Goal: Task Accomplishment & Management: Use online tool/utility

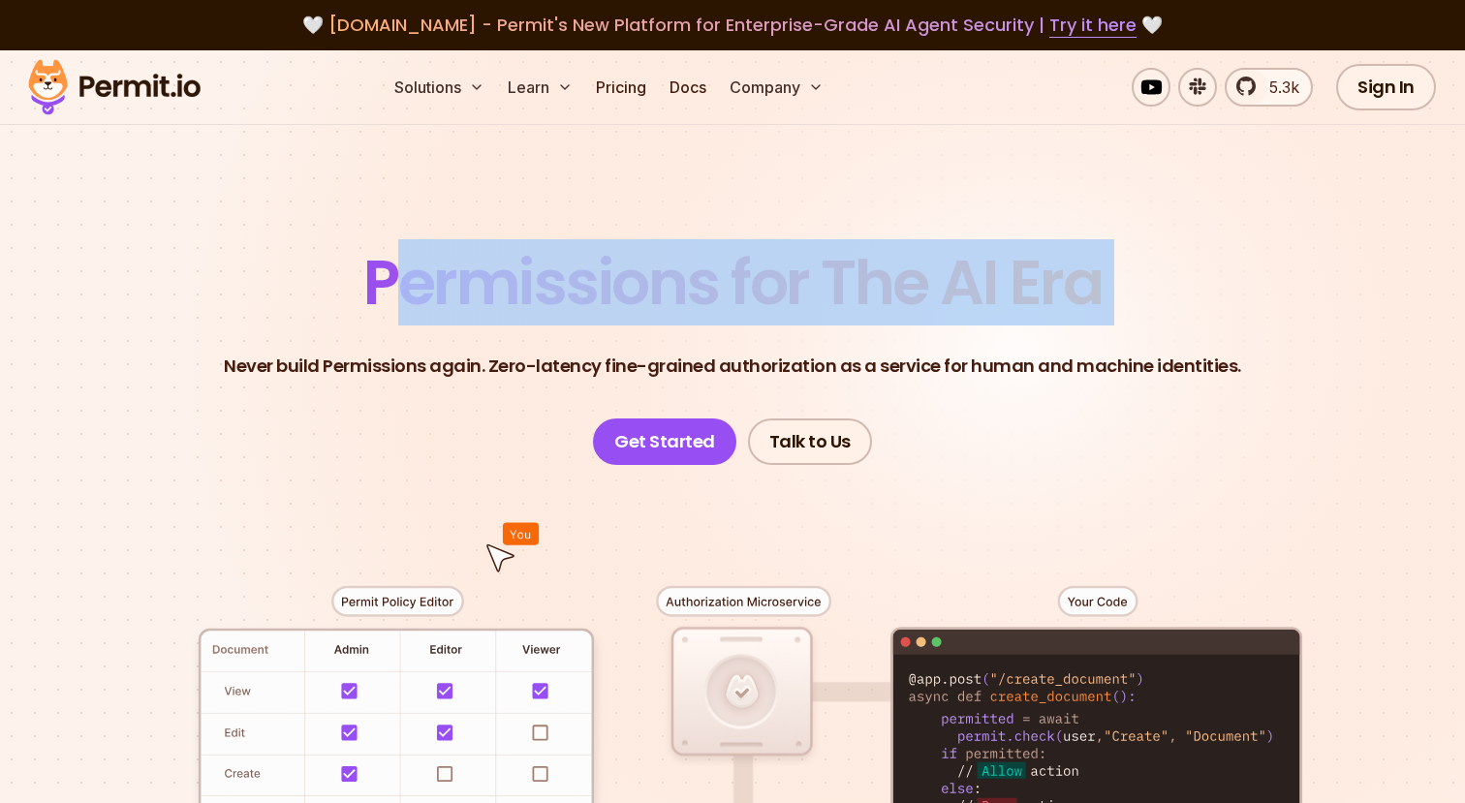
drag, startPoint x: 385, startPoint y: 270, endPoint x: 1188, endPoint y: 298, distance: 803.8
click at [1188, 298] on header "Permissions for The AI Era Never build Permissions again. Zero-latency fine-gra…" at bounding box center [732, 358] width 1357 height 213
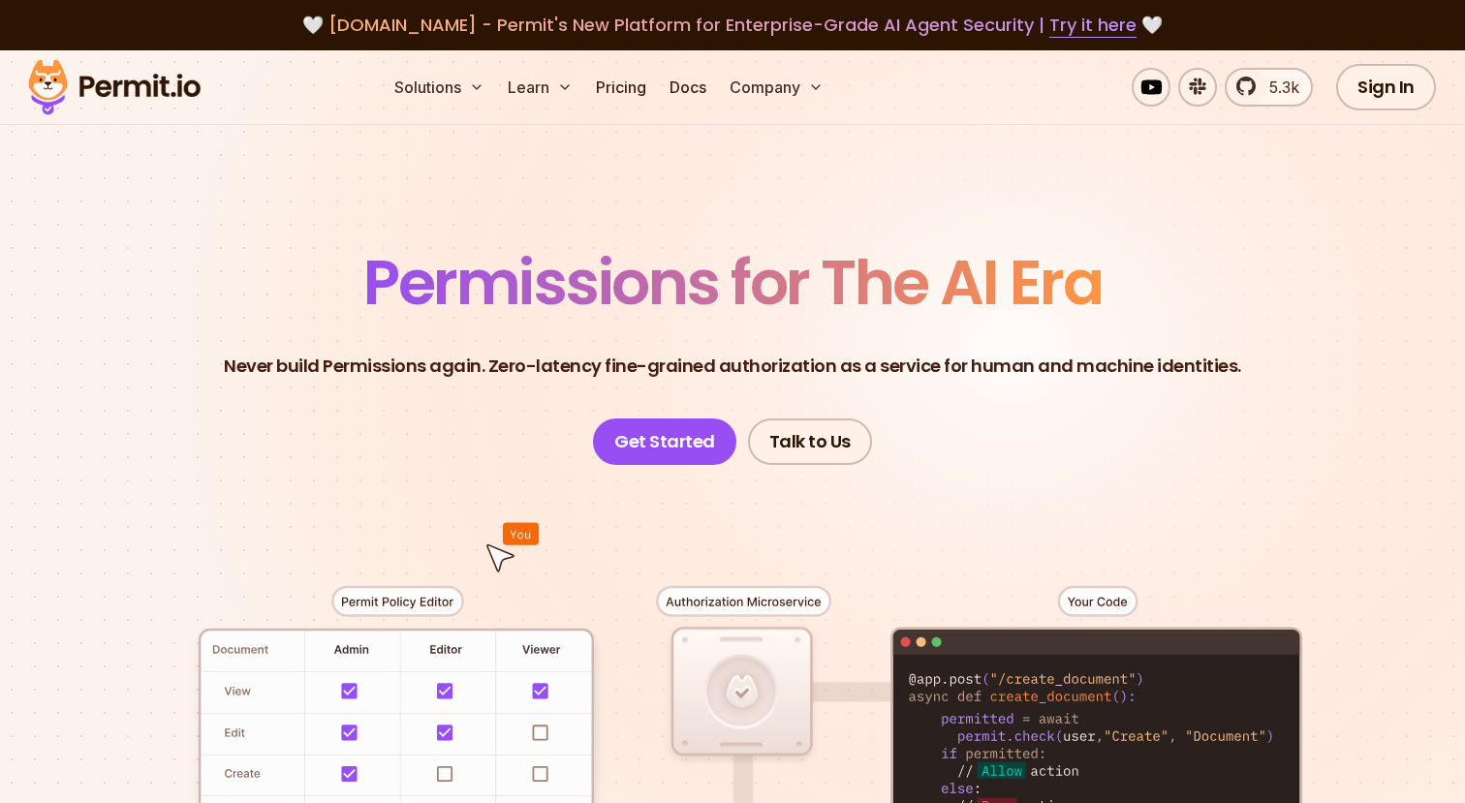
drag, startPoint x: 1188, startPoint y: 298, endPoint x: 1109, endPoint y: 318, distance: 81.8
click at [1186, 300] on header "Permissions for The AI Era Never build Permissions again. Zero-latency fine-gra…" at bounding box center [732, 358] width 1357 height 213
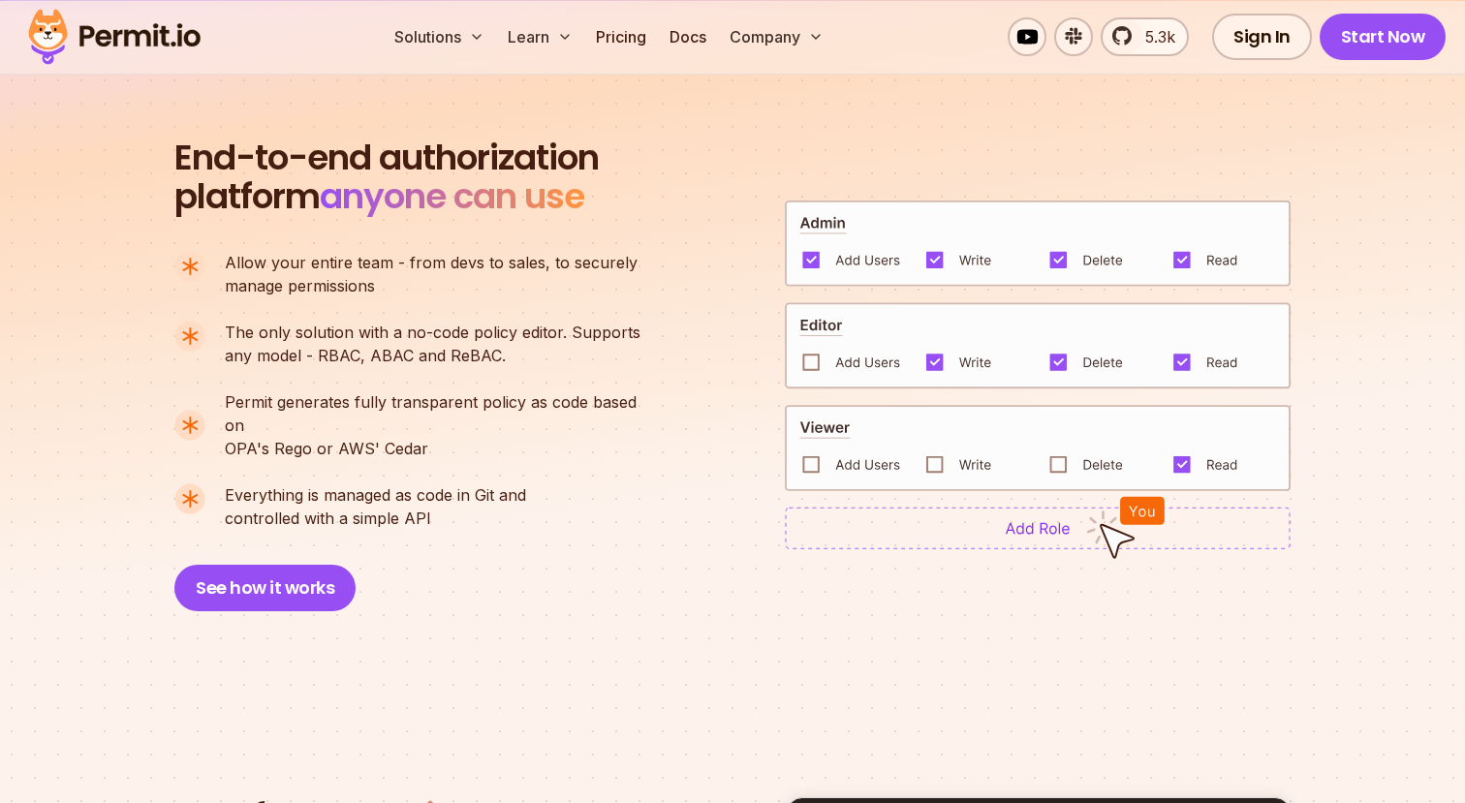
scroll to position [1340, 0]
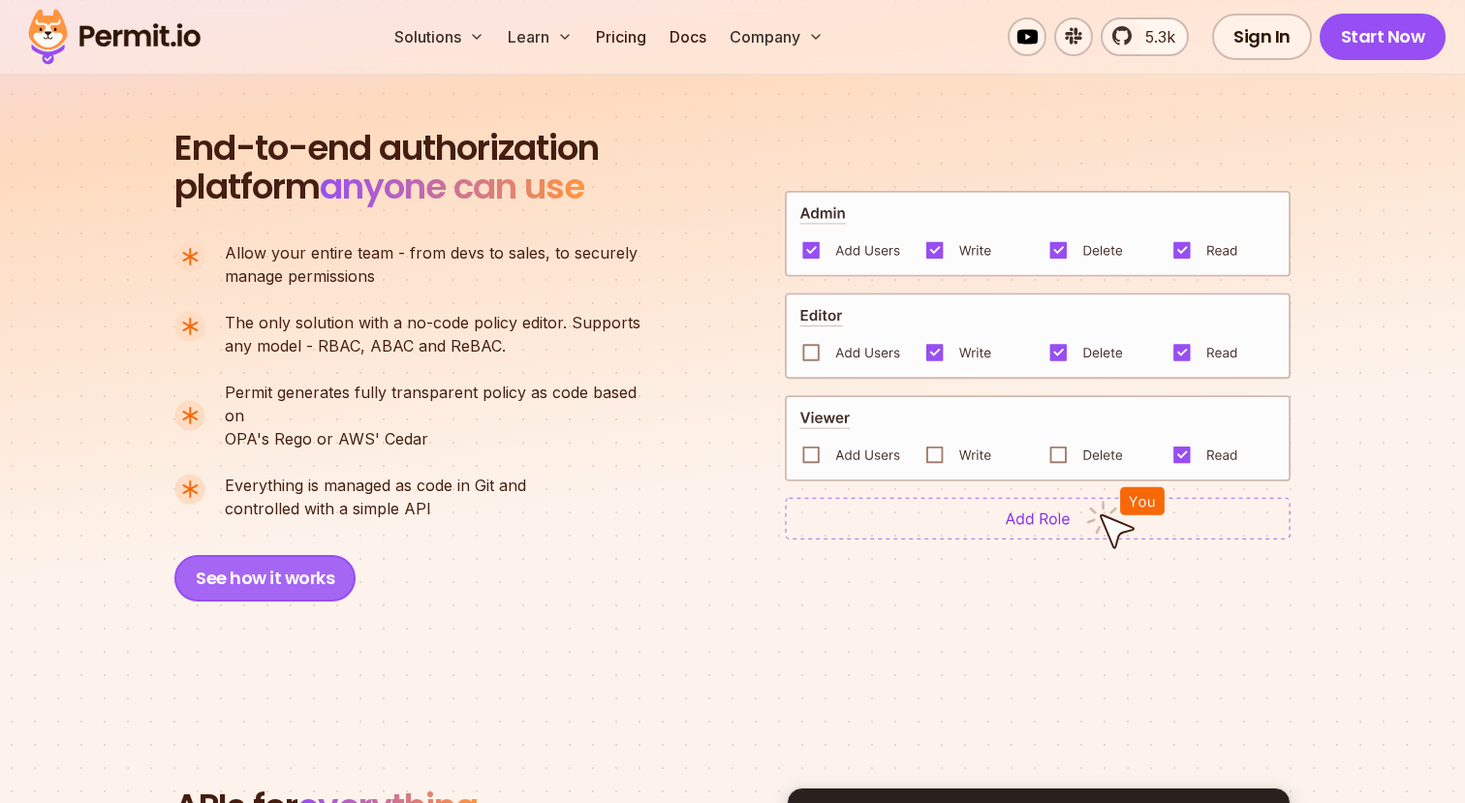
click at [270, 569] on button "See how it works" at bounding box center [264, 578] width 181 height 47
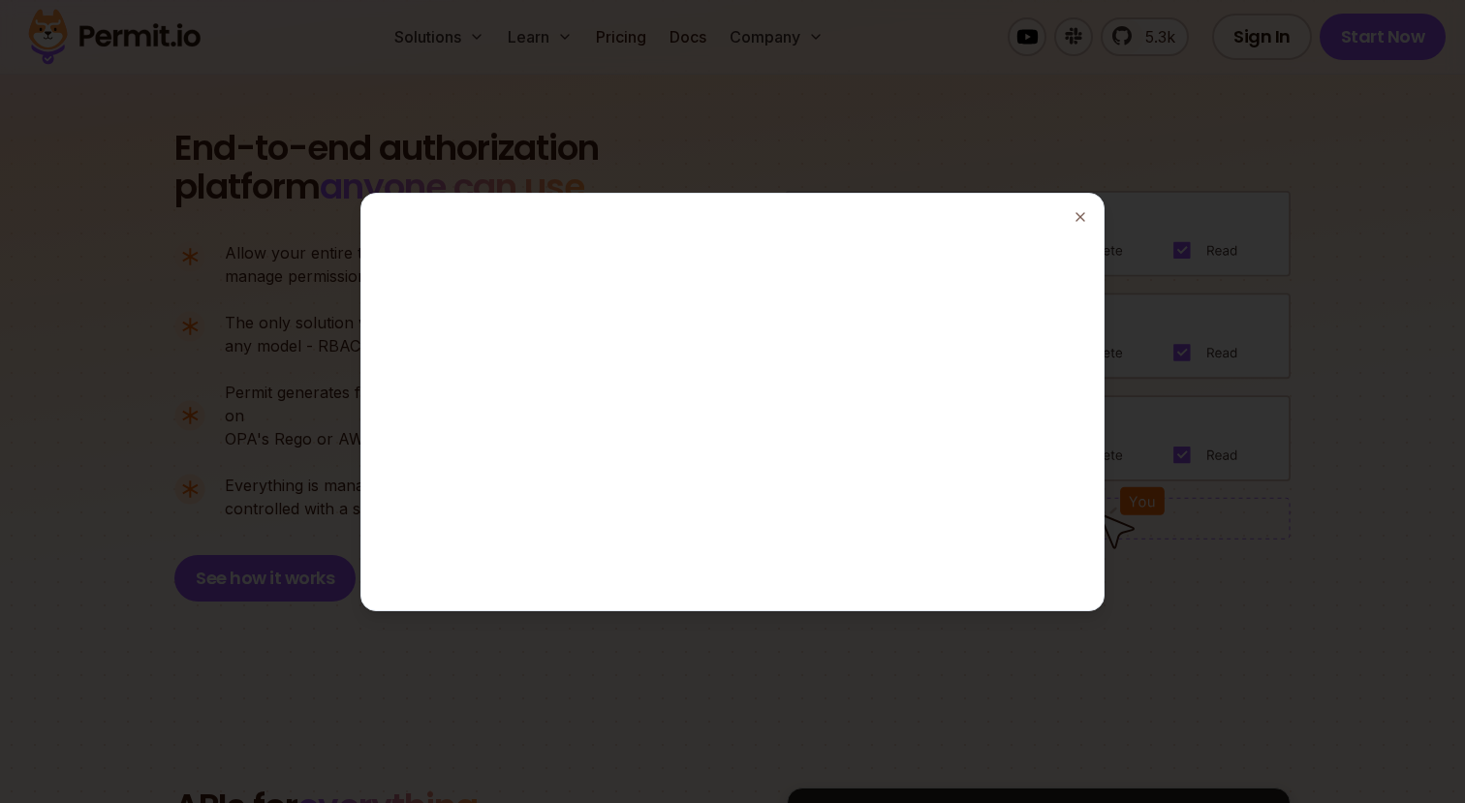
click at [1329, 569] on div at bounding box center [732, 401] width 1465 height 803
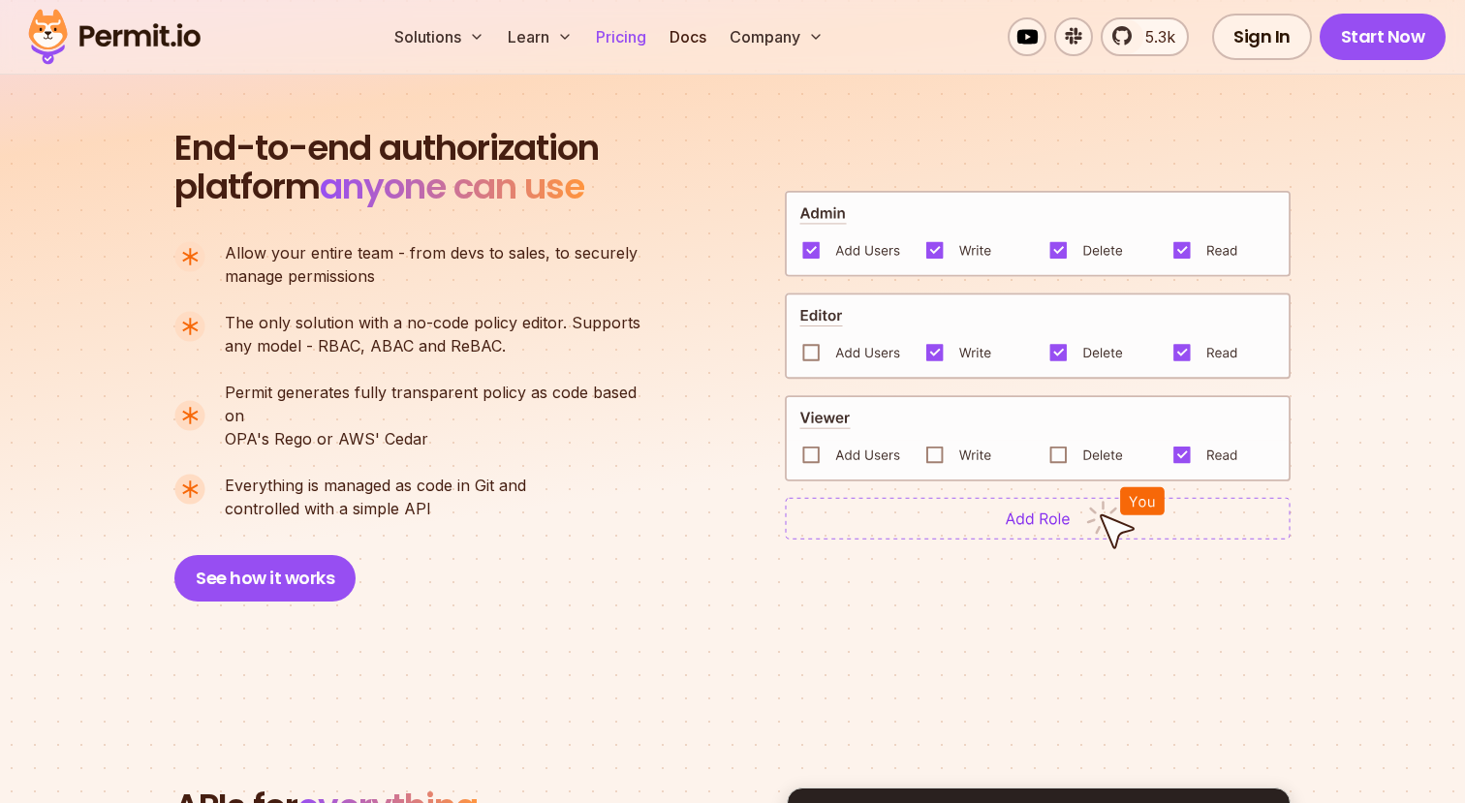
click at [615, 34] on link "Pricing" at bounding box center [621, 36] width 66 height 39
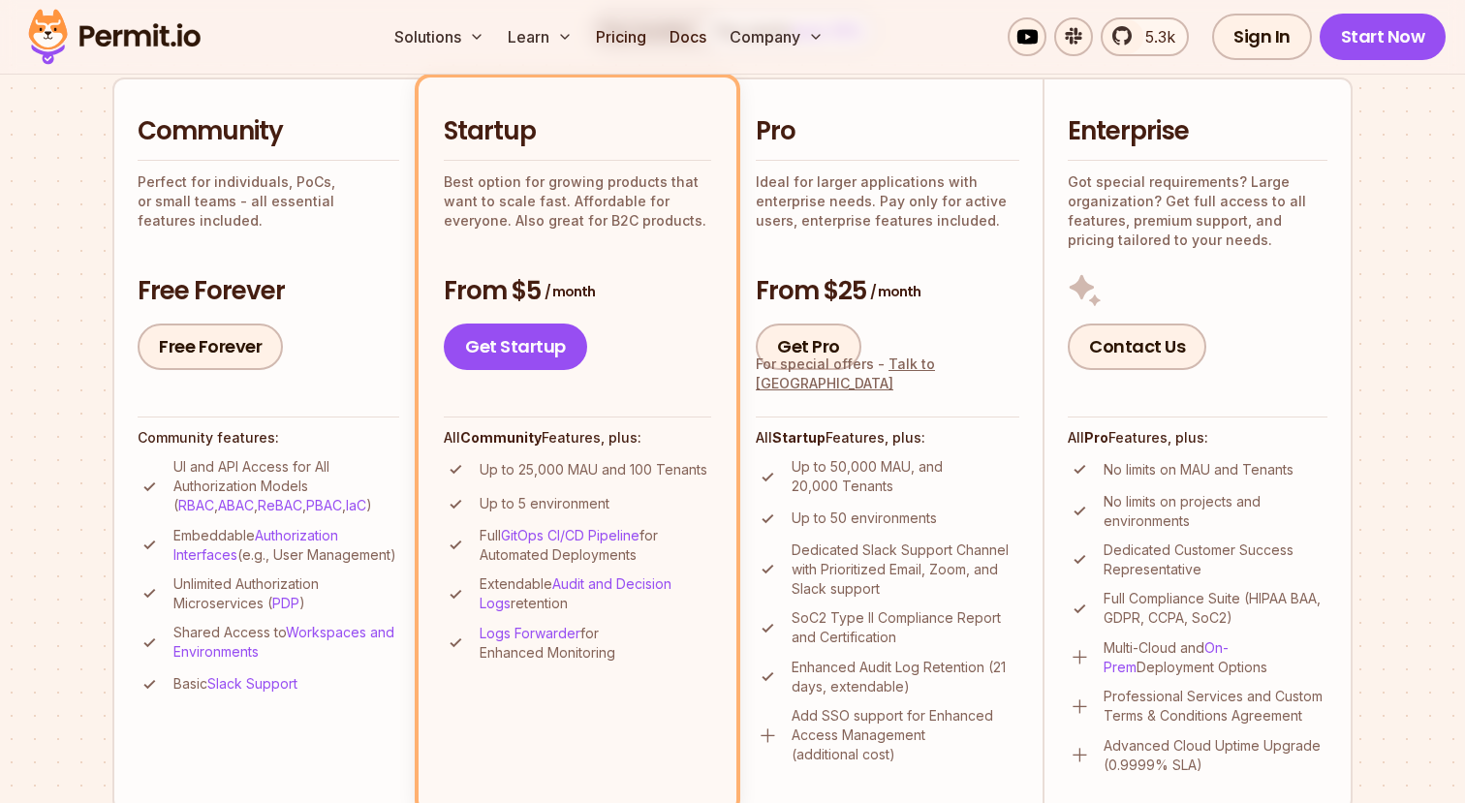
scroll to position [441, 0]
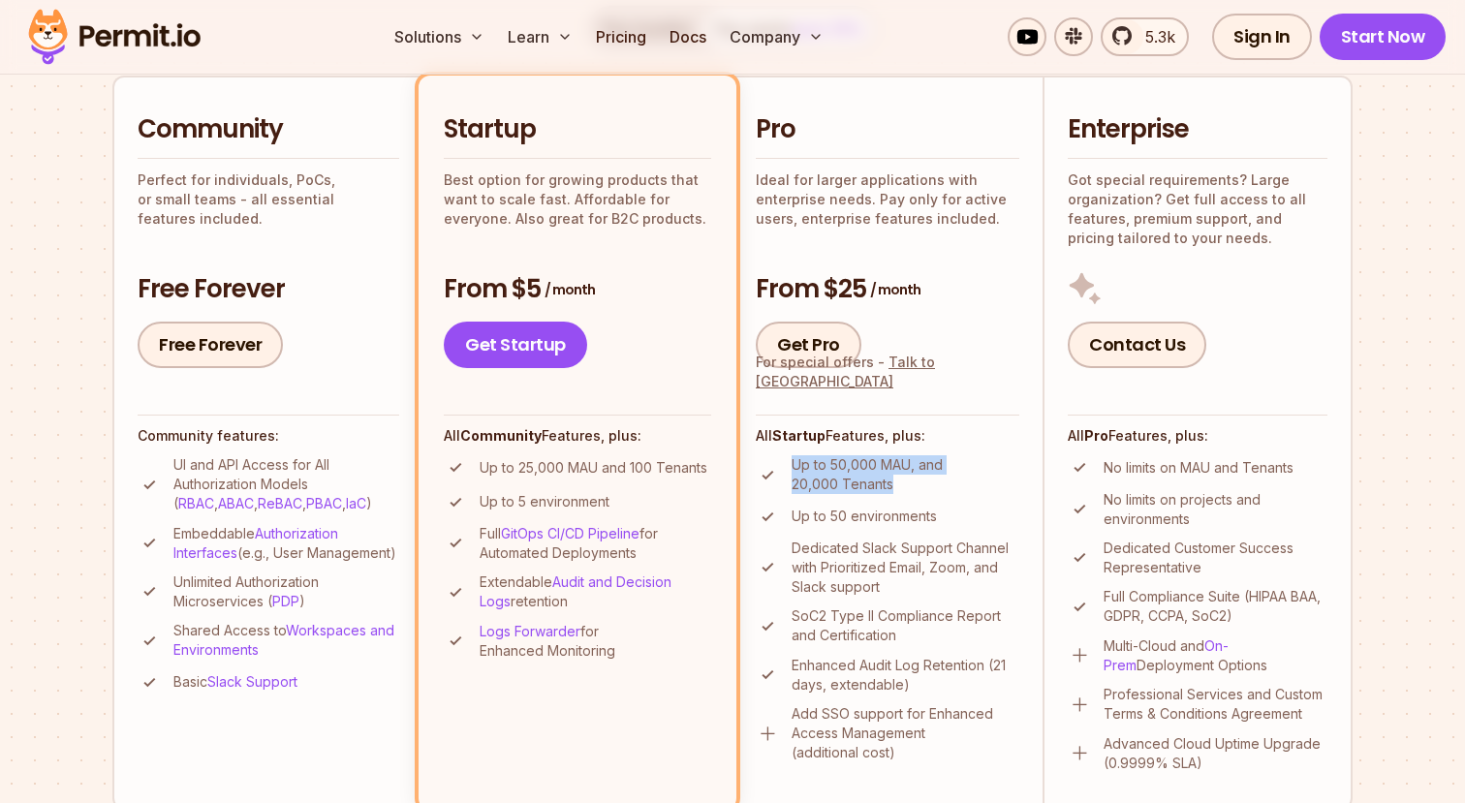
drag, startPoint x: 801, startPoint y: 469, endPoint x: 885, endPoint y: 481, distance: 84.1
click at [885, 481] on li "Up to 50,000 MAU, and 20,000 Tenants" at bounding box center [888, 474] width 264 height 39
drag, startPoint x: 885, startPoint y: 481, endPoint x: 895, endPoint y: 483, distance: 10.8
click at [885, 480] on p "Up to 50,000 MAU, and 20,000 Tenants" at bounding box center [906, 474] width 228 height 39
drag, startPoint x: 895, startPoint y: 483, endPoint x: 786, endPoint y: 459, distance: 111.9
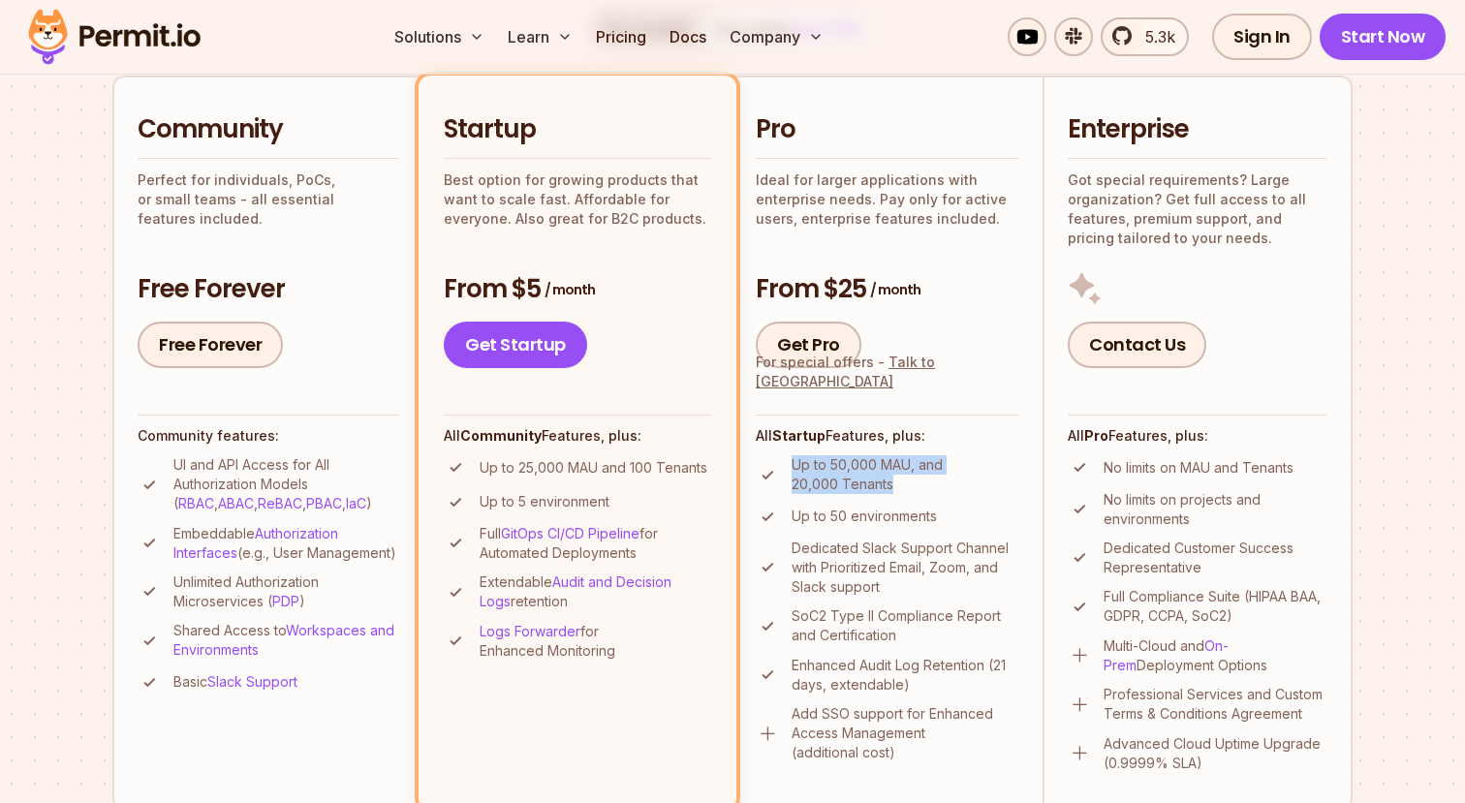
click at [786, 459] on li "Up to 50,000 MAU, and 20,000 Tenants" at bounding box center [888, 474] width 264 height 39
drag, startPoint x: 786, startPoint y: 459, endPoint x: 864, endPoint y: 487, distance: 83.4
click at [864, 487] on li "Up to 50,000 MAU, and 20,000 Tenants" at bounding box center [888, 474] width 264 height 39
click at [864, 487] on p "Up to 50,000 MAU, and 20,000 Tenants" at bounding box center [906, 474] width 228 height 39
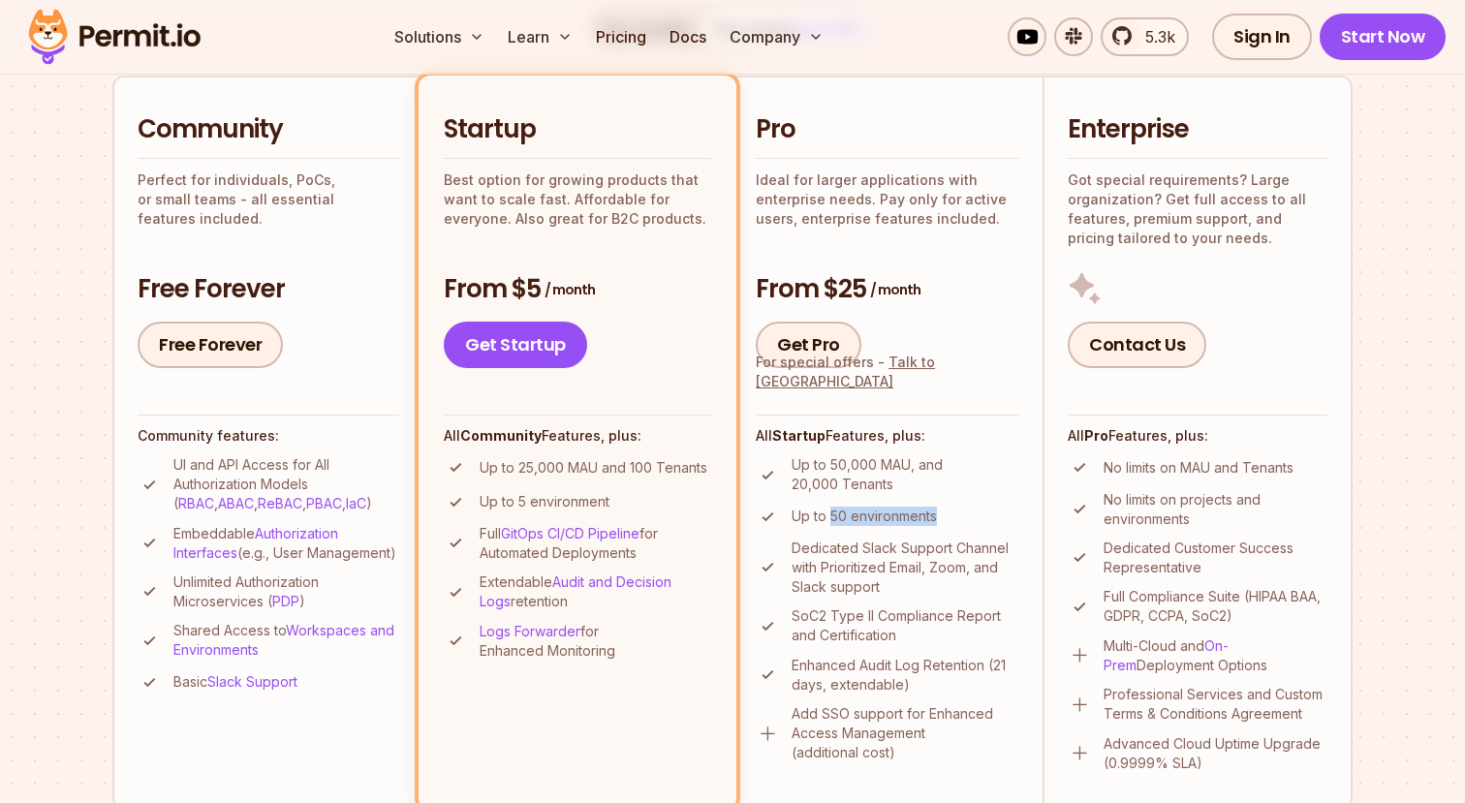
drag, startPoint x: 873, startPoint y: 517, endPoint x: 829, endPoint y: 516, distance: 44.6
click at [829, 516] on li "Up to 50 environments" at bounding box center [888, 517] width 264 height 24
click at [832, 518] on p "Up to 50 environments" at bounding box center [864, 516] width 145 height 19
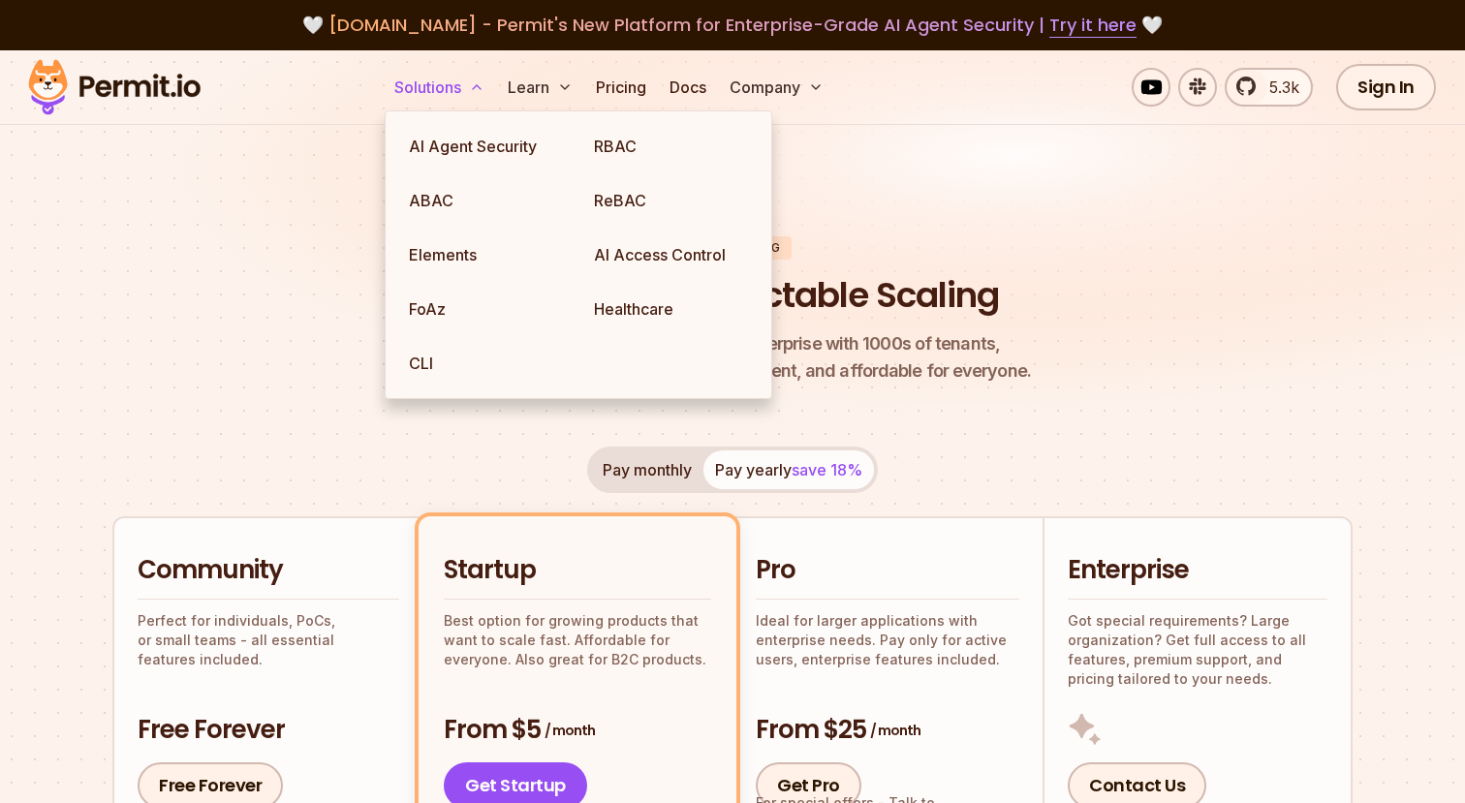
scroll to position [1, 0]
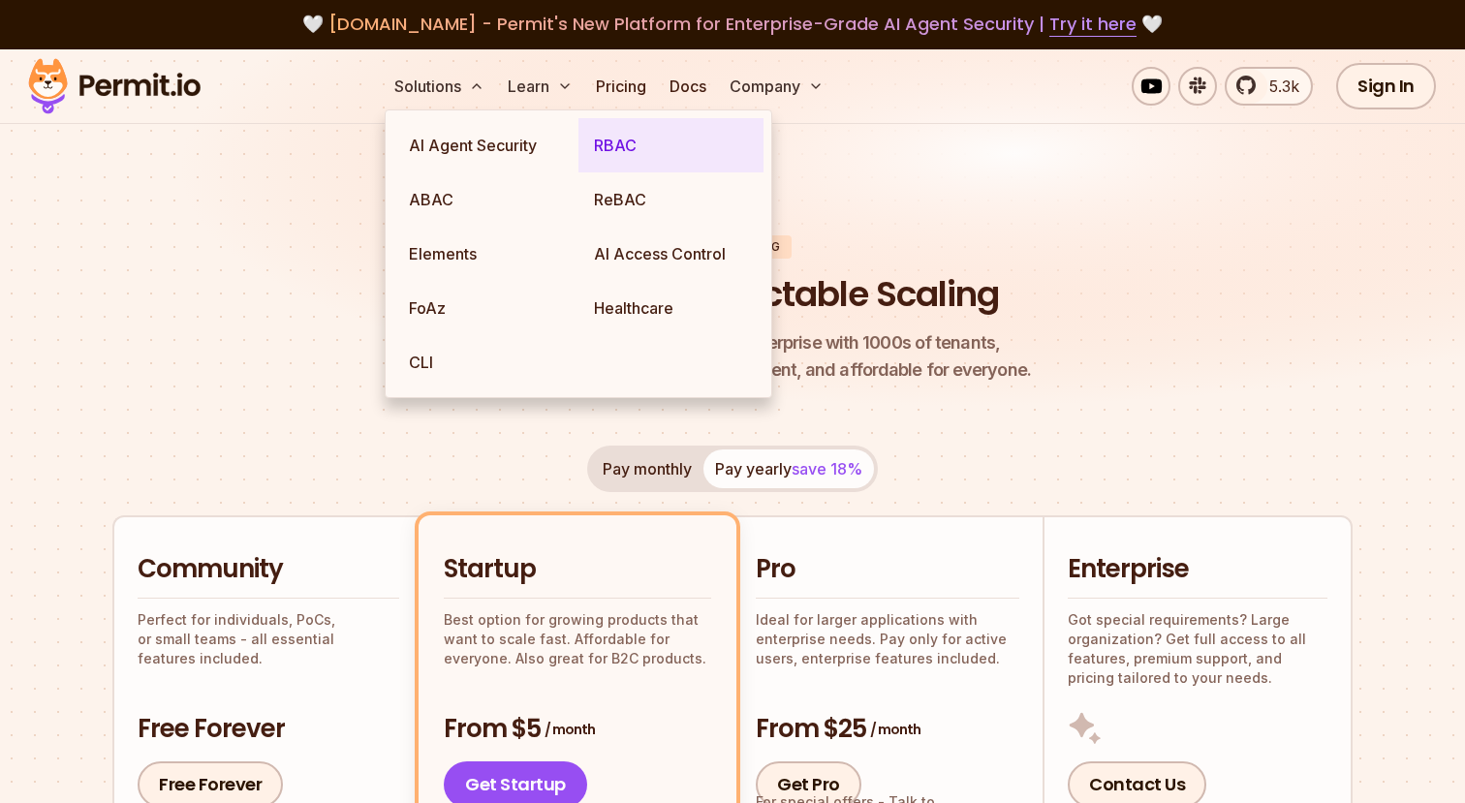
click at [615, 143] on link "RBAC" at bounding box center [670, 145] width 185 height 54
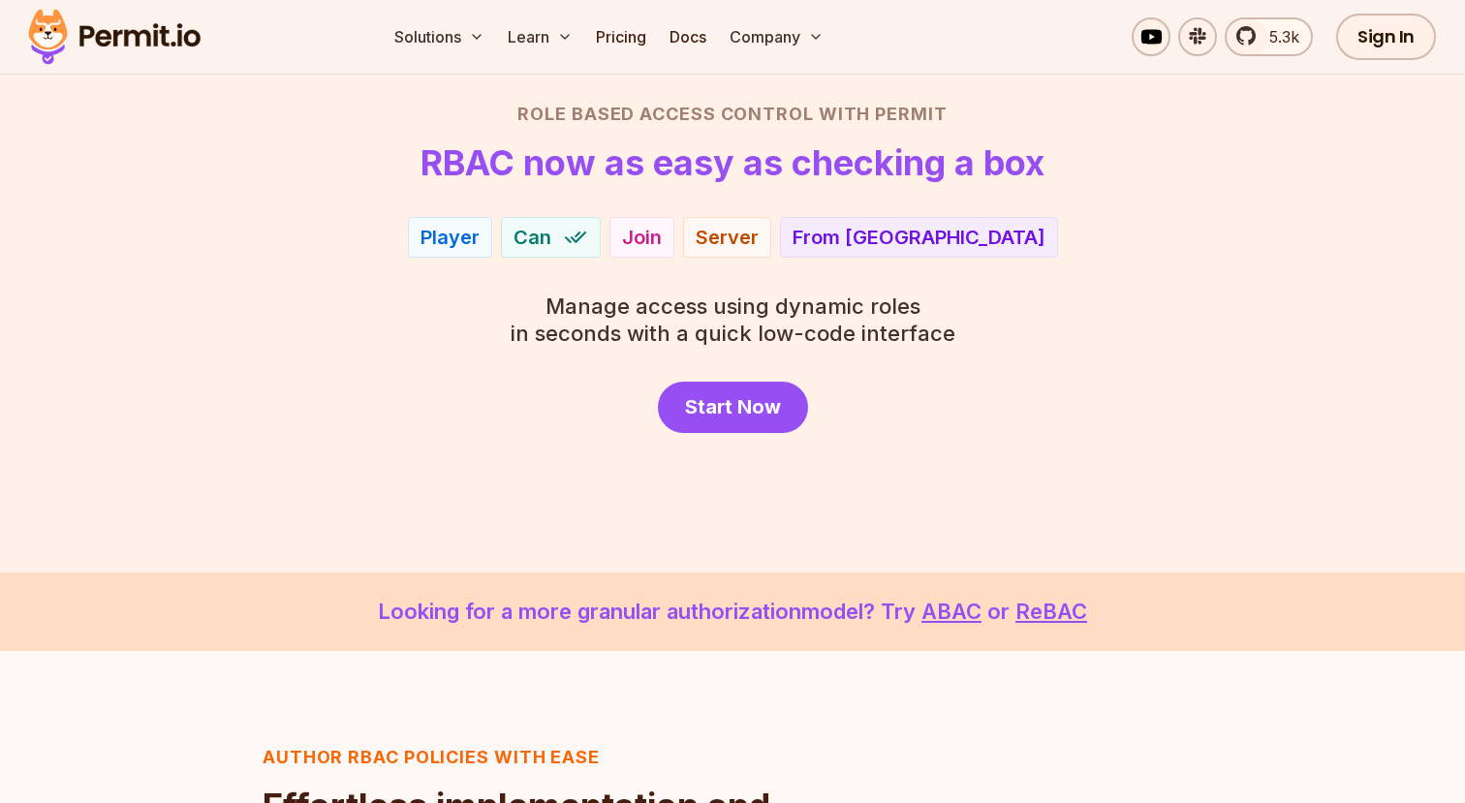
scroll to position [144, 0]
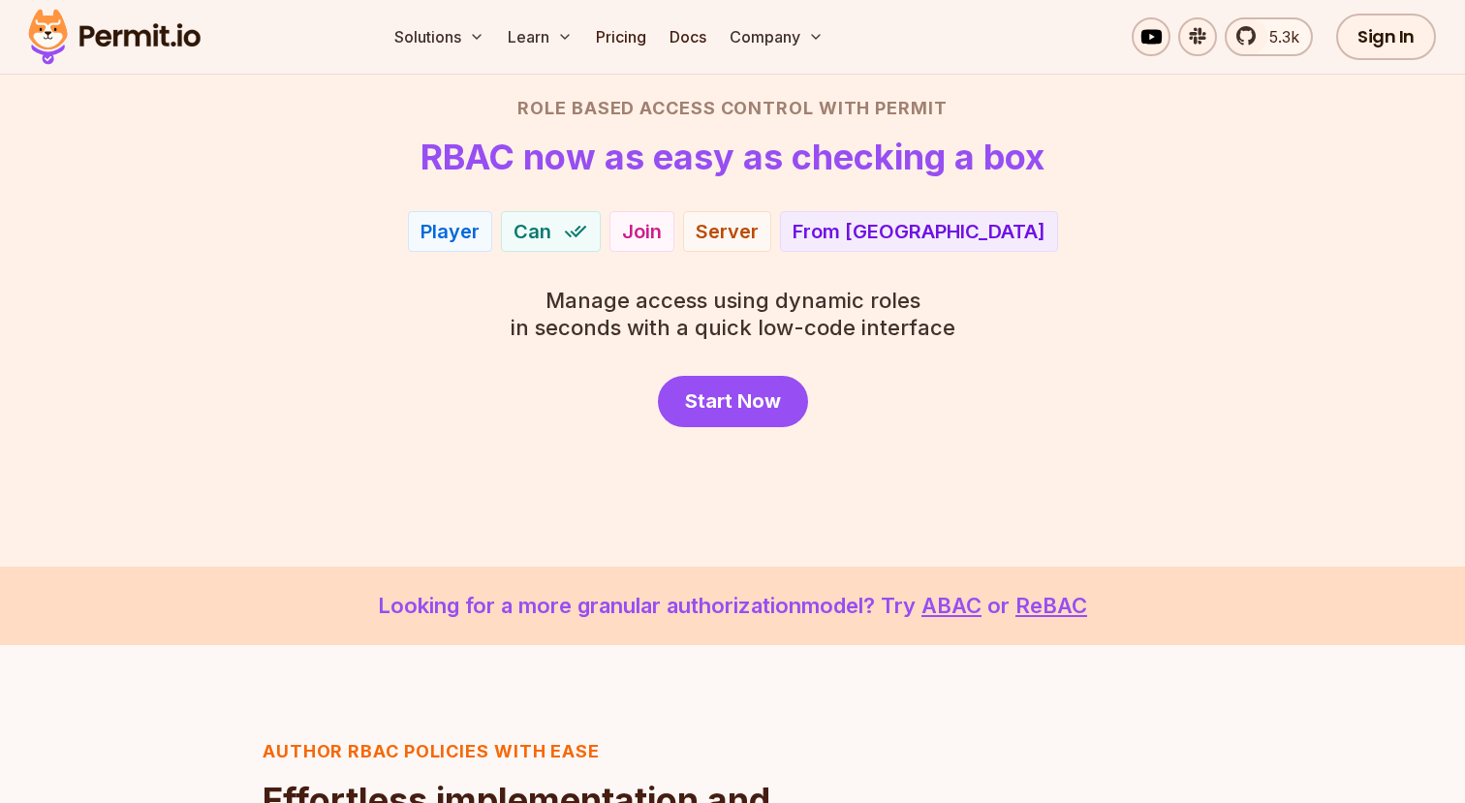
click at [480, 233] on div "Player" at bounding box center [450, 231] width 59 height 27
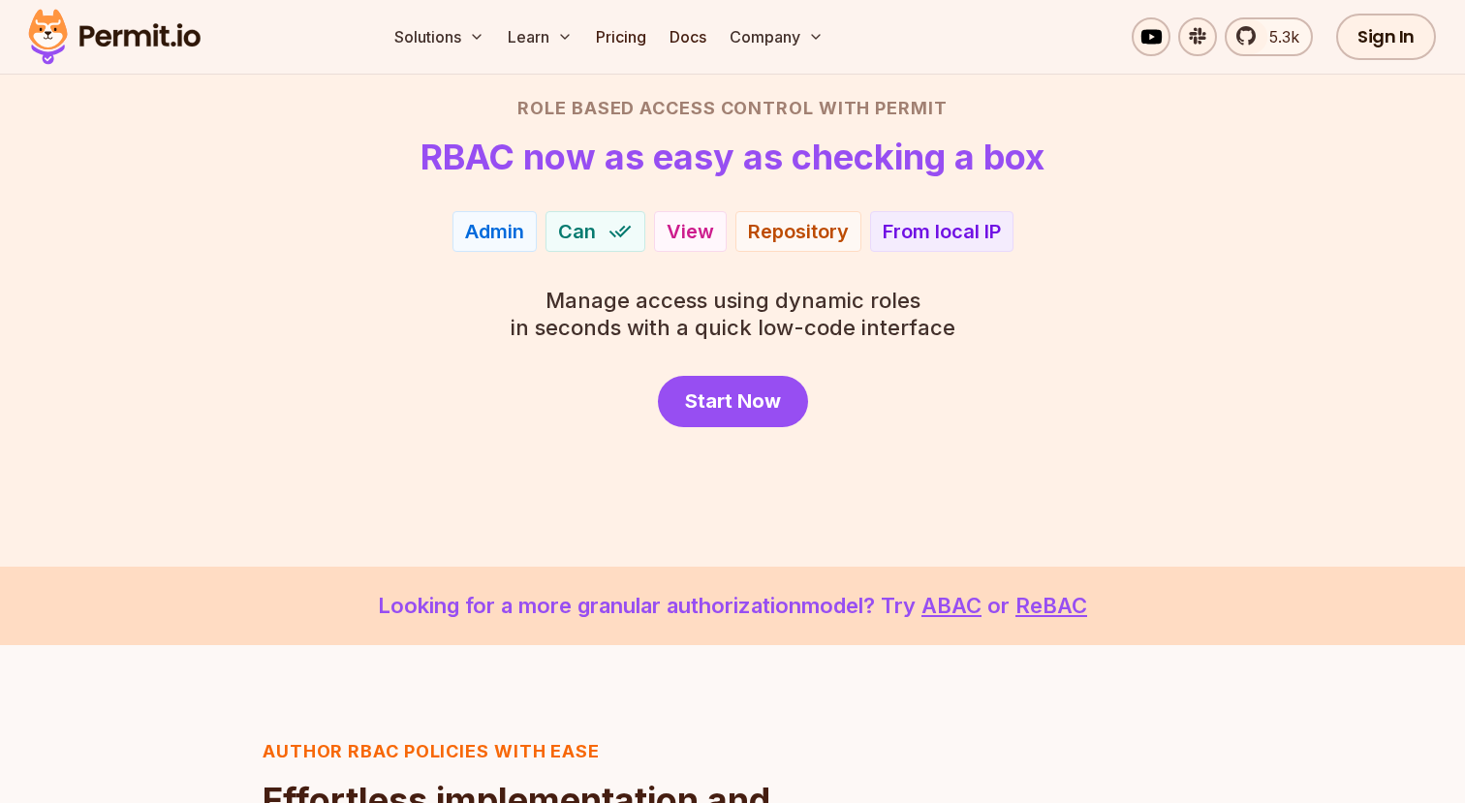
click at [600, 234] on div "Can" at bounding box center [596, 231] width 100 height 41
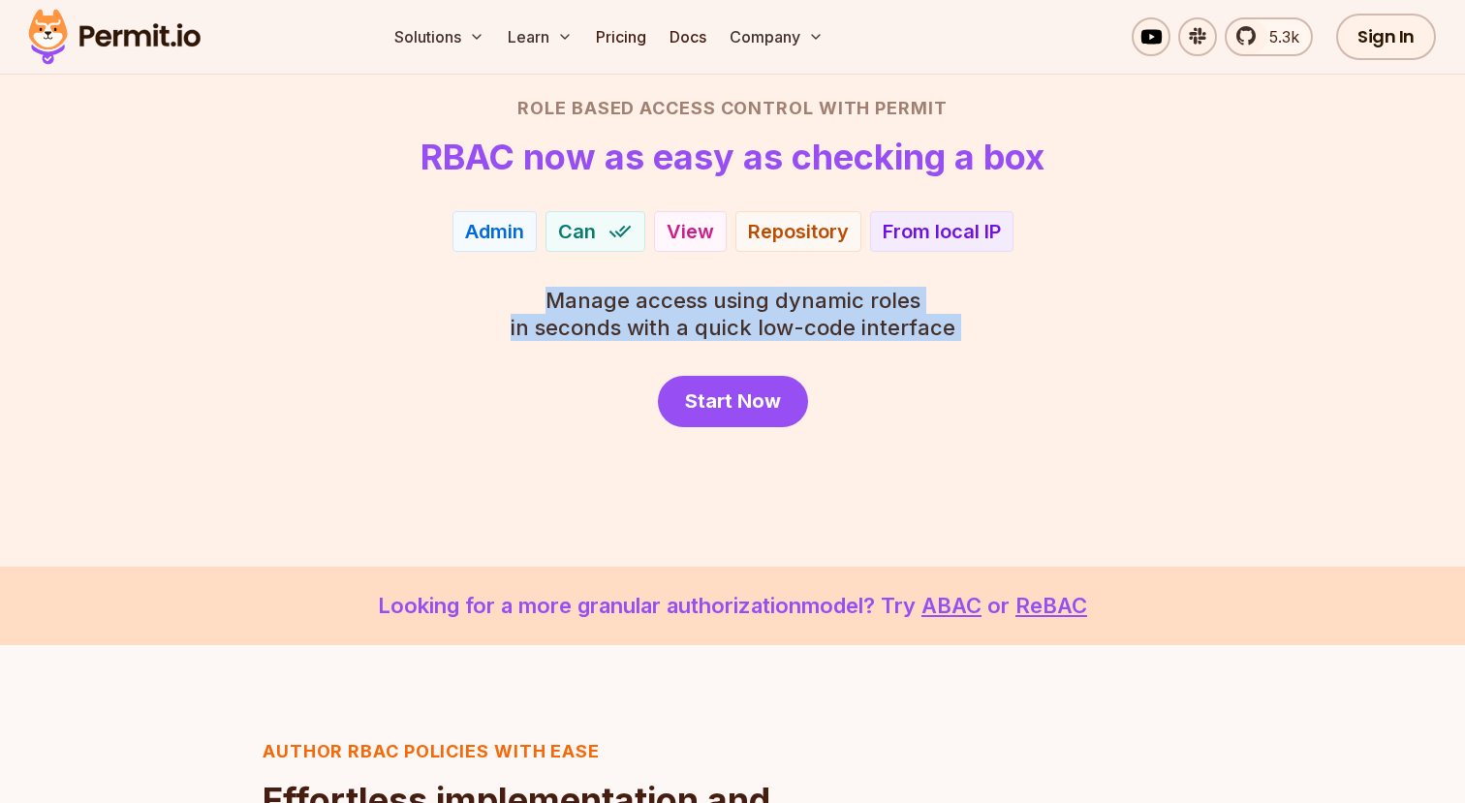
drag, startPoint x: 1045, startPoint y: 332, endPoint x: 462, endPoint y: 303, distance: 583.1
click at [462, 303] on div "Role Based Access Control with Permit RBAC now as easy as checking a box Admin …" at bounding box center [732, 261] width 1357 height 332
drag, startPoint x: 542, startPoint y: 303, endPoint x: 1064, endPoint y: 337, distance: 523.4
click at [1064, 337] on div "Role Based Access Control with Permit RBAC now as easy as checking a box Admin …" at bounding box center [732, 261] width 1357 height 332
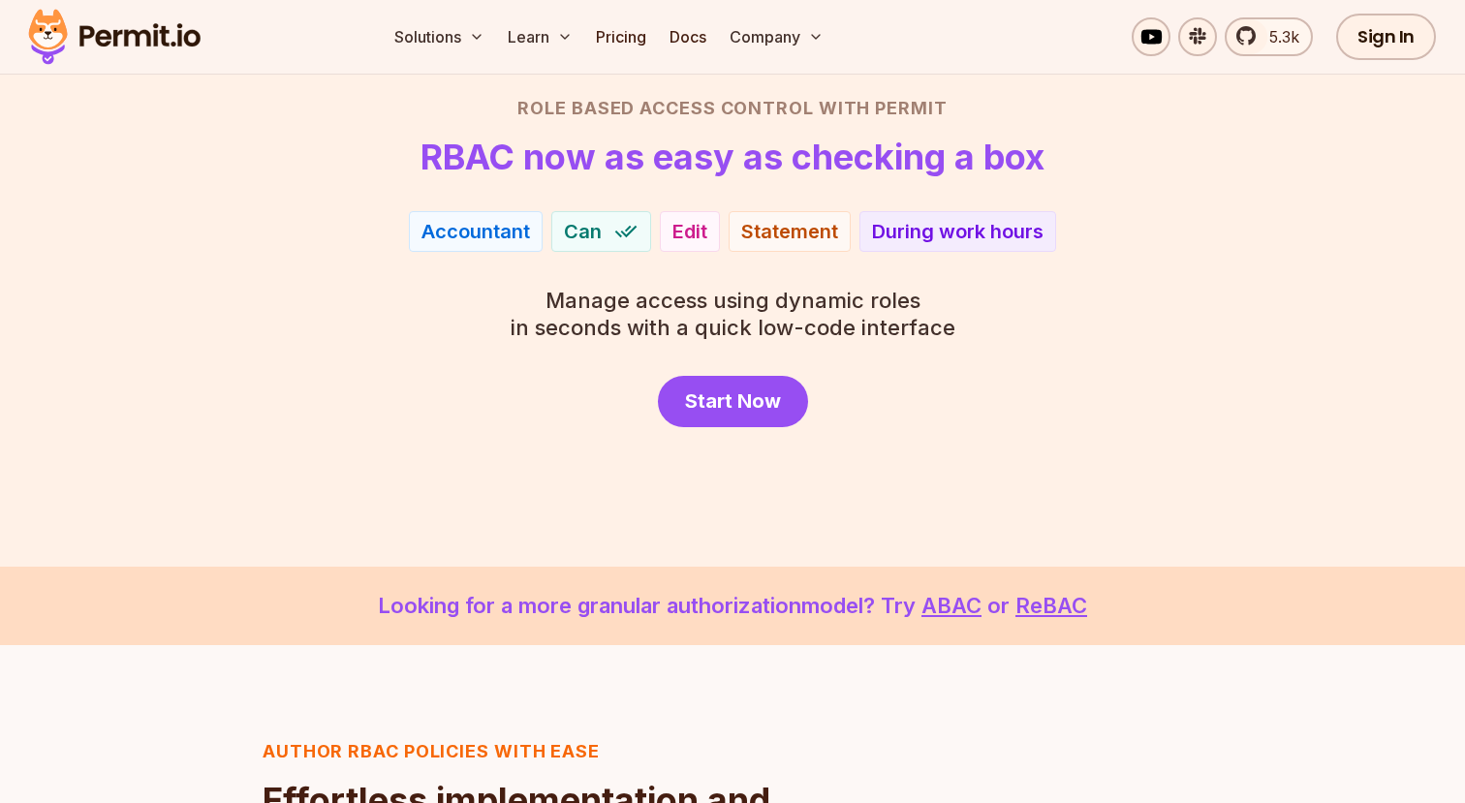
drag, startPoint x: 1064, startPoint y: 337, endPoint x: 839, endPoint y: 369, distance: 227.1
click at [1042, 346] on div "Role Based Access Control with Permit RBAC now as easy as checking a box Admin …" at bounding box center [732, 261] width 1357 height 332
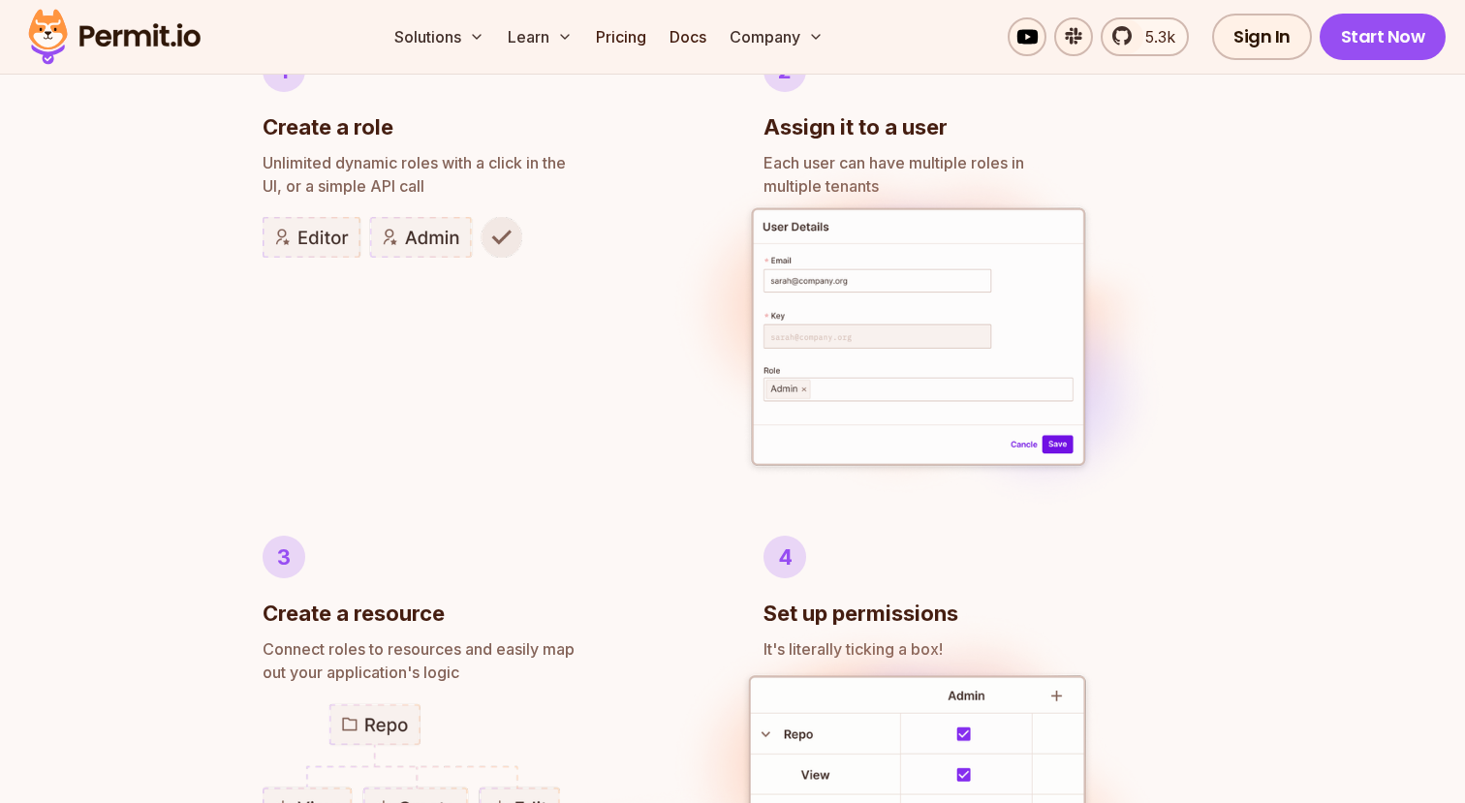
scroll to position [1198, 0]
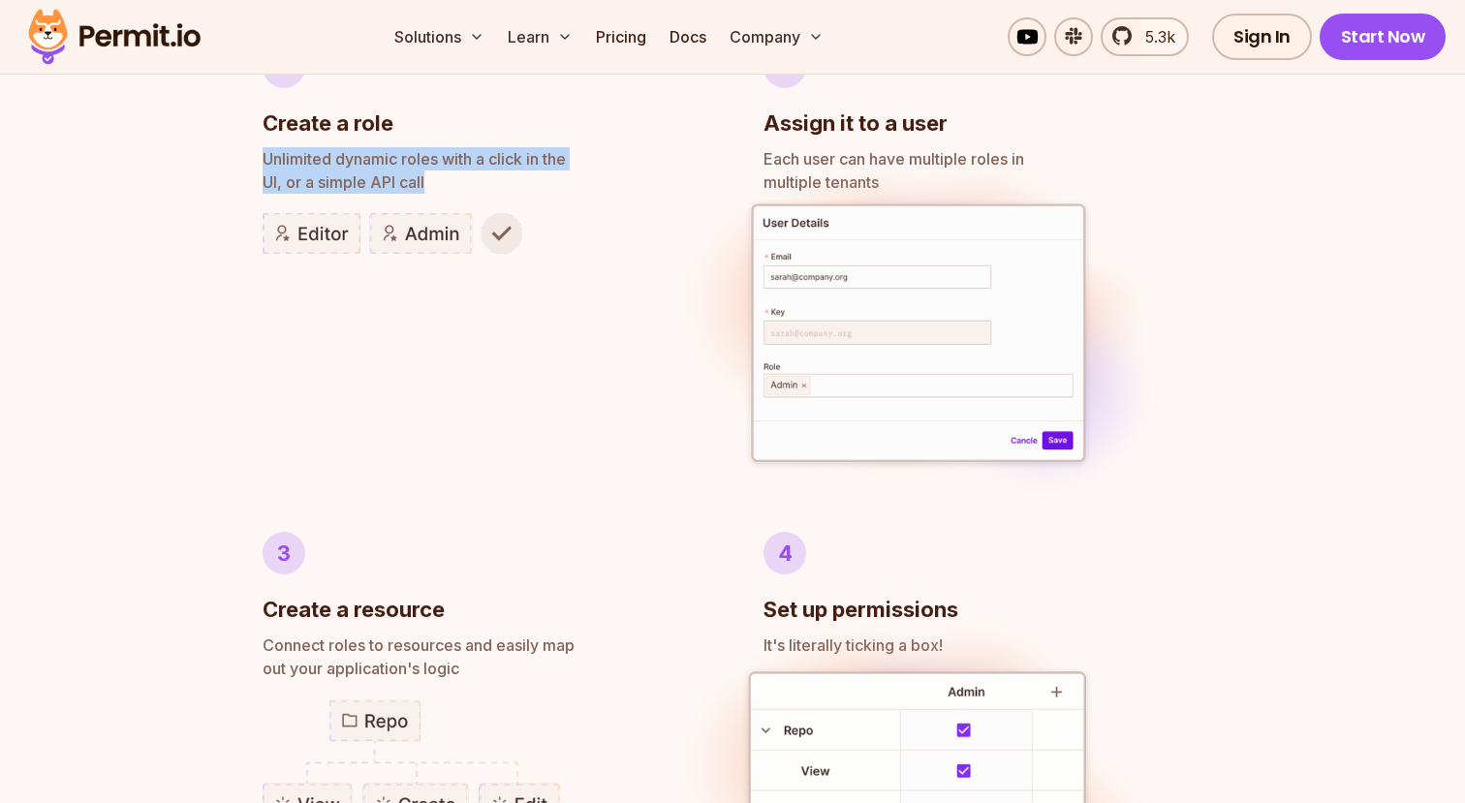
drag, startPoint x: 265, startPoint y: 157, endPoint x: 486, endPoint y: 176, distance: 222.7
click at [485, 176] on p "Unlimited dynamic roles with a click in the UI, or a simple API call" at bounding box center [482, 170] width 439 height 47
drag, startPoint x: 486, startPoint y: 176, endPoint x: 504, endPoint y: 181, distance: 18.1
click at [493, 179] on p "Unlimited dynamic roles with a click in the UI, or a simple API call" at bounding box center [482, 170] width 439 height 47
drag, startPoint x: 345, startPoint y: 178, endPoint x: 205, endPoint y: 169, distance: 139.9
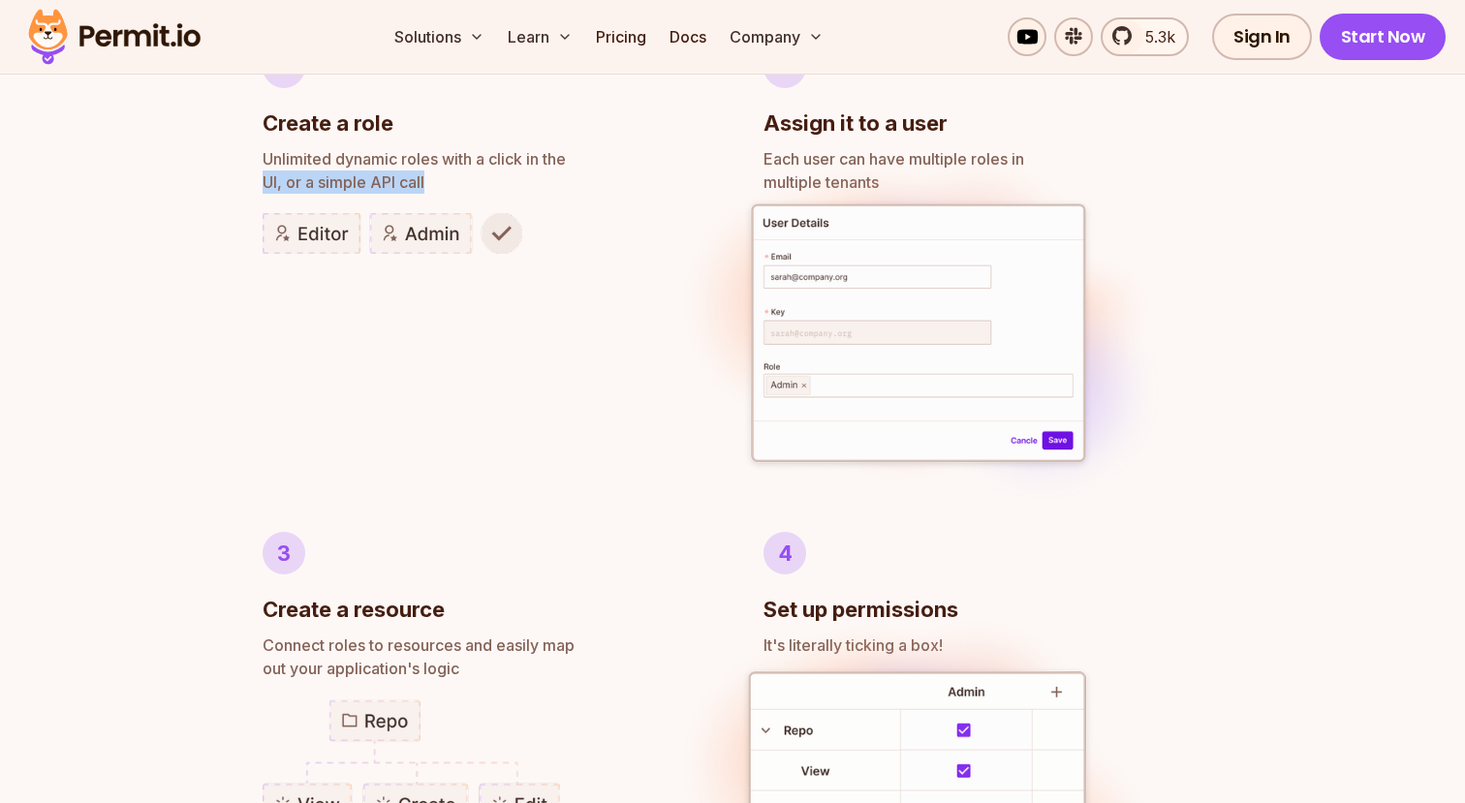
click at [205, 169] on div "Author RBAC POLICIES with EASE Role Based Access Control Effortless implementat…" at bounding box center [732, 522] width 1465 height 1860
click at [205, 165] on div "Author RBAC POLICIES with EASE Role Based Access Control Effortless implementat…" at bounding box center [732, 522] width 1465 height 1860
click at [287, 163] on span "Unlimited dynamic roles with a click in the" at bounding box center [482, 158] width 439 height 23
drag, startPoint x: 448, startPoint y: 174, endPoint x: 476, endPoint y: 174, distance: 28.1
click at [476, 174] on div "Author RBAC POLICIES with EASE Role Based Access Control Effortless implementat…" at bounding box center [732, 522] width 1465 height 1860
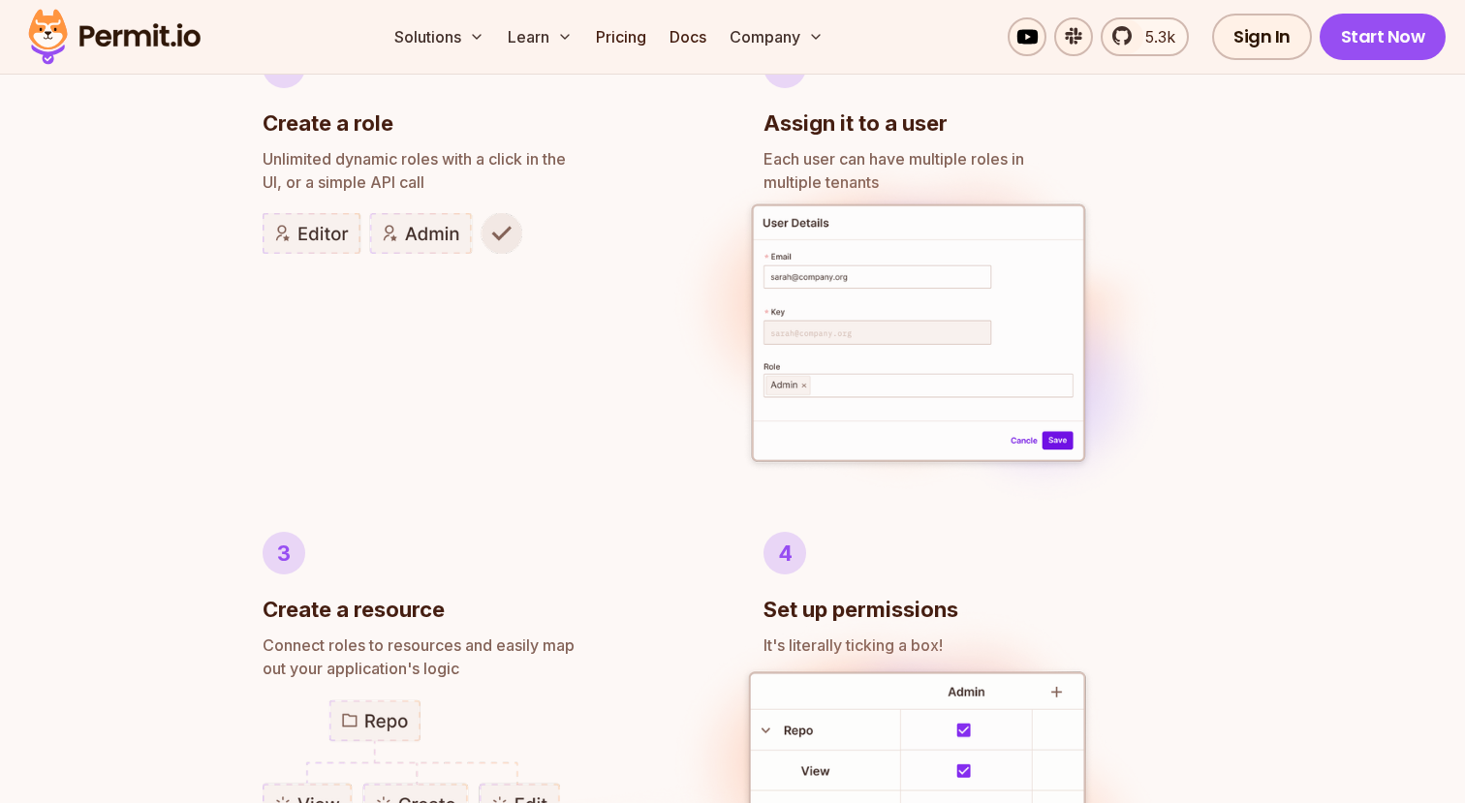
drag, startPoint x: 476, startPoint y: 174, endPoint x: 485, endPoint y: 200, distance: 27.0
click at [478, 179] on p "Unlimited dynamic roles with a click in the UI, or a simple API call" at bounding box center [482, 170] width 439 height 47
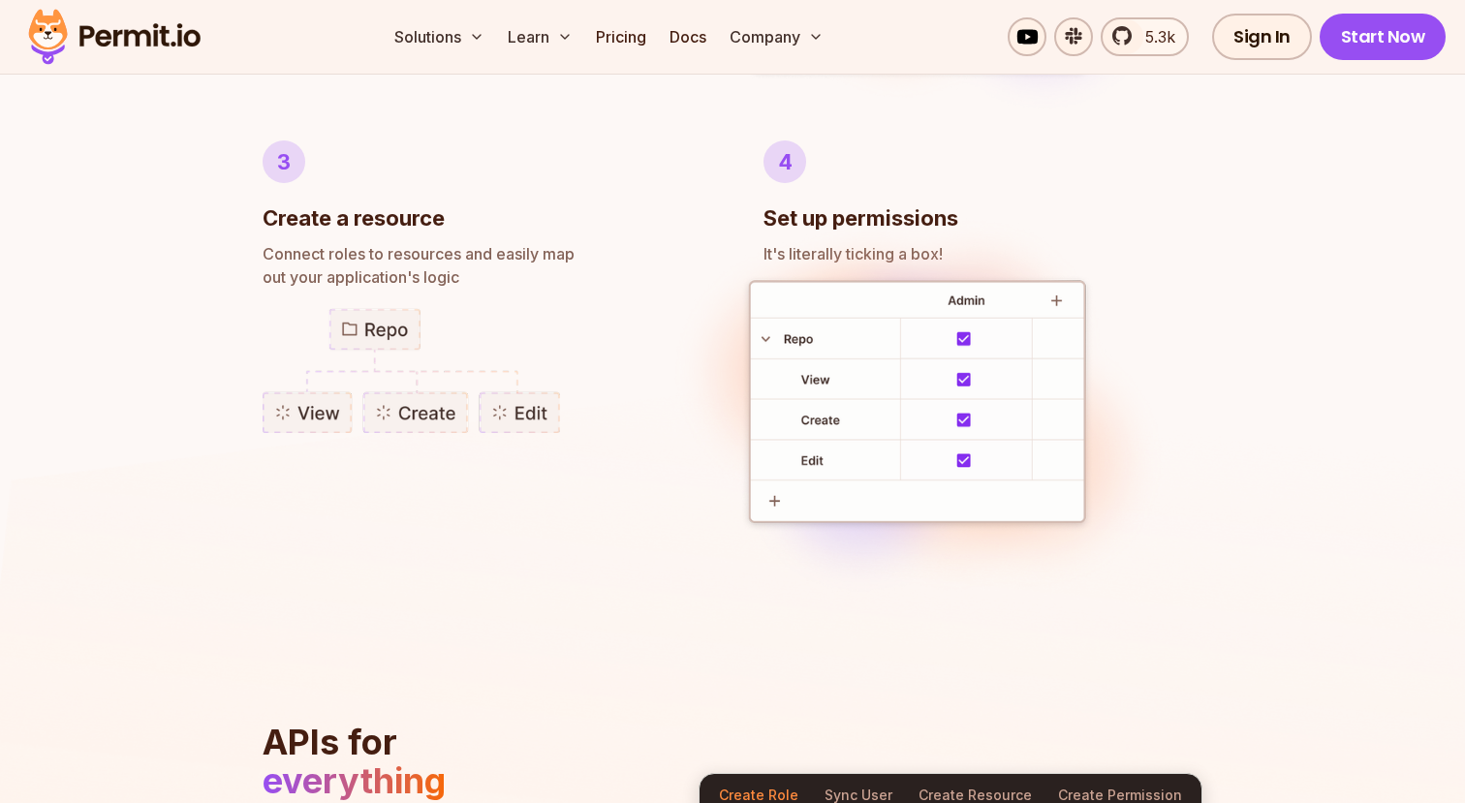
scroll to position [1590, 0]
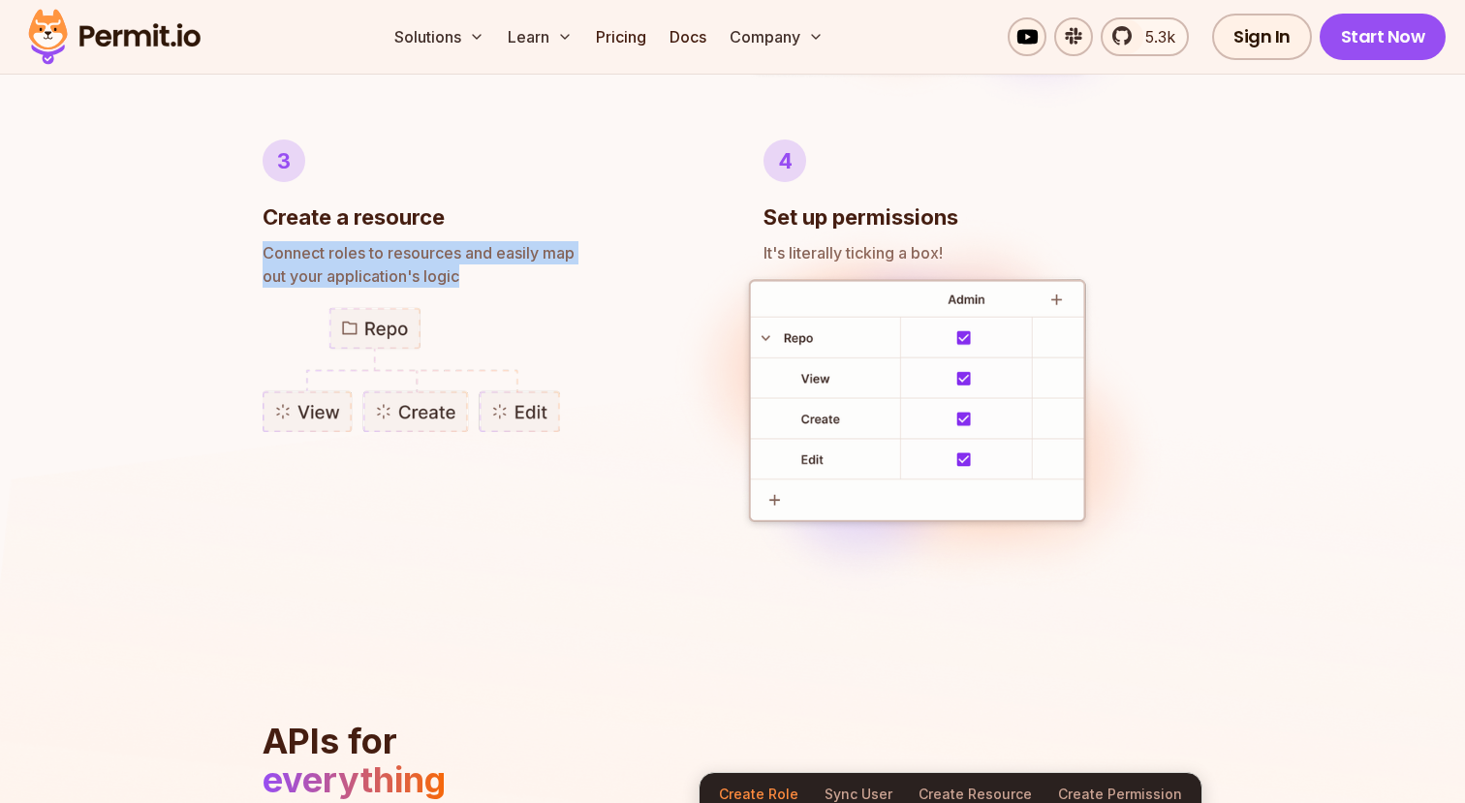
drag, startPoint x: 262, startPoint y: 253, endPoint x: 448, endPoint y: 305, distance: 193.3
click at [593, 280] on div "Author RBAC POLICIES with EASE Role Based Access Control Effortless implementat…" at bounding box center [732, 130] width 1465 height 1860
click at [494, 311] on img at bounding box center [411, 369] width 297 height 125
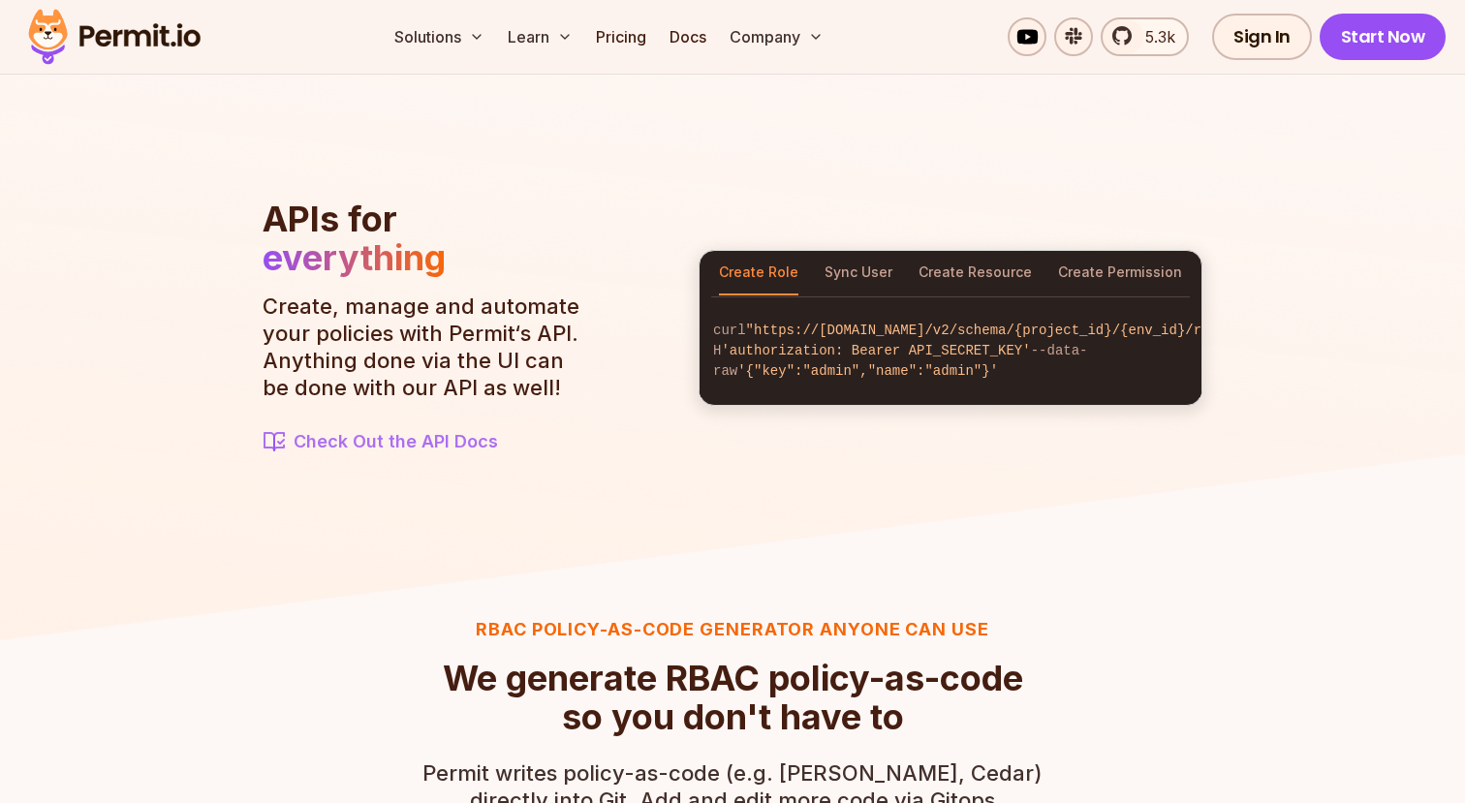
scroll to position [2113, 0]
click at [866, 266] on button "Sync User" at bounding box center [859, 272] width 68 height 45
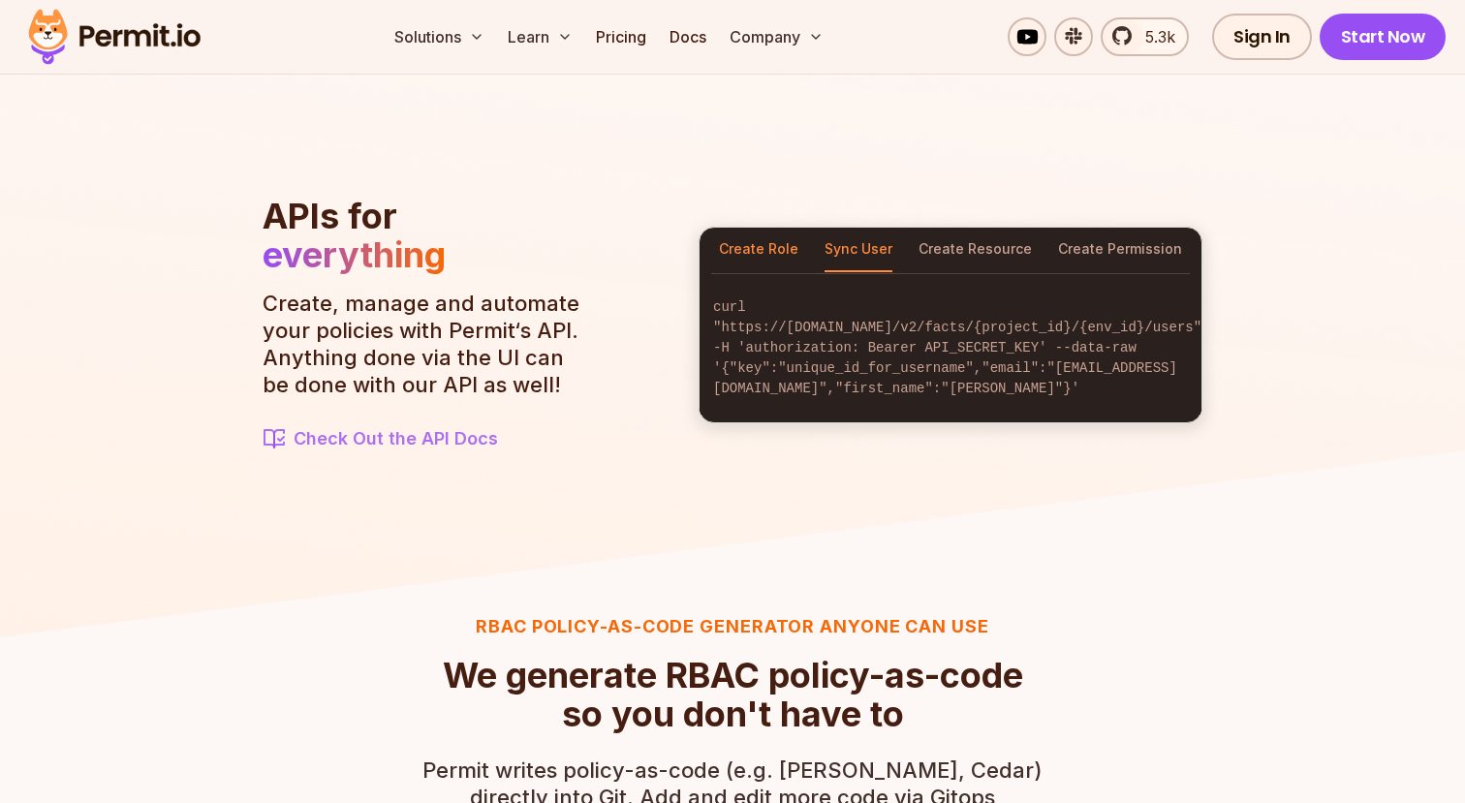
click at [755, 266] on button "Create Role" at bounding box center [758, 250] width 79 height 45
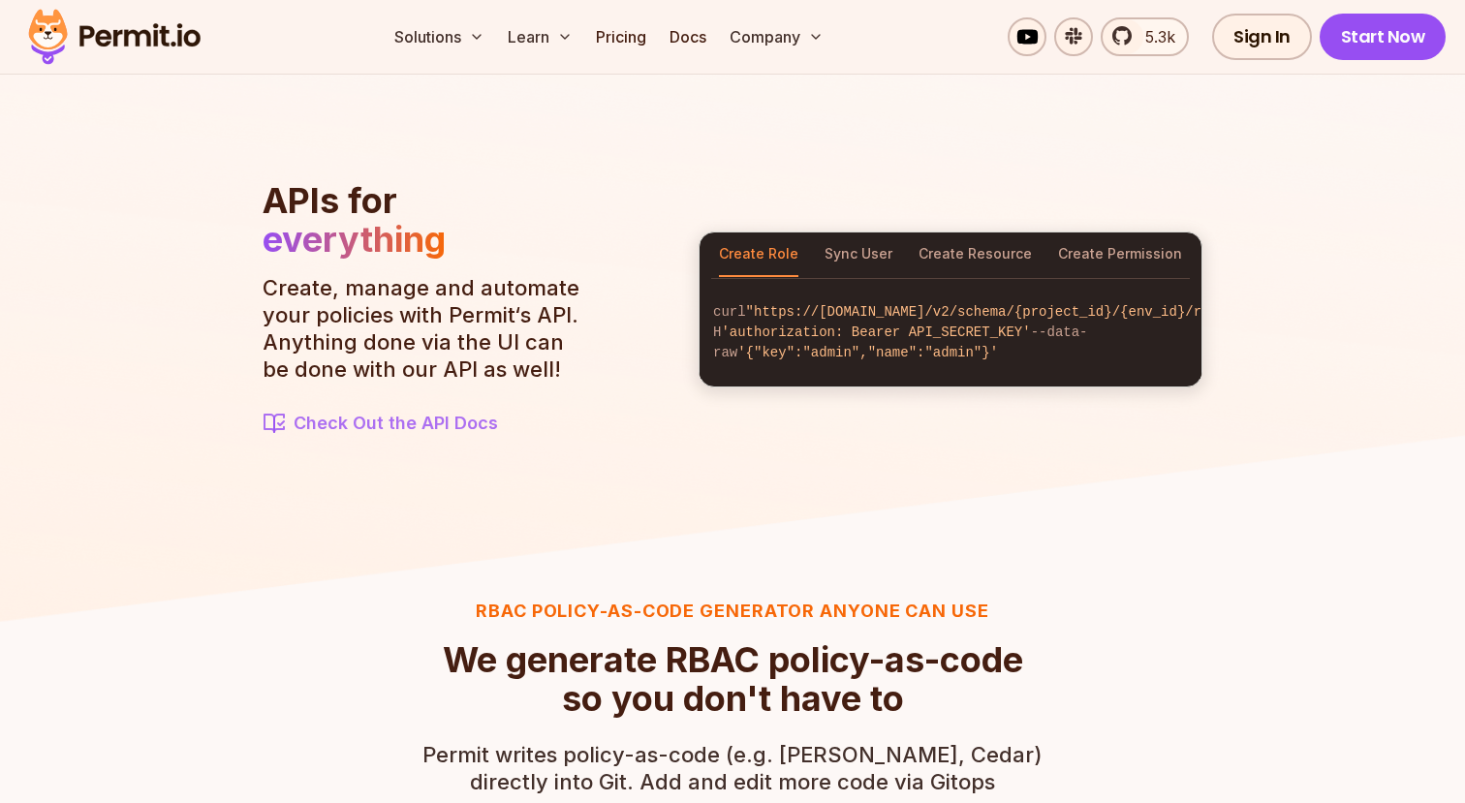
scroll to position [2133, 0]
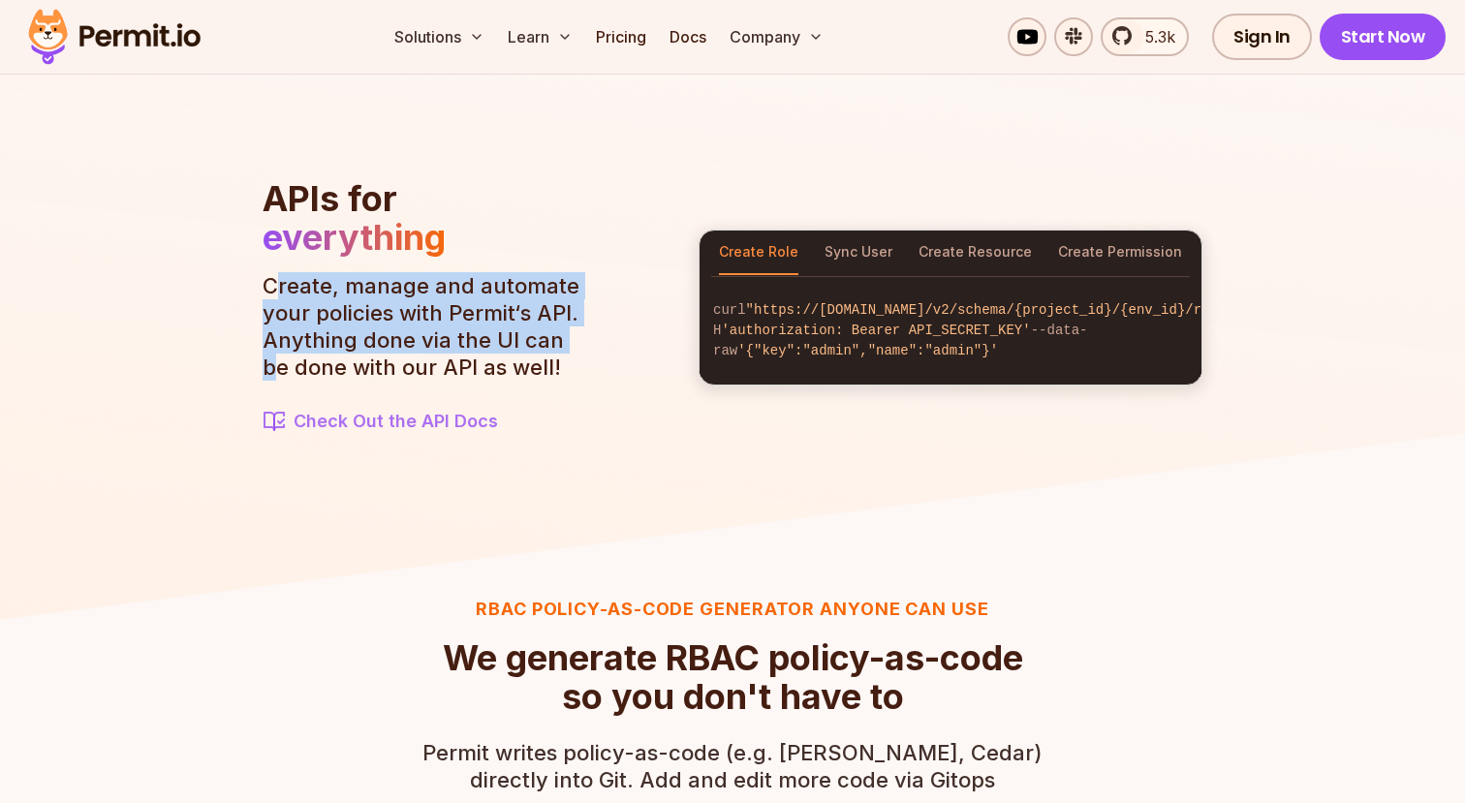
drag, startPoint x: 273, startPoint y: 287, endPoint x: 579, endPoint y: 340, distance: 310.8
click at [579, 340] on p "Create, manage and automate your policies with Permit‘s API. Anything done via …" at bounding box center [427, 326] width 329 height 109
drag, startPoint x: 582, startPoint y: 341, endPoint x: 297, endPoint y: 292, distance: 289.1
click at [297, 292] on p "Create, manage and automate your policies with Permit‘s API. Anything done via …" at bounding box center [427, 326] width 329 height 109
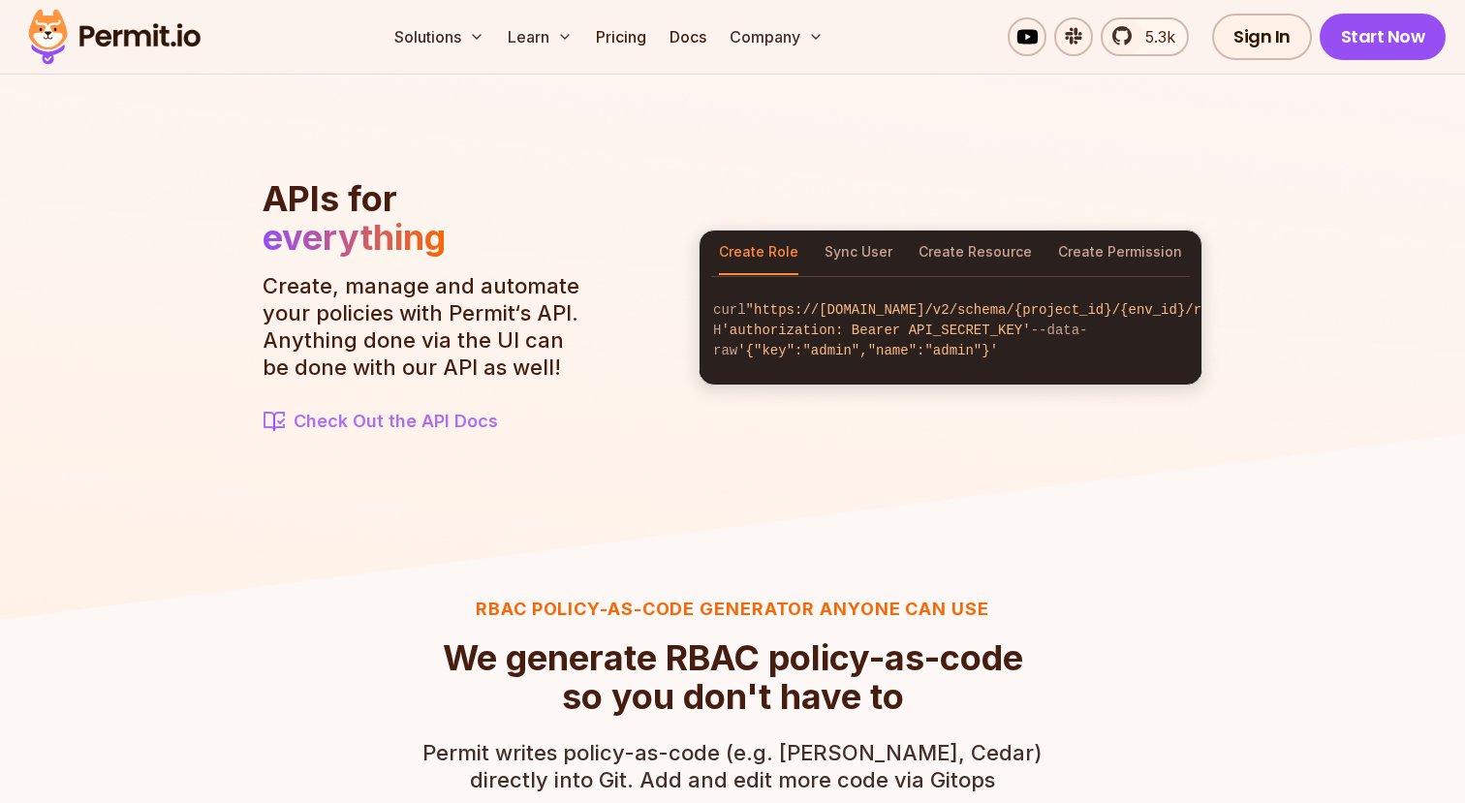
drag, startPoint x: 297, startPoint y: 292, endPoint x: 286, endPoint y: 295, distance: 12.0
click at [297, 292] on p "Create, manage and automate your policies with Permit‘s API. Anything done via …" at bounding box center [427, 326] width 329 height 109
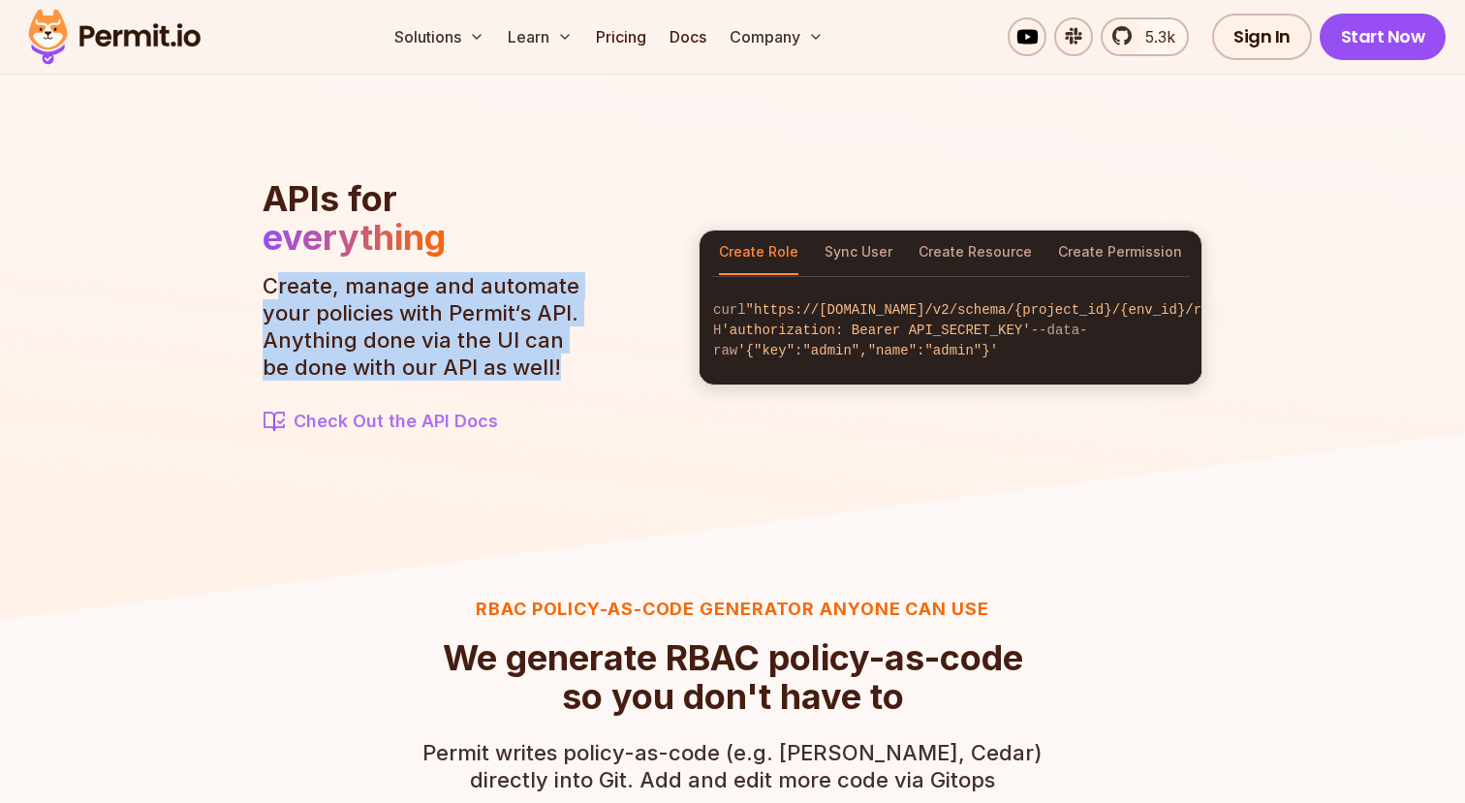
drag, startPoint x: 529, startPoint y: 371, endPoint x: 433, endPoint y: 307, distance: 115.3
click at [293, 293] on p "Create, manage and automate your policies with Permit‘s API. Anything done via …" at bounding box center [427, 326] width 329 height 109
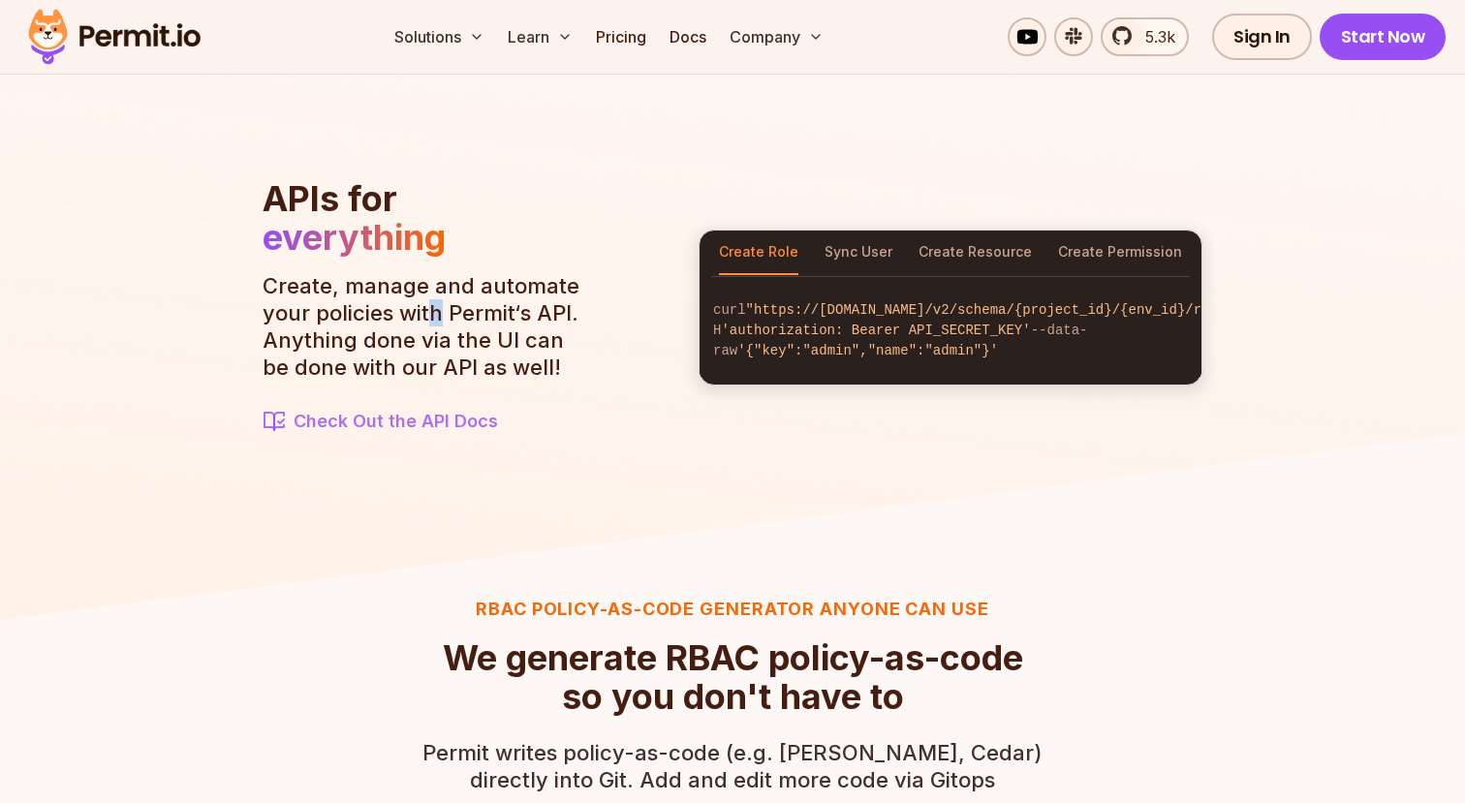
drag, startPoint x: 433, startPoint y: 307, endPoint x: 480, endPoint y: 310, distance: 46.6
click at [465, 309] on p "Create, manage and automate your policies with Permit‘s API. Anything done via …" at bounding box center [427, 326] width 329 height 109
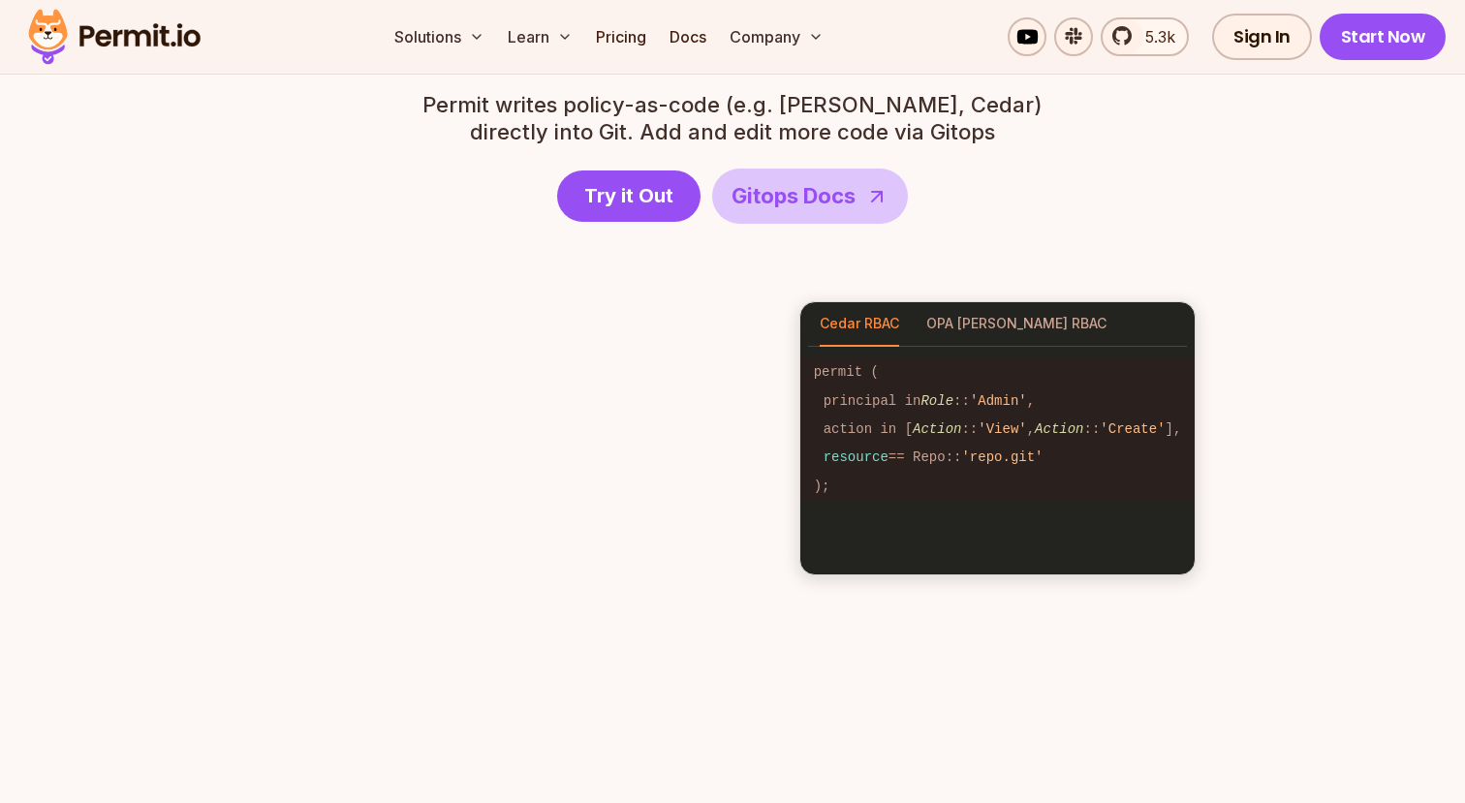
scroll to position [2784, 0]
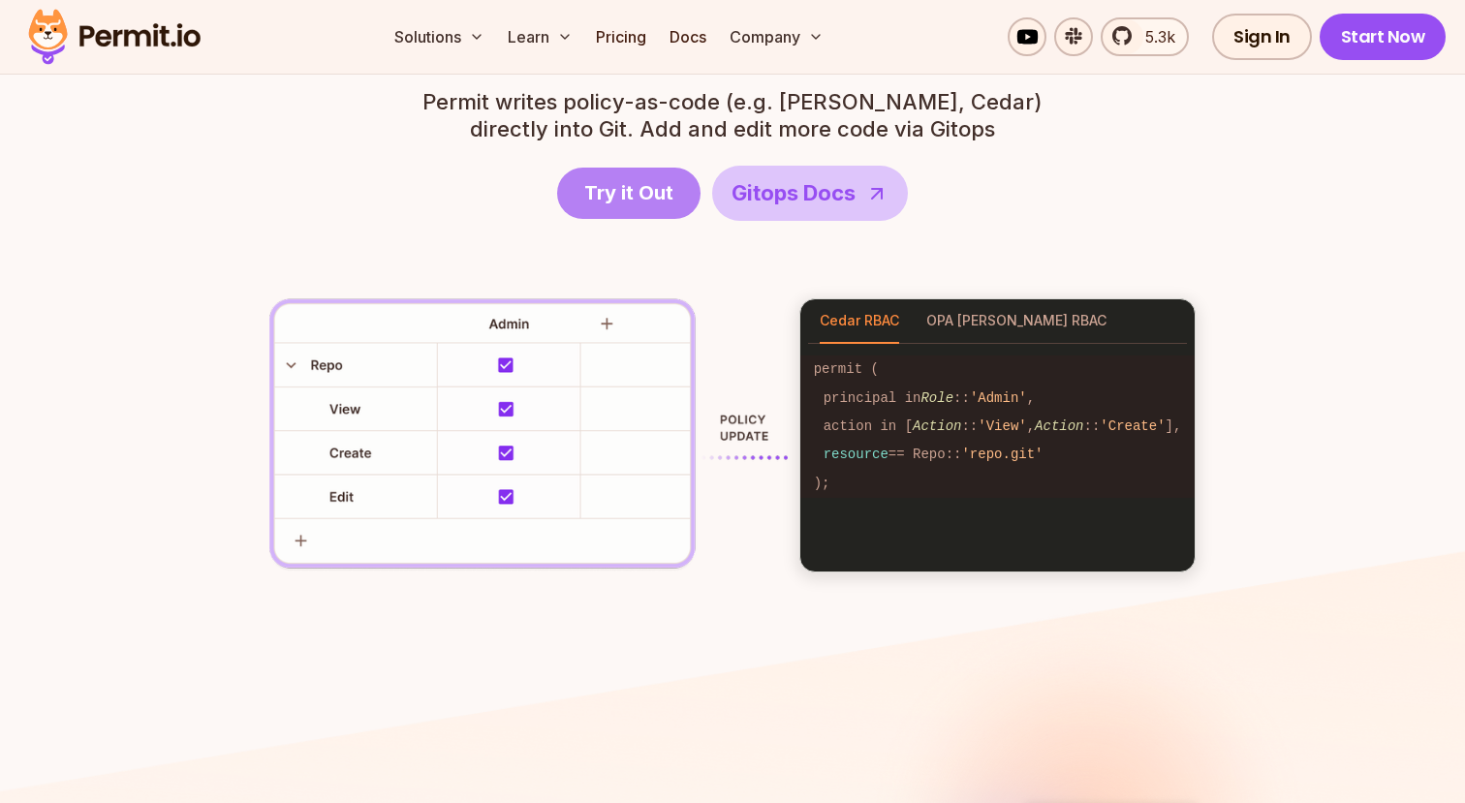
click at [602, 209] on link "Try it Out" at bounding box center [628, 193] width 143 height 51
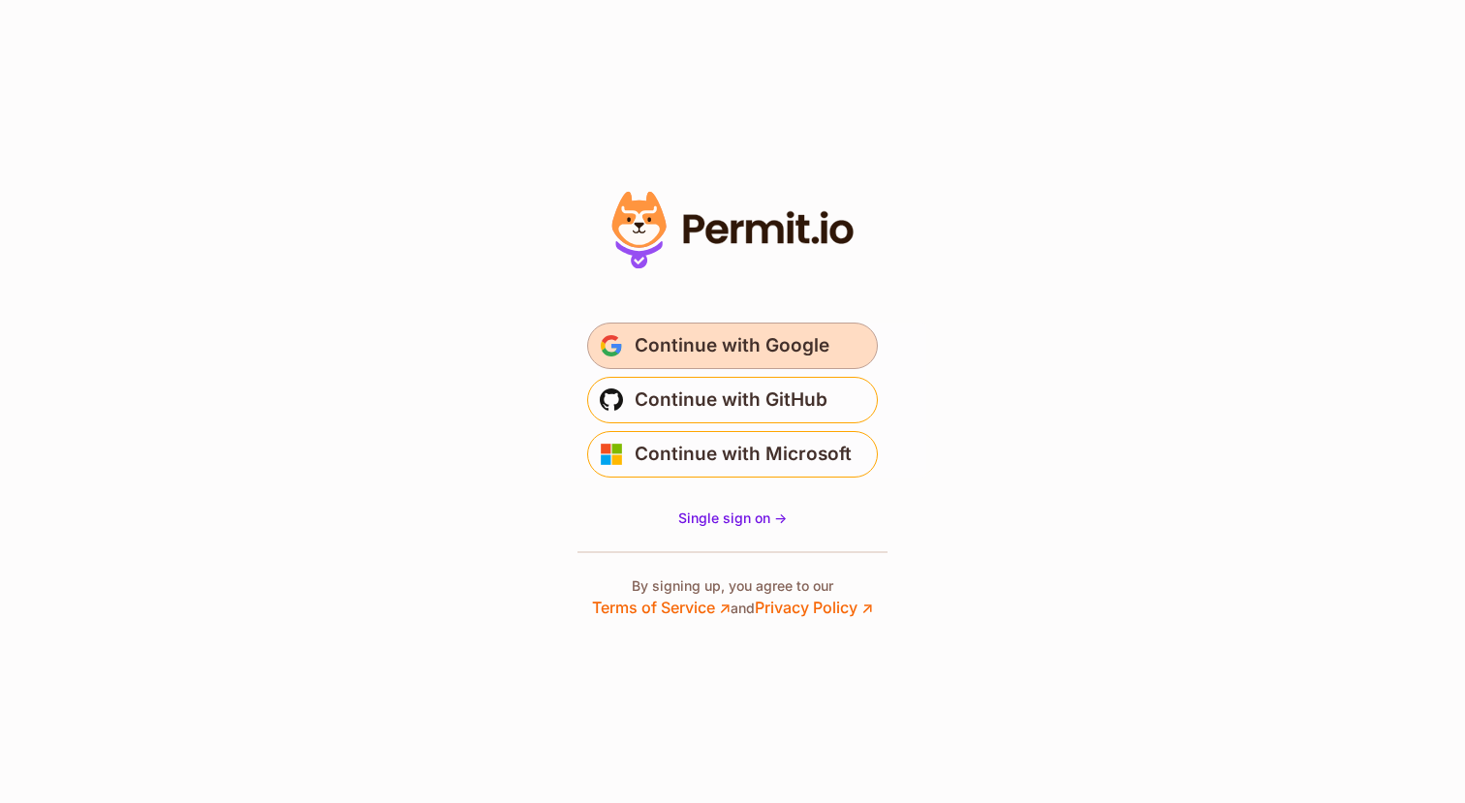
click at [754, 357] on span "Continue with Google" at bounding box center [732, 345] width 195 height 31
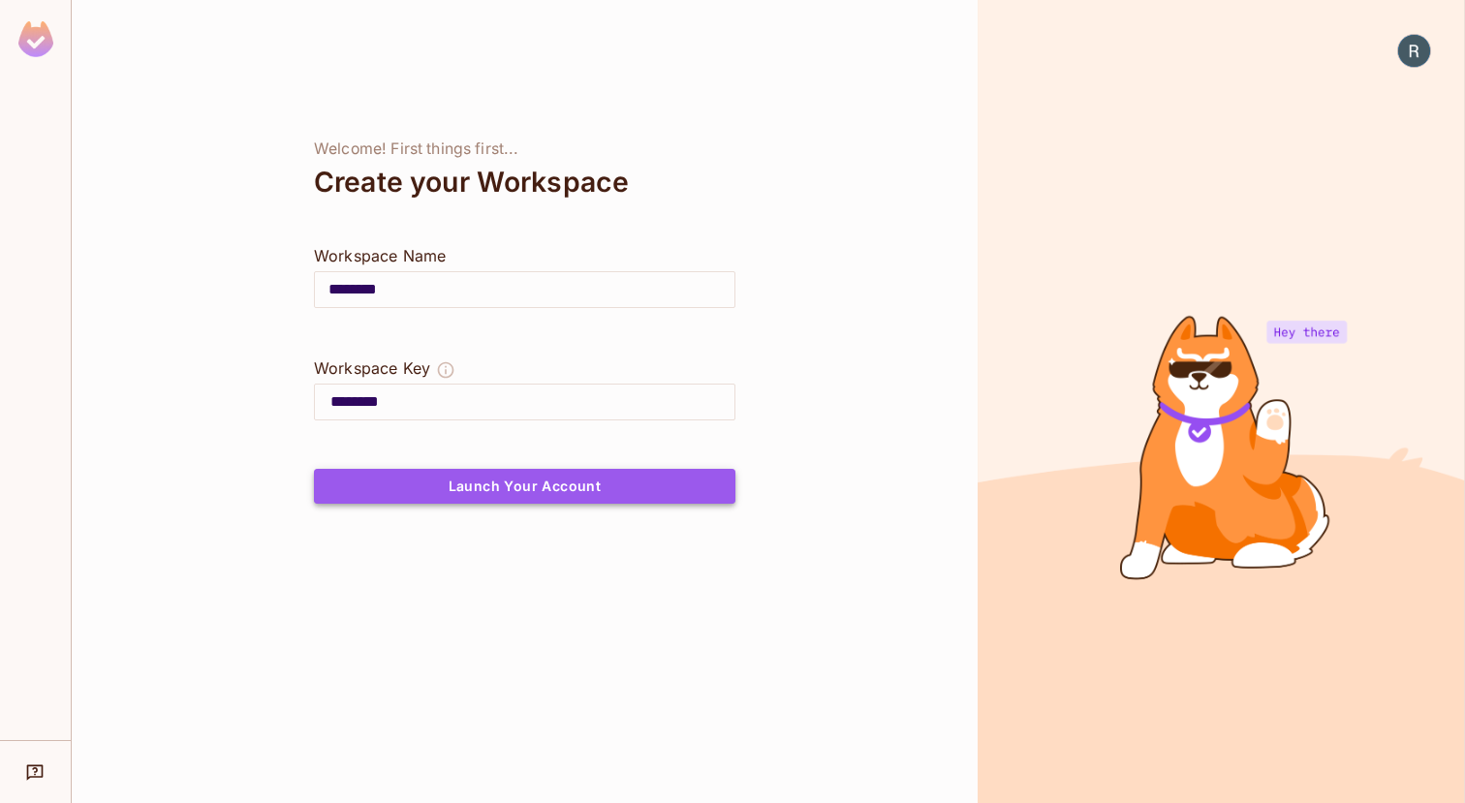
click at [551, 478] on button "Launch Your Account" at bounding box center [525, 486] width 422 height 35
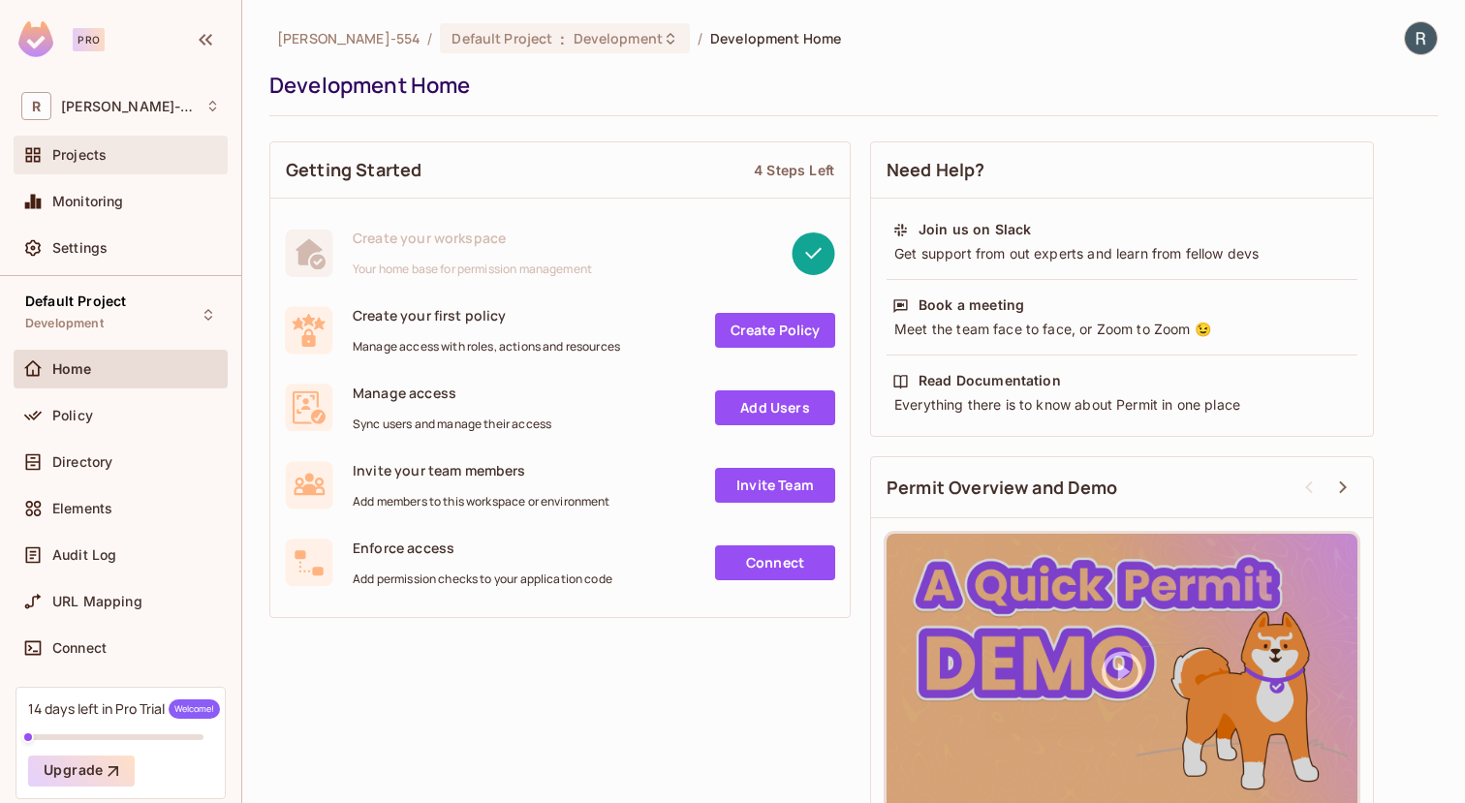
click at [84, 158] on span "Projects" at bounding box center [79, 155] width 54 height 16
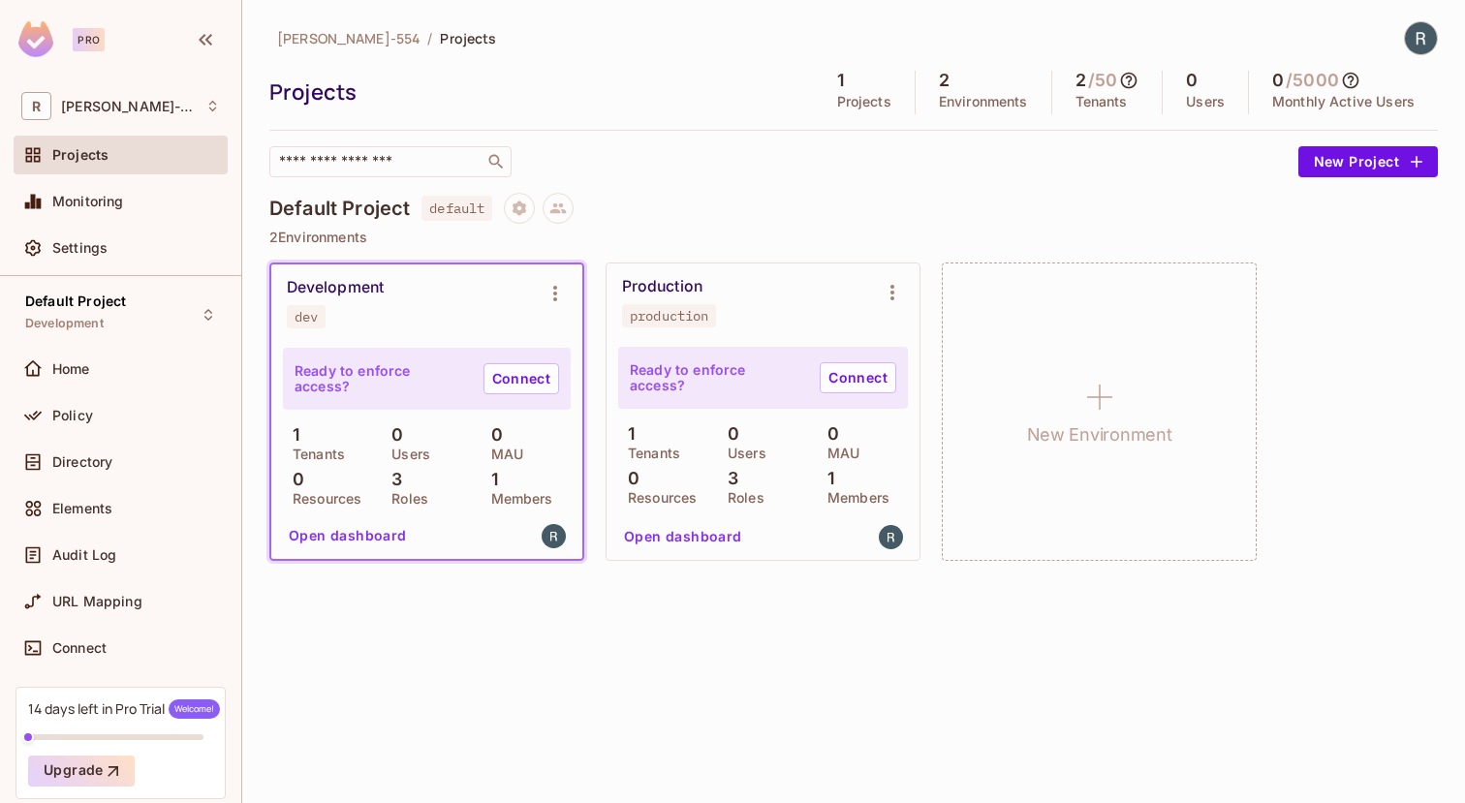
click at [464, 305] on div "Development dev" at bounding box center [411, 303] width 249 height 50
click at [366, 535] on button "Open dashboard" at bounding box center [348, 535] width 134 height 31
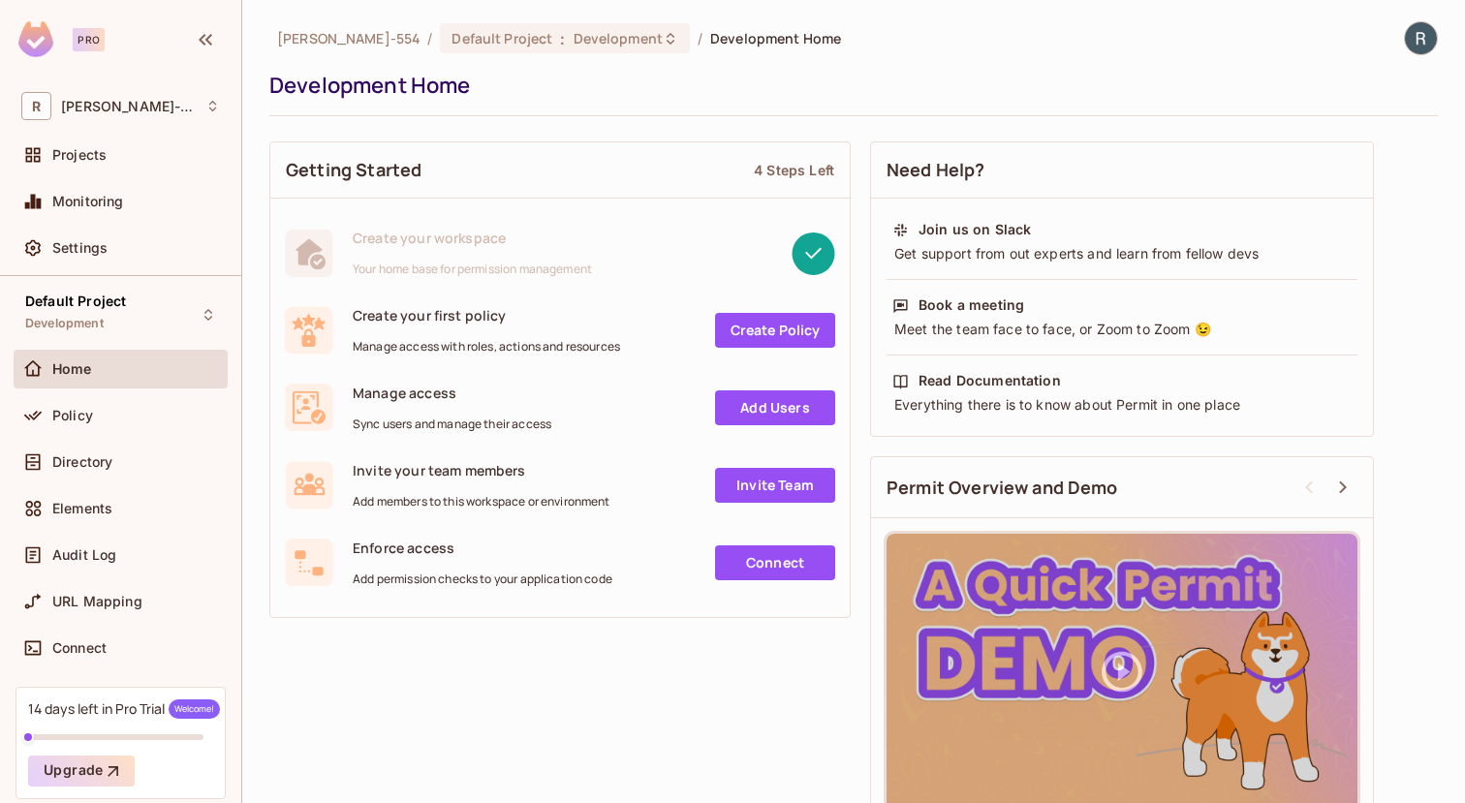
click at [801, 331] on link "Create Policy" at bounding box center [775, 330] width 120 height 35
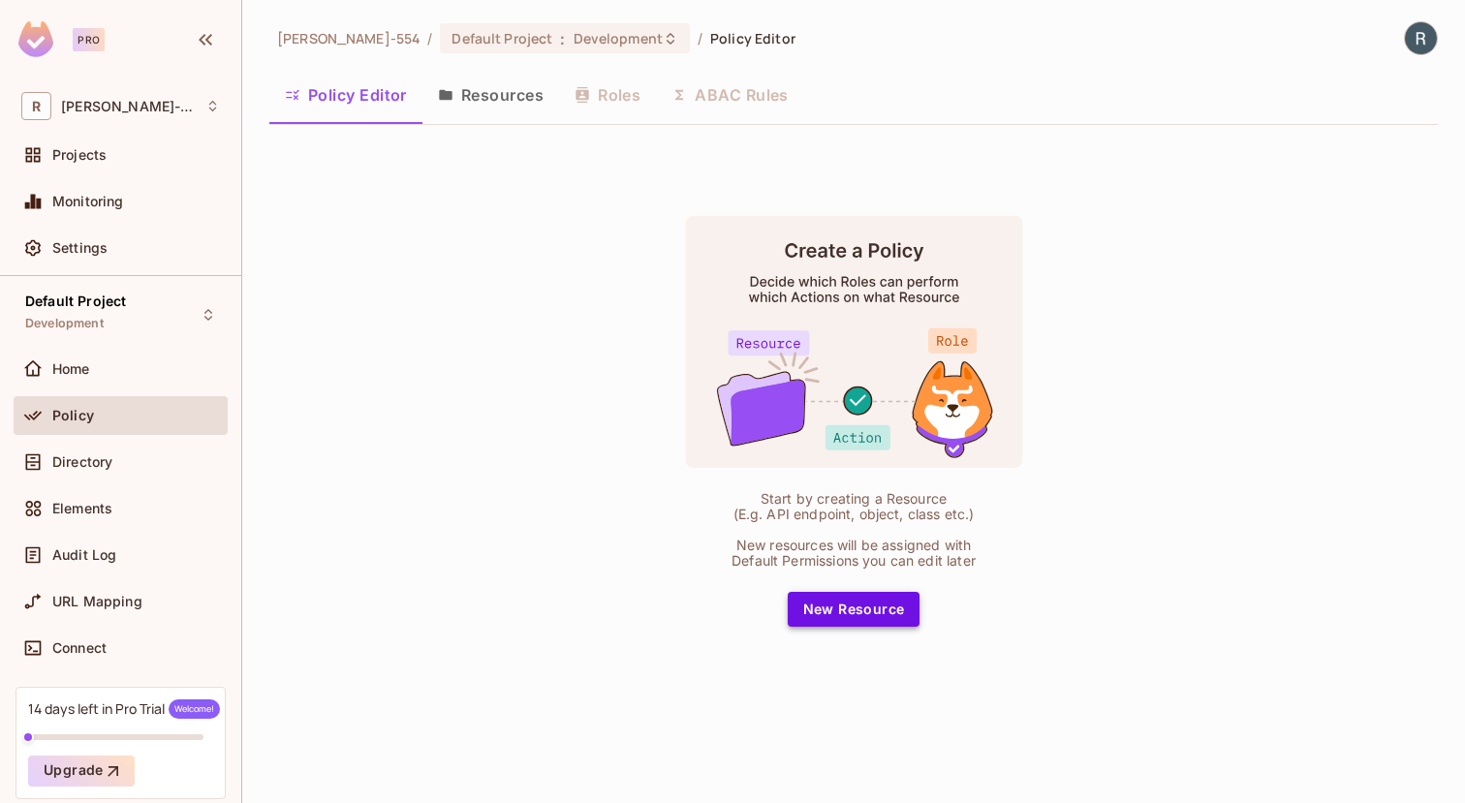
drag, startPoint x: 831, startPoint y: 588, endPoint x: 835, endPoint y: 610, distance: 22.6
click at [830, 589] on div "Start by creating a Resource (E.g. API endpoint, object, class etc.) New resour…" at bounding box center [853, 421] width 485 height 412
click at [835, 610] on button "New Resource" at bounding box center [854, 609] width 133 height 35
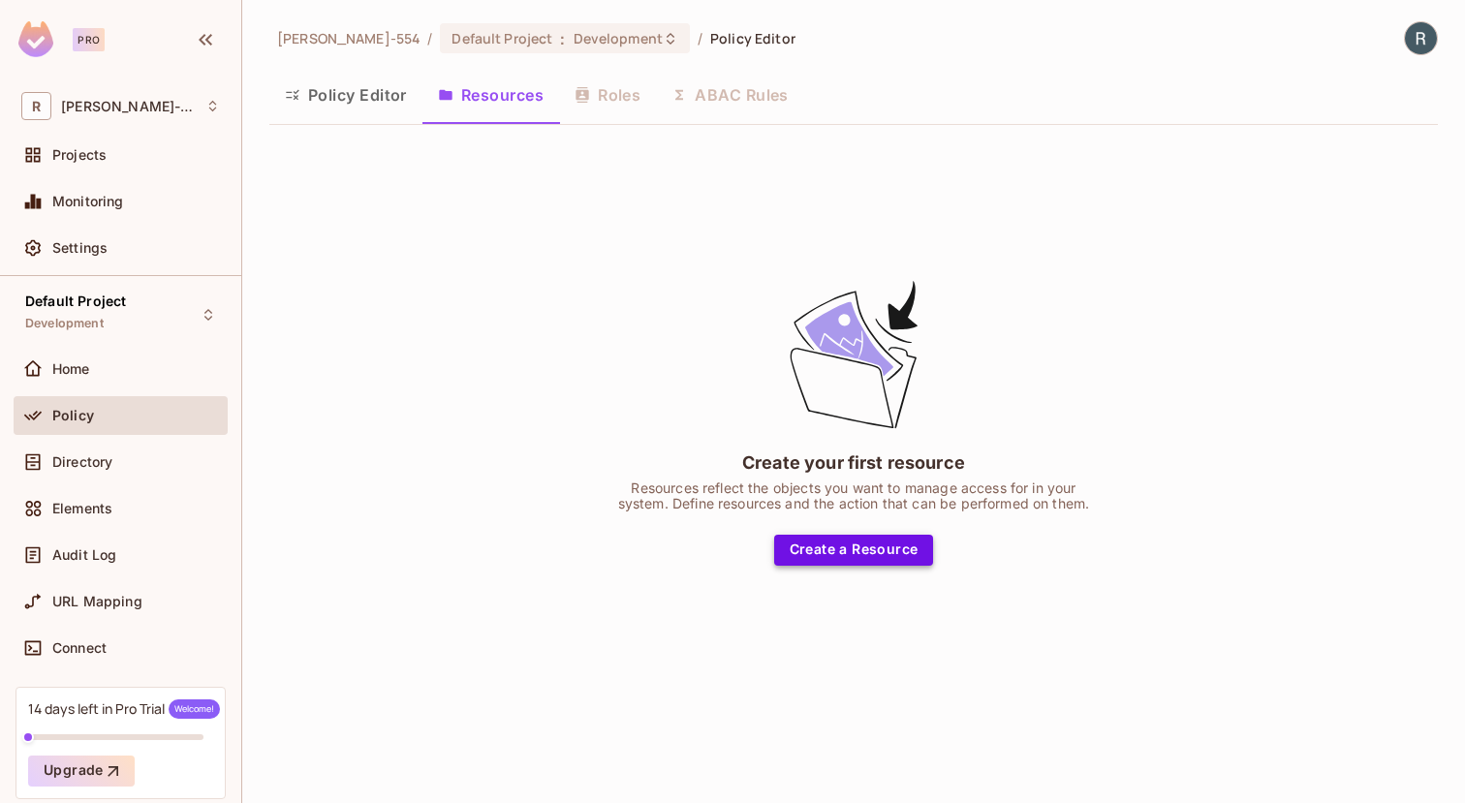
click at [863, 560] on button "Create a Resource" at bounding box center [854, 550] width 160 height 31
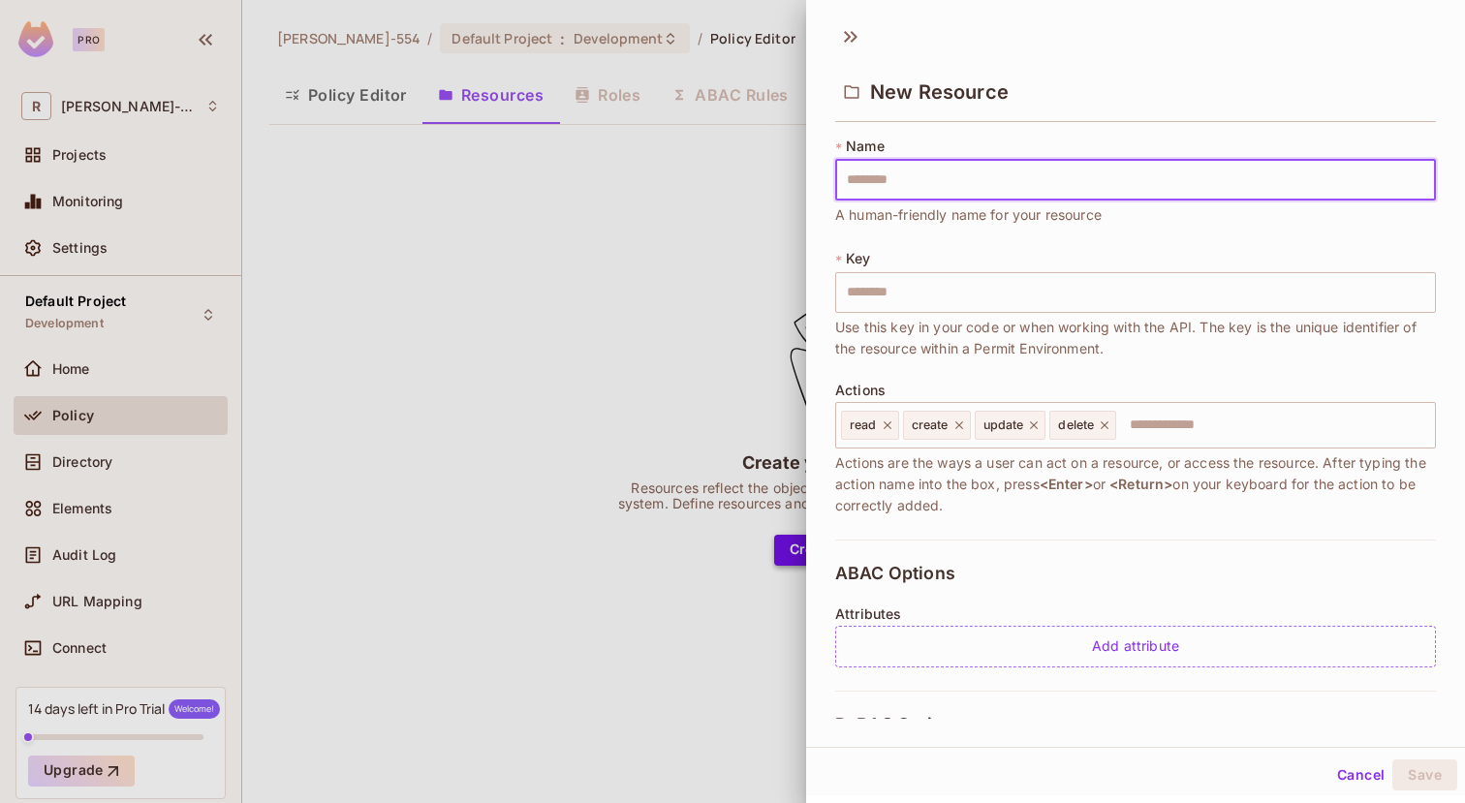
scroll to position [10, 0]
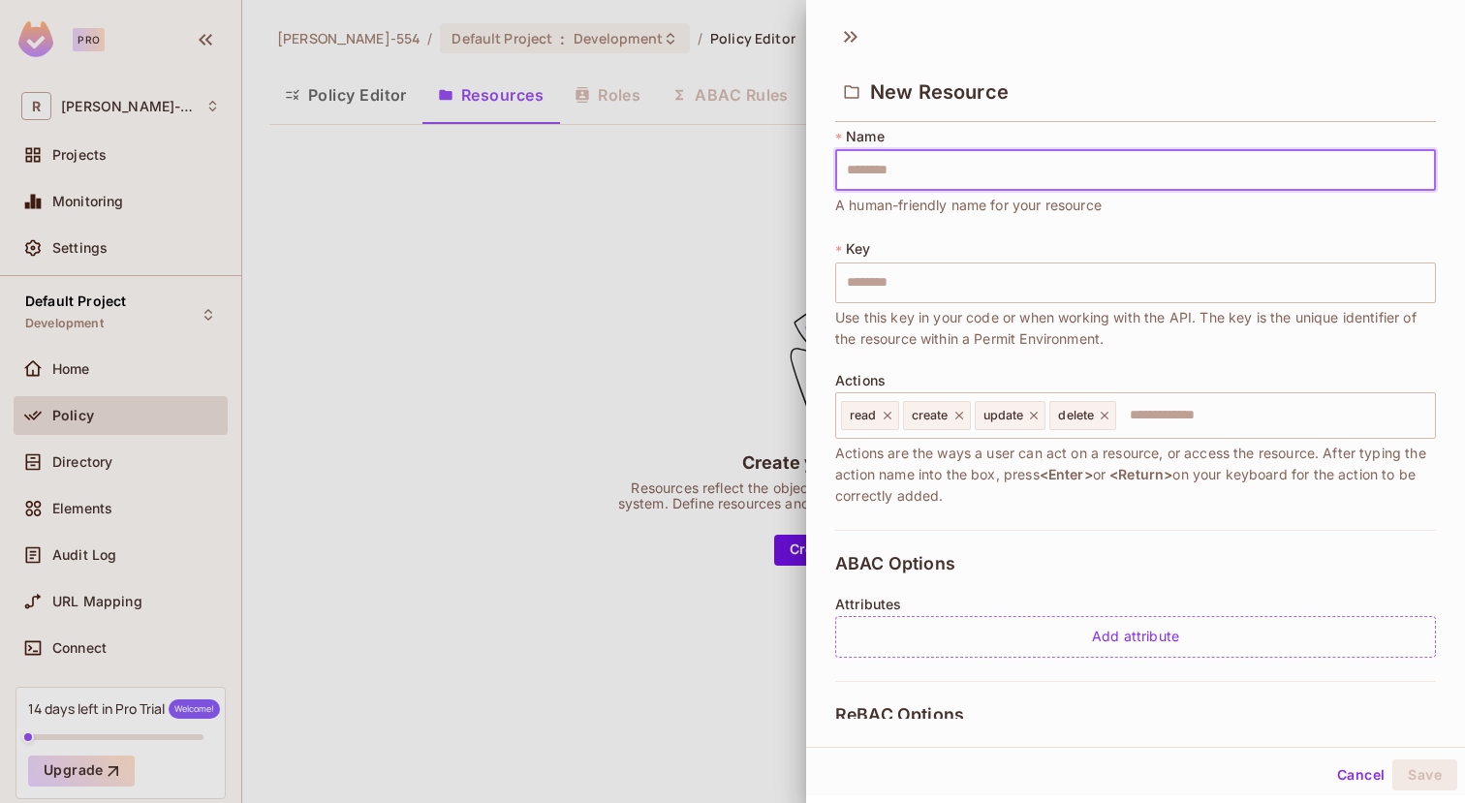
click at [891, 172] on input "text" at bounding box center [1135, 170] width 601 height 41
type input "*"
type input "**"
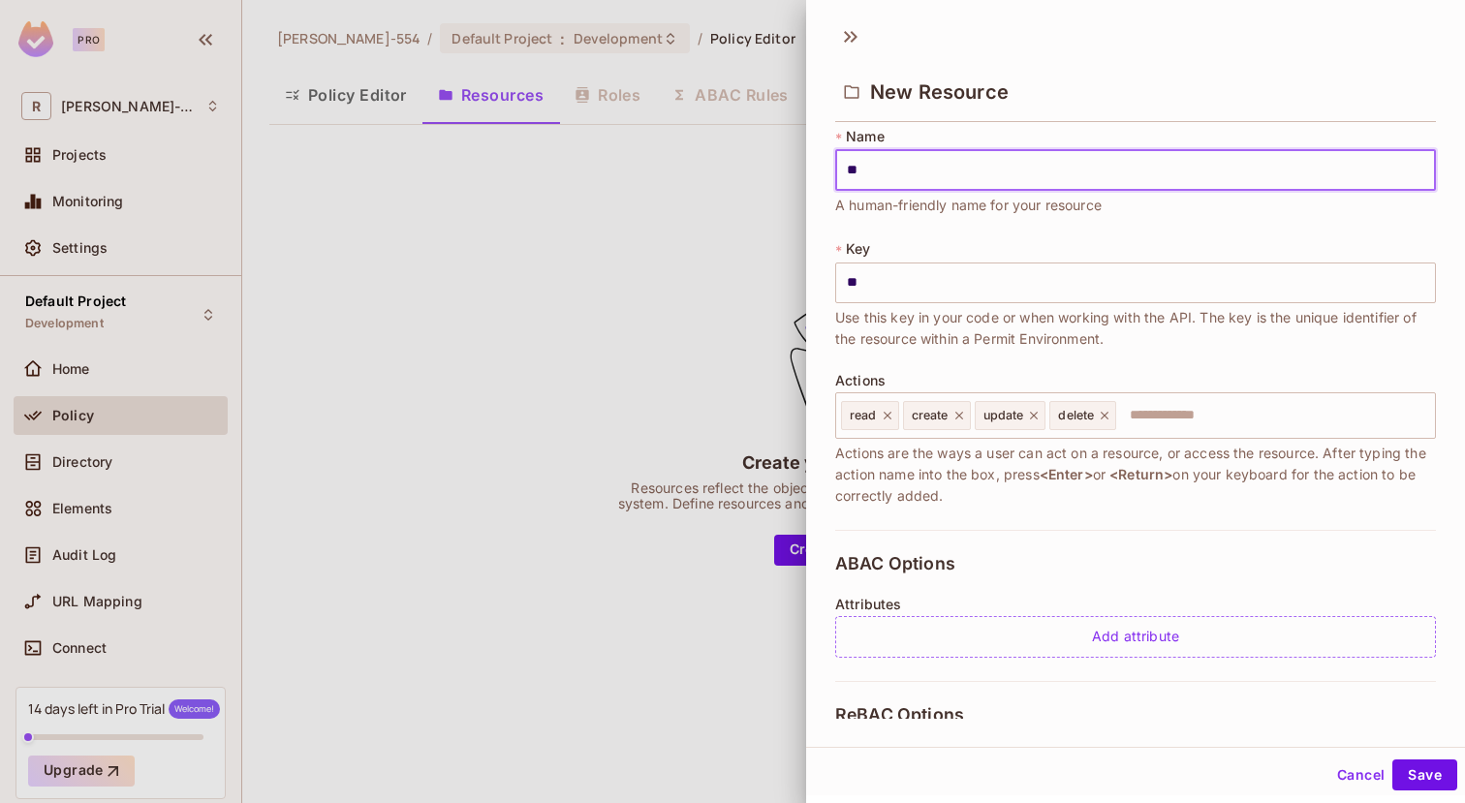
type input "***"
type input "****"
type input "*****"
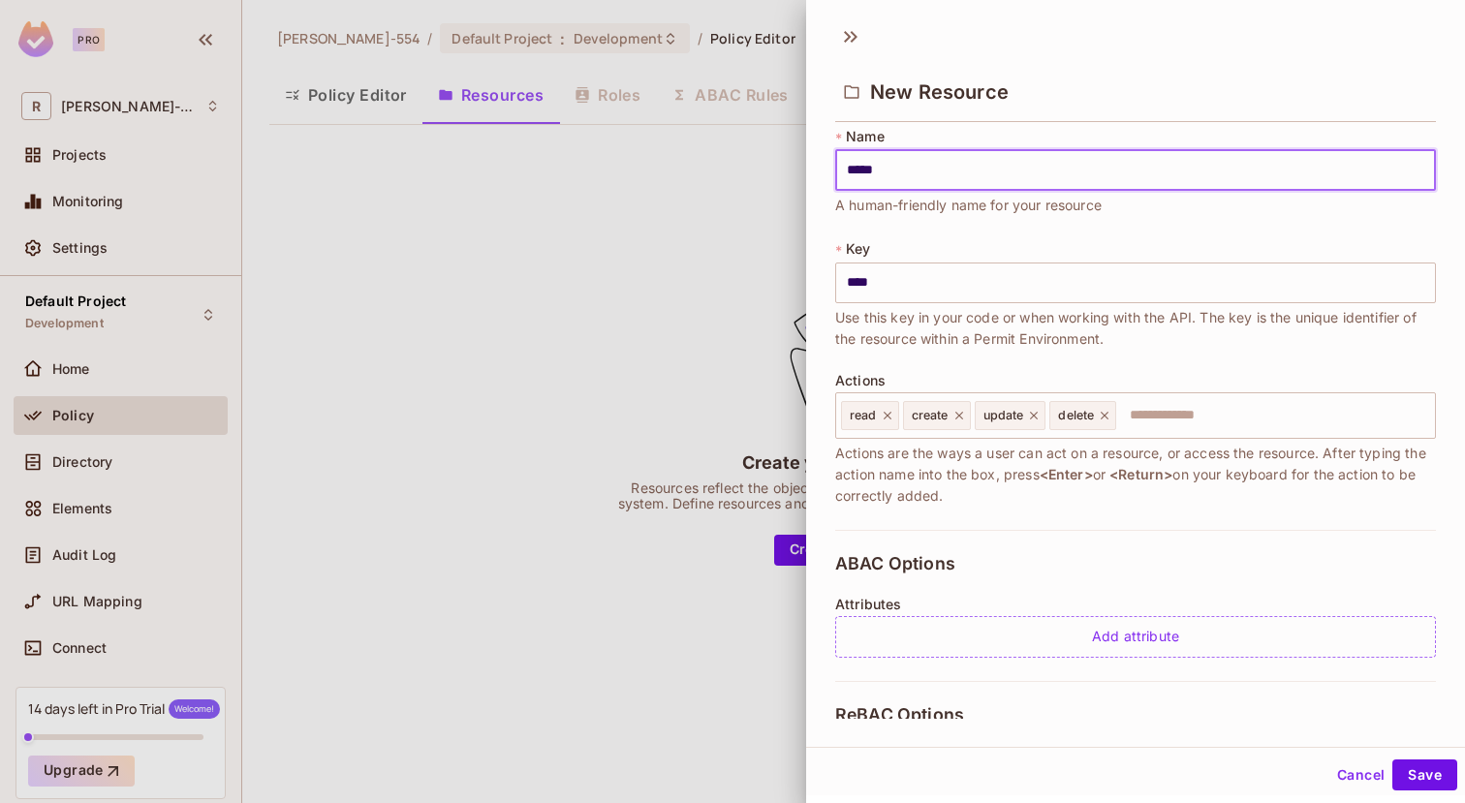
type input "*****"
type input "******"
type input "*******"
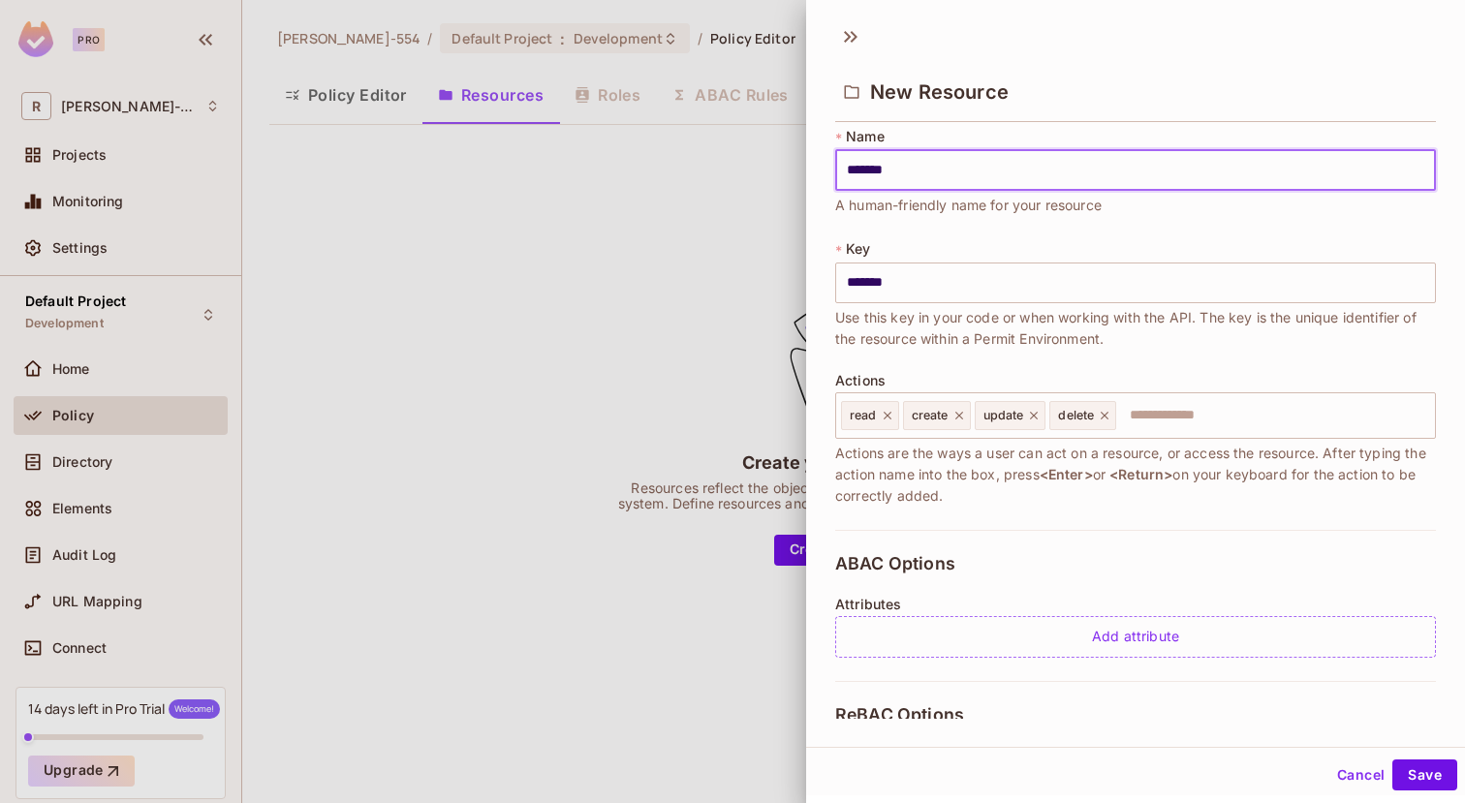
type input "******"
type input "*****"
type input "****"
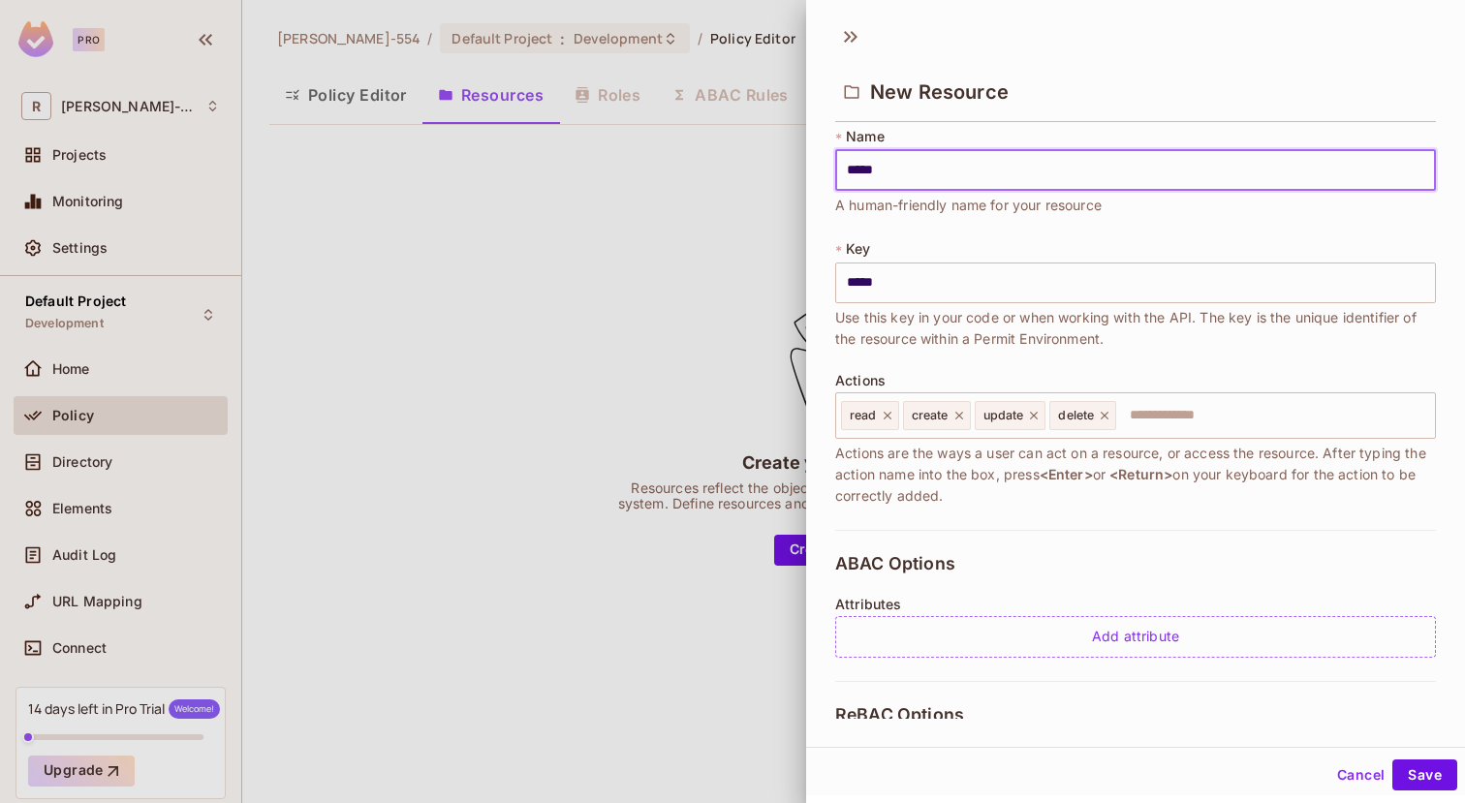
type input "****"
type input "***"
type input "**"
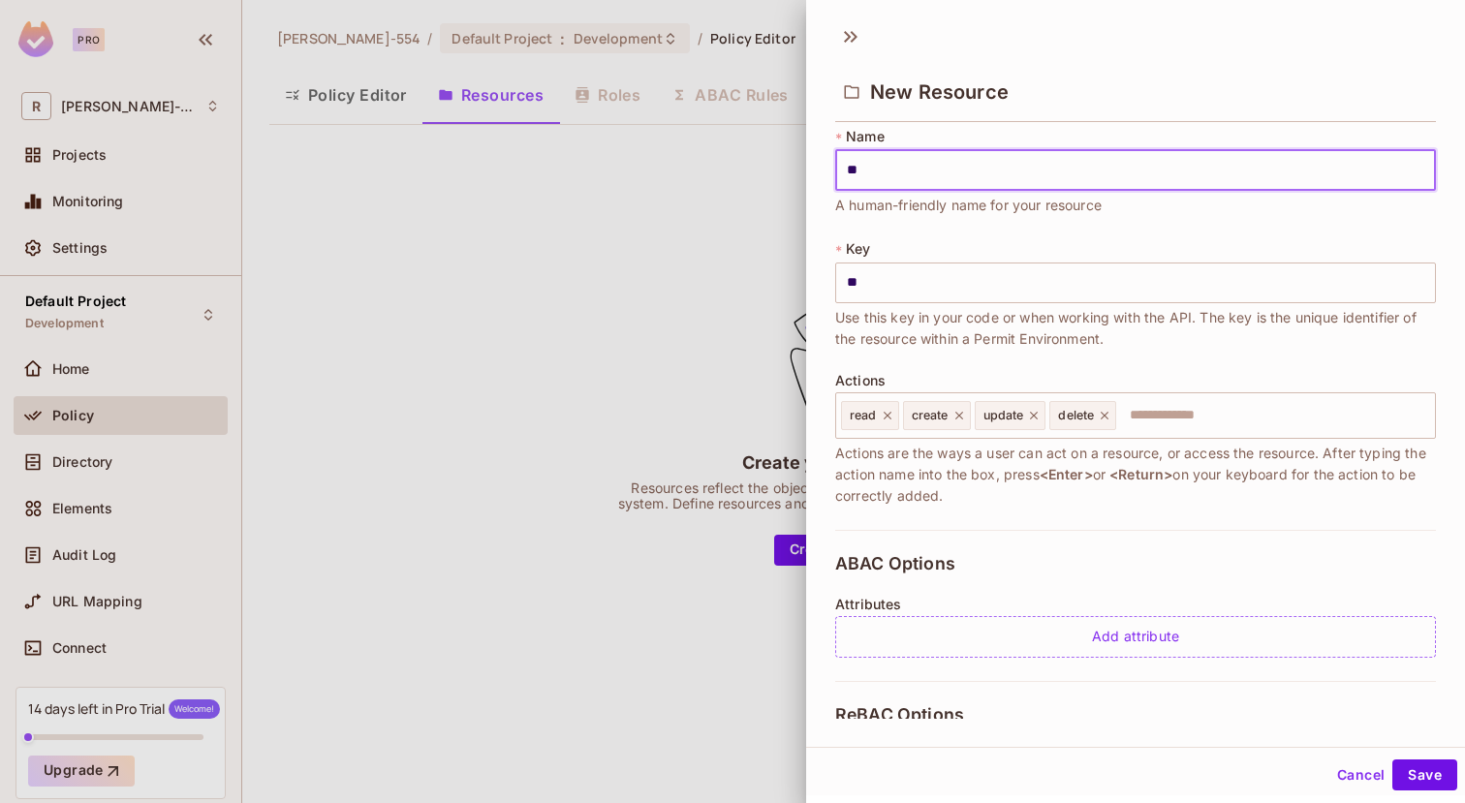
type input "***"
type input "****"
type input "*****"
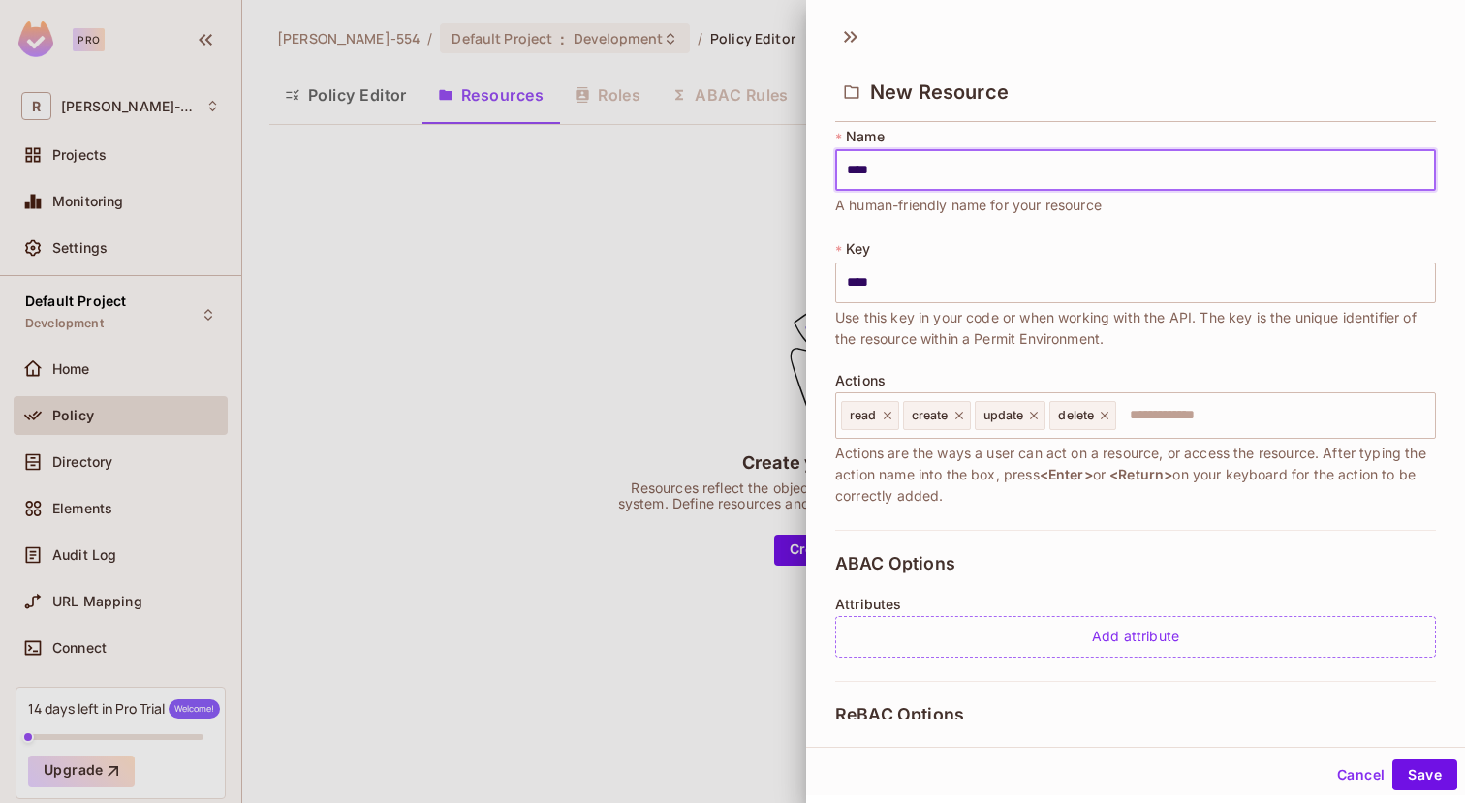
type input "*****"
type input "******"
type input "*******"
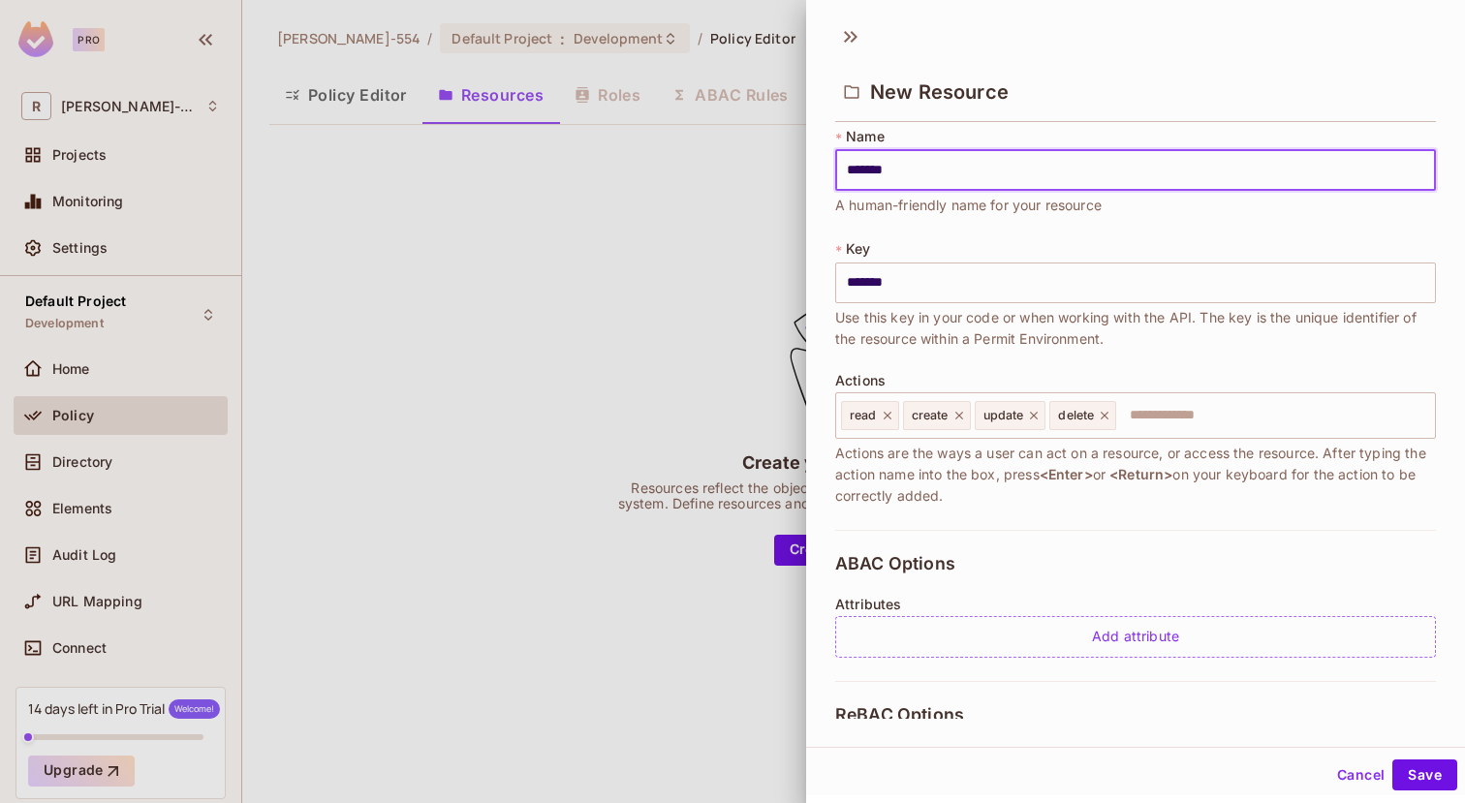
type input "*******"
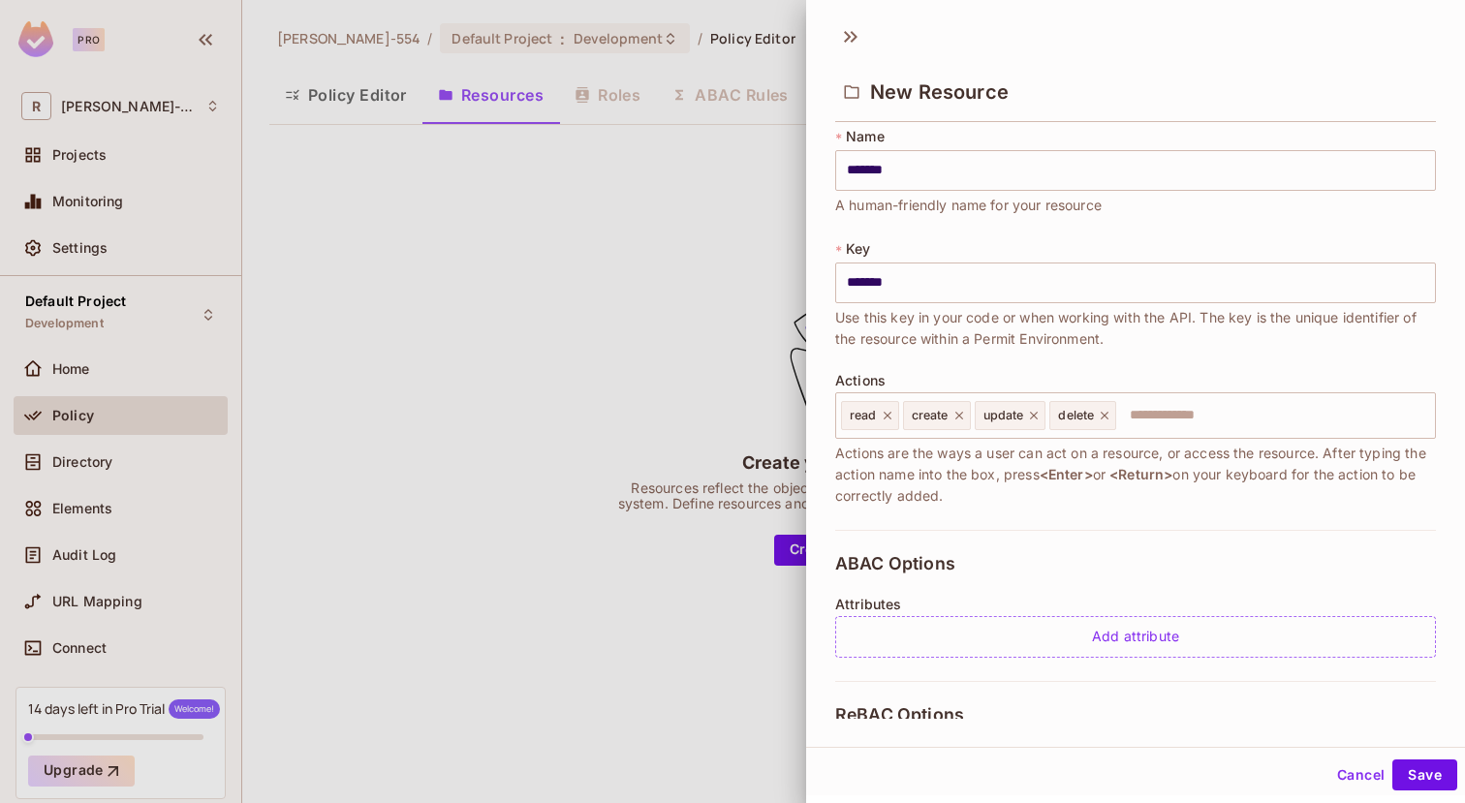
drag, startPoint x: 1097, startPoint y: 223, endPoint x: 1113, endPoint y: 233, distance: 19.1
click at [1113, 233] on div "* Name ******* ​ A human-friendly name for your resource * Key ******* ​ Use th…" at bounding box center [1135, 328] width 601 height 403
click at [1118, 216] on div "* Name ******* ​ A human-friendly name for your resource * Key ******* ​ Use th…" at bounding box center [1135, 324] width 601 height 403
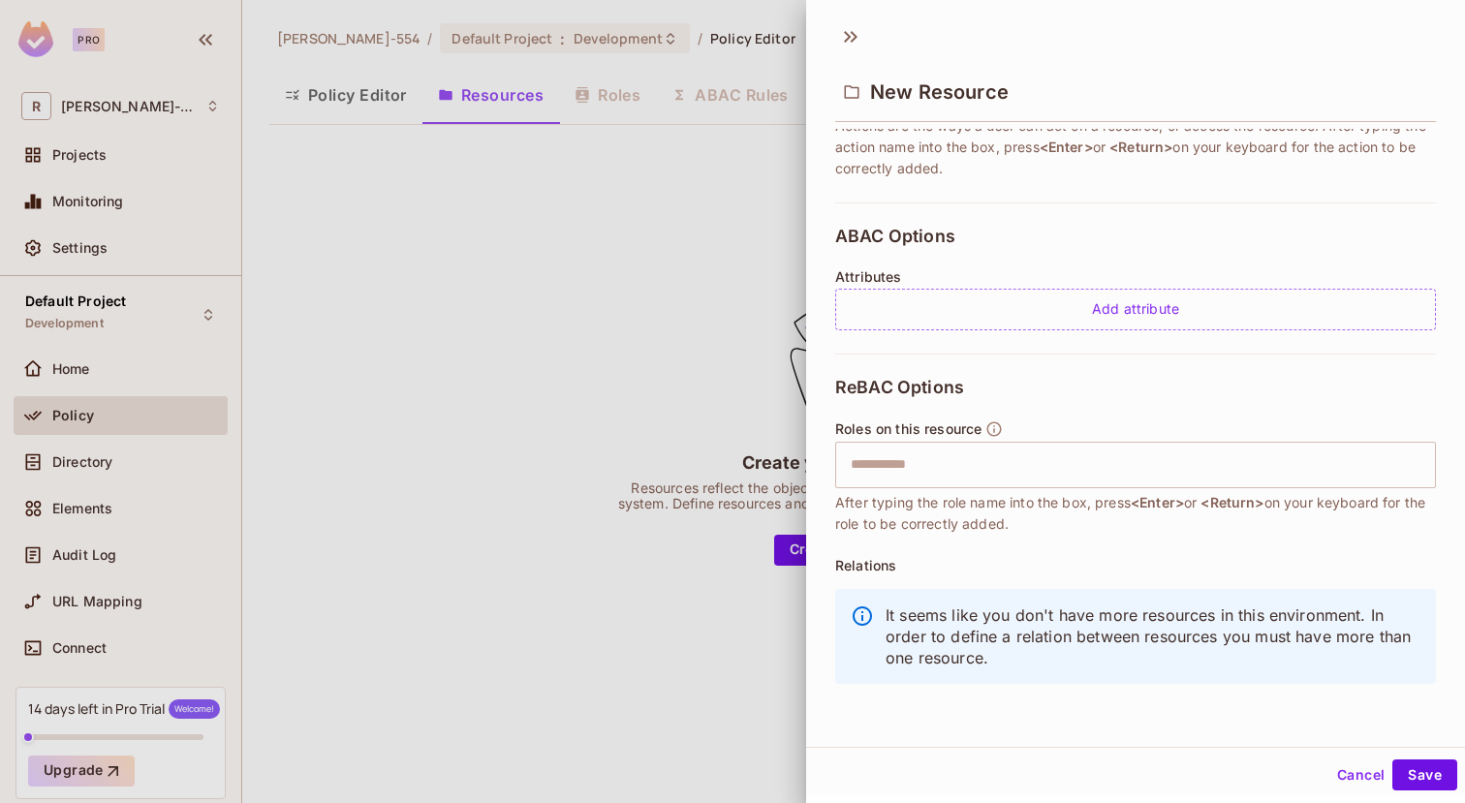
scroll to position [337, 0]
click at [1010, 483] on input "text" at bounding box center [1133, 465] width 588 height 39
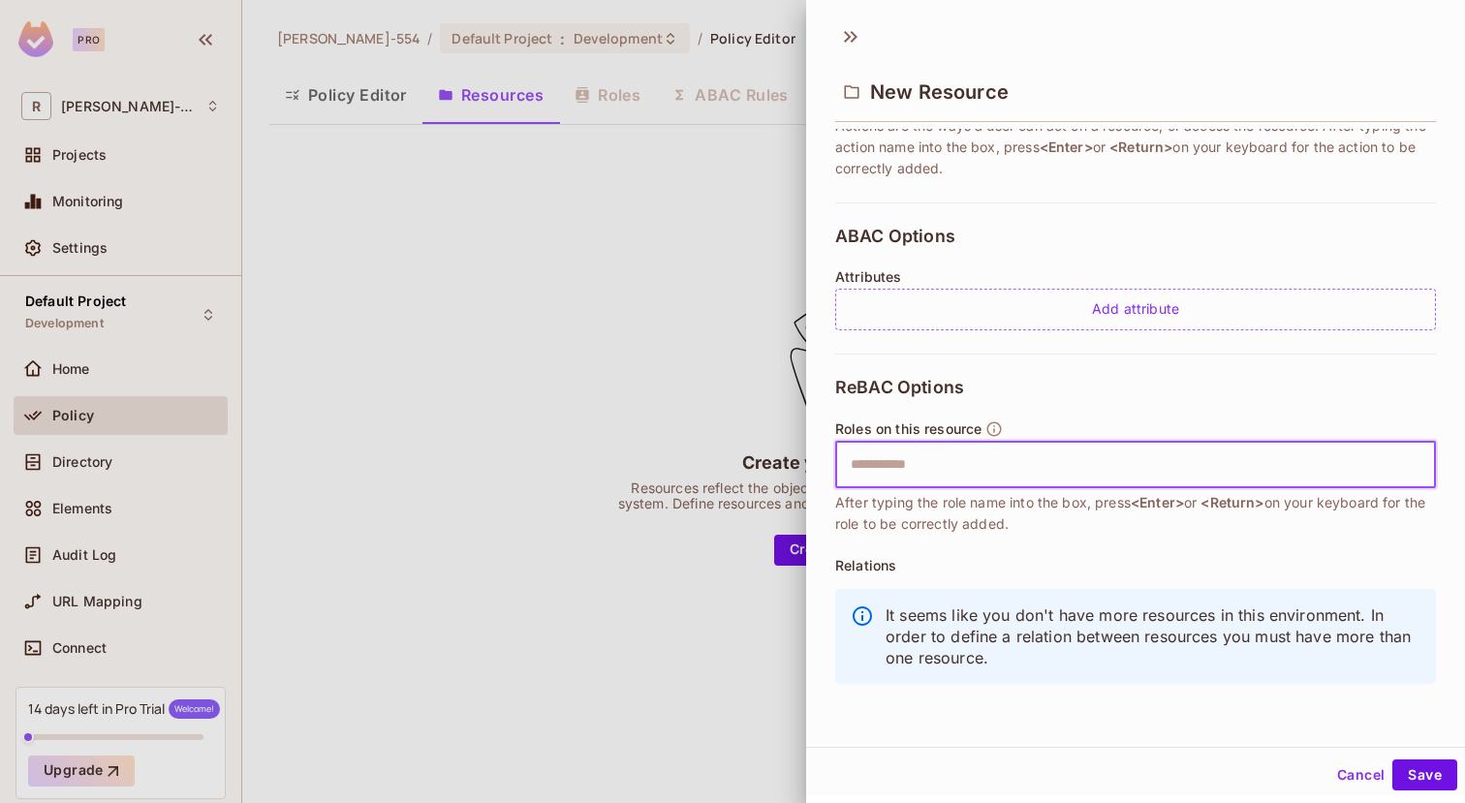
type input "*"
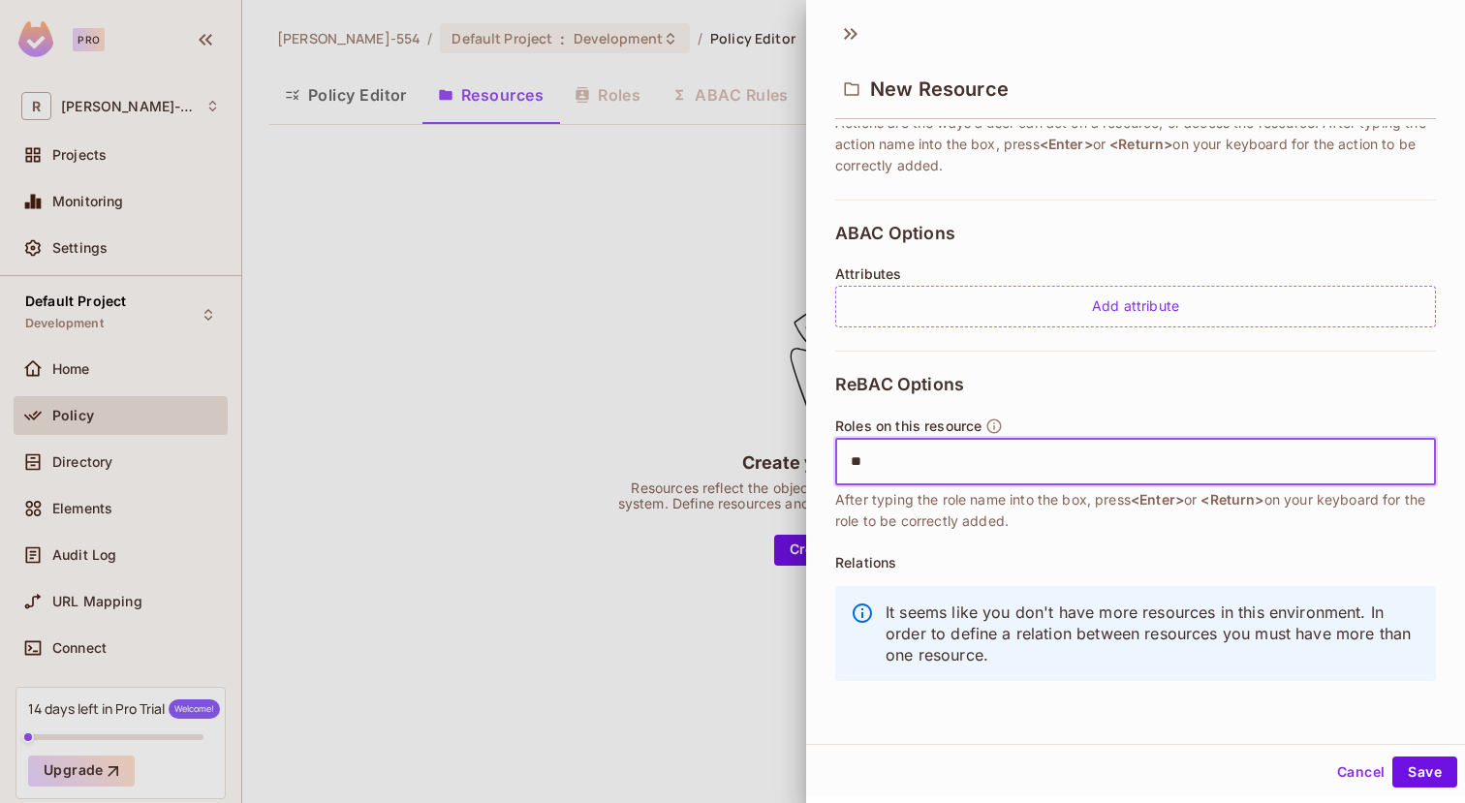
type input "*"
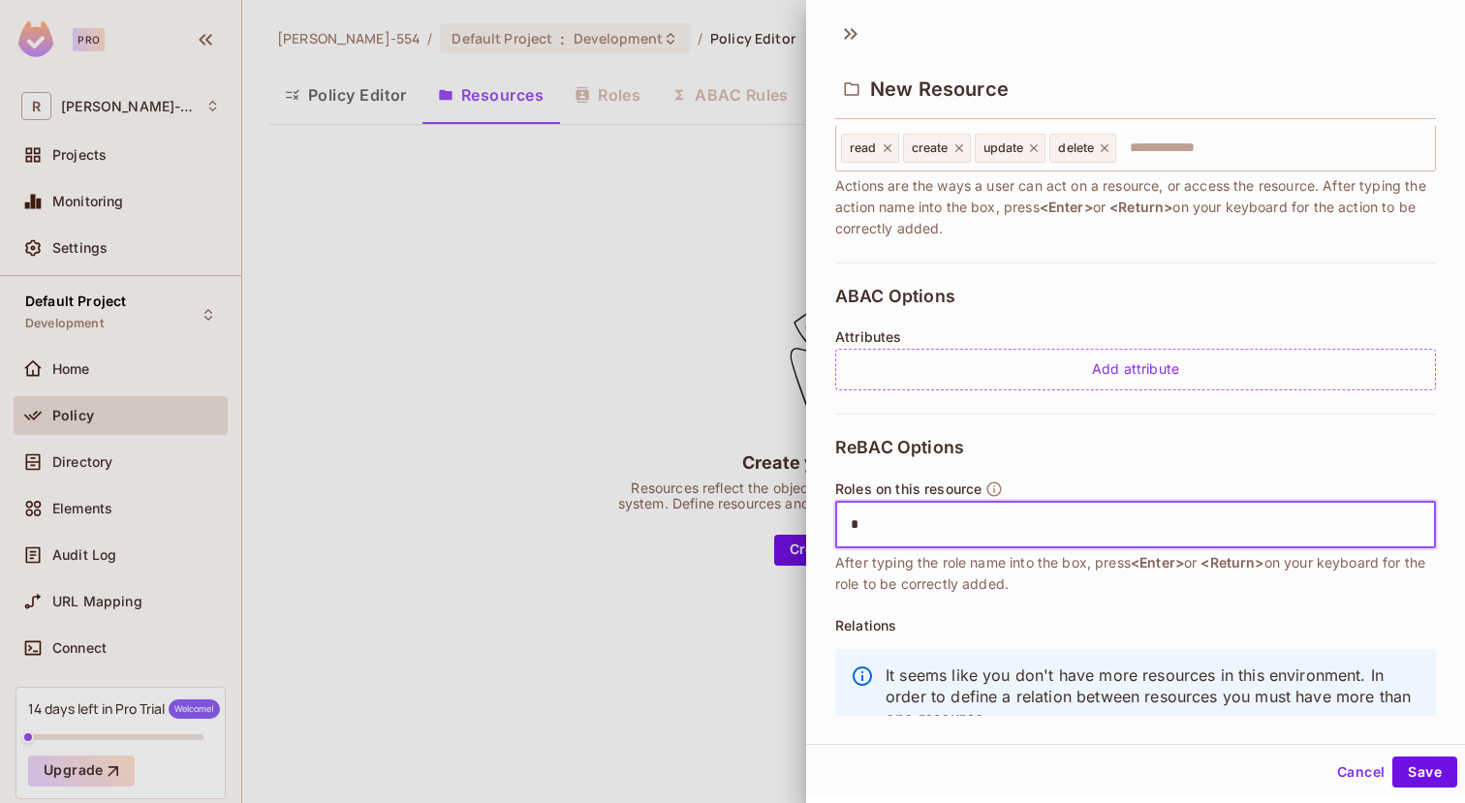
scroll to position [288, 0]
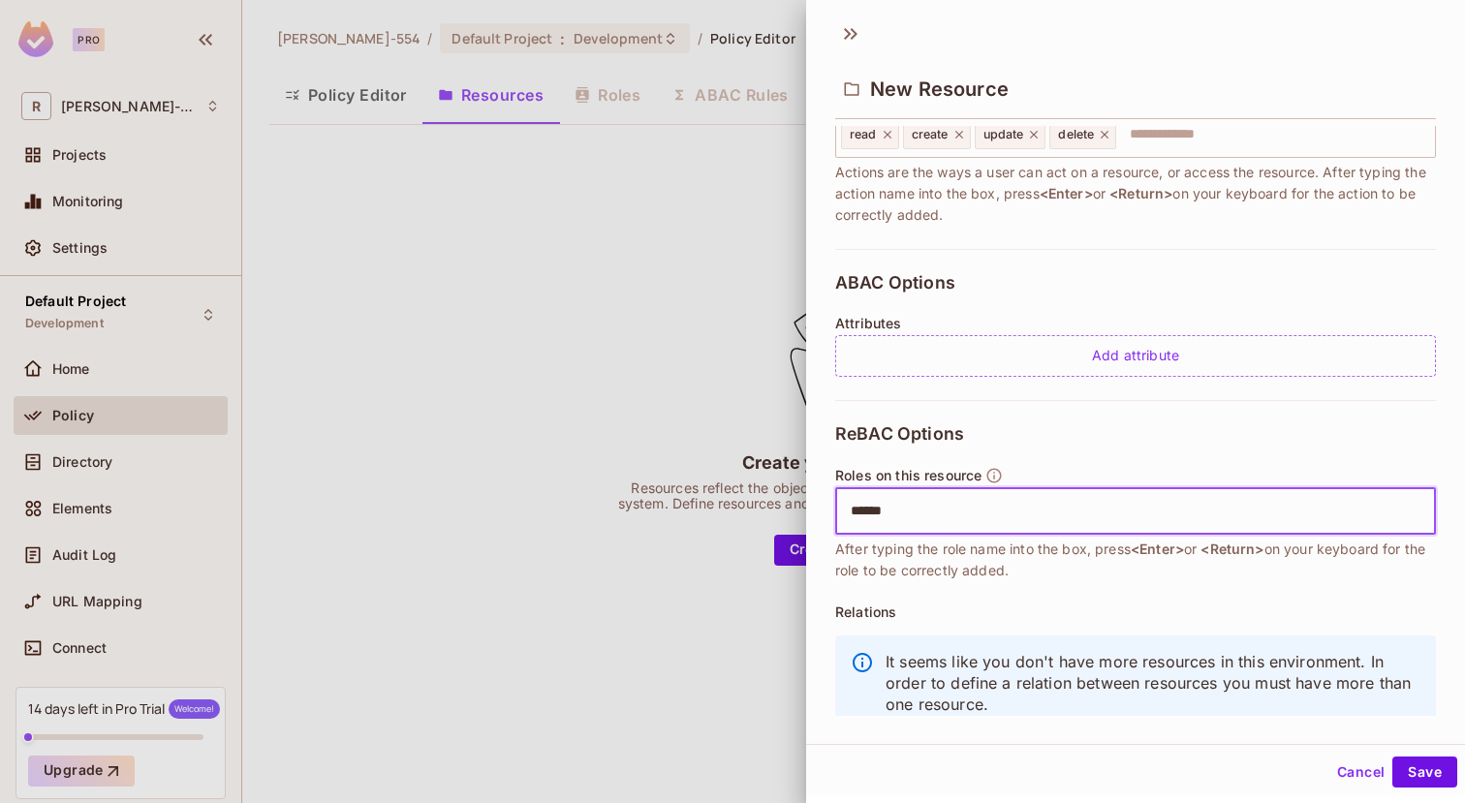
type input "*****"
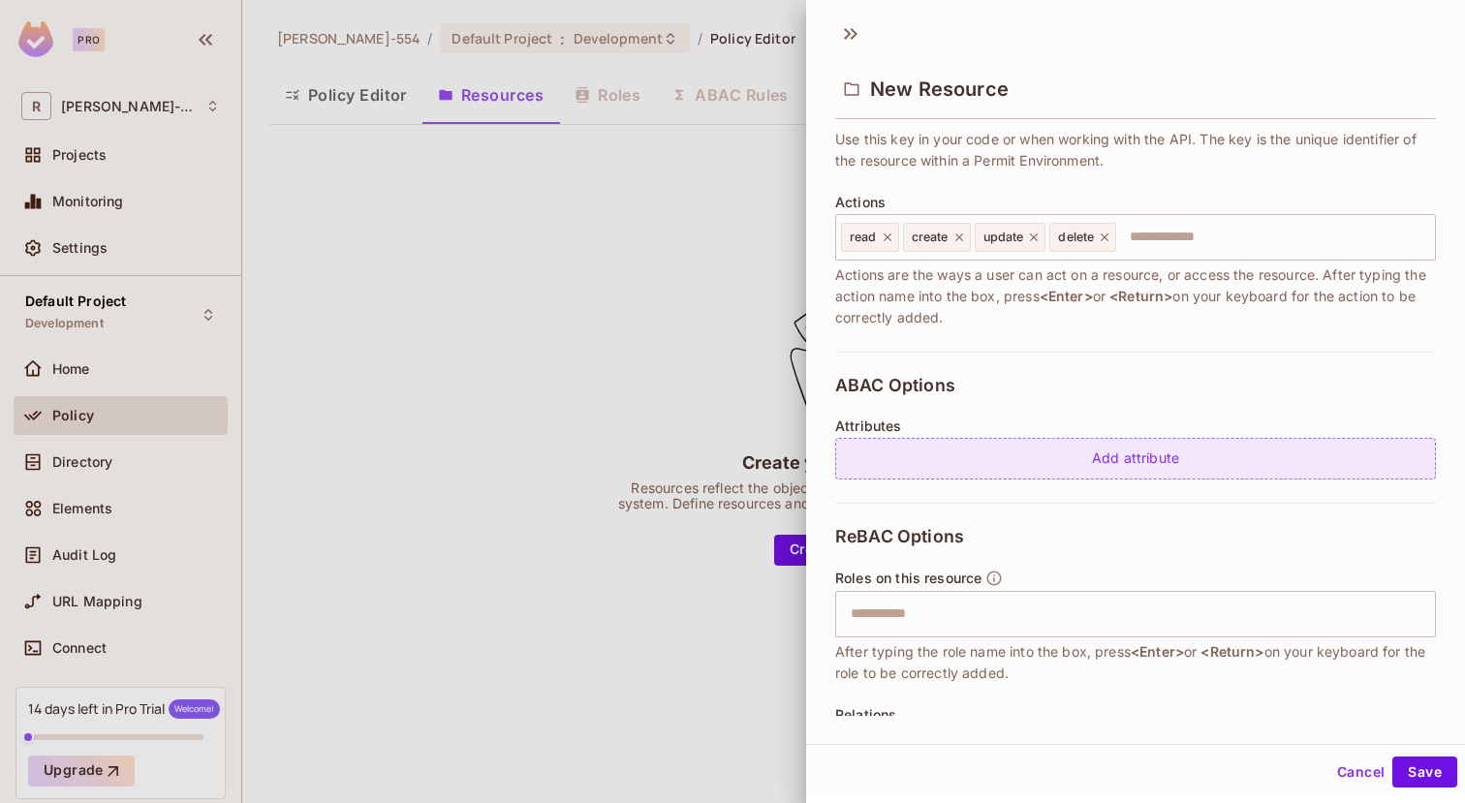
click at [1146, 443] on div "Add attribute" at bounding box center [1135, 459] width 601 height 42
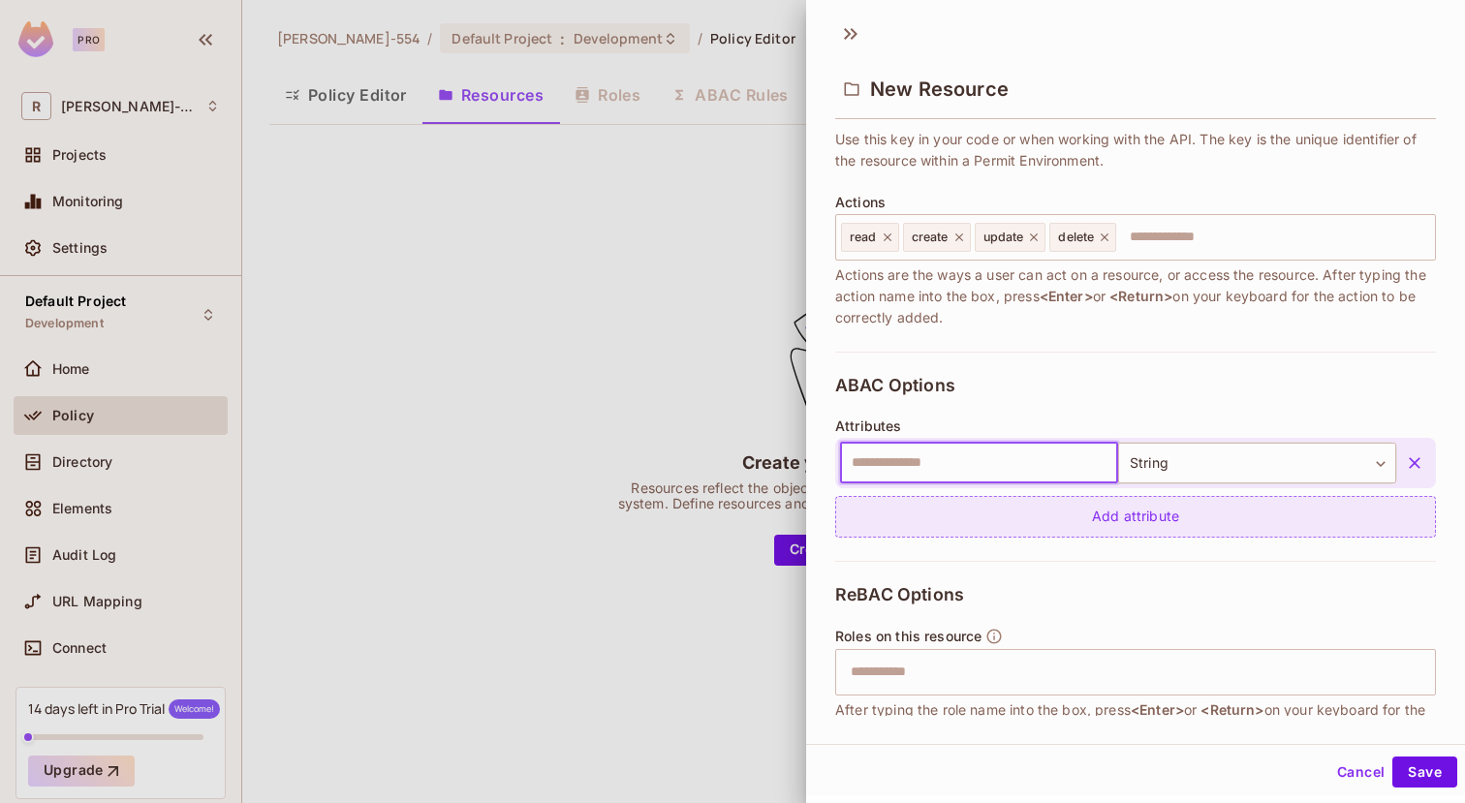
scroll to position [186, 0]
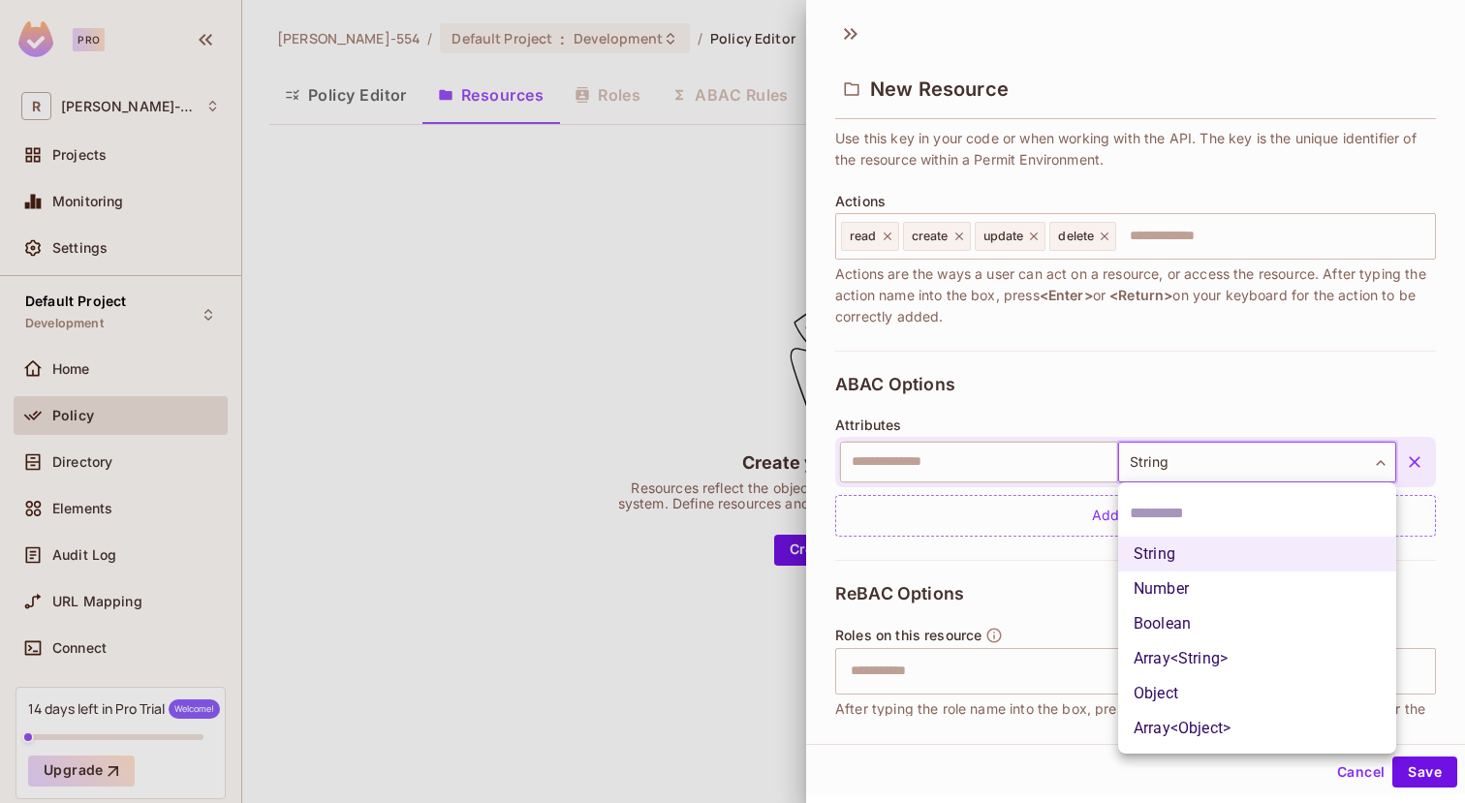
click at [1204, 460] on body "Pro R Rony-554 Projects Monitoring Settings Default Project Development Home Po…" at bounding box center [732, 401] width 1465 height 803
click at [1204, 460] on div at bounding box center [732, 401] width 1465 height 803
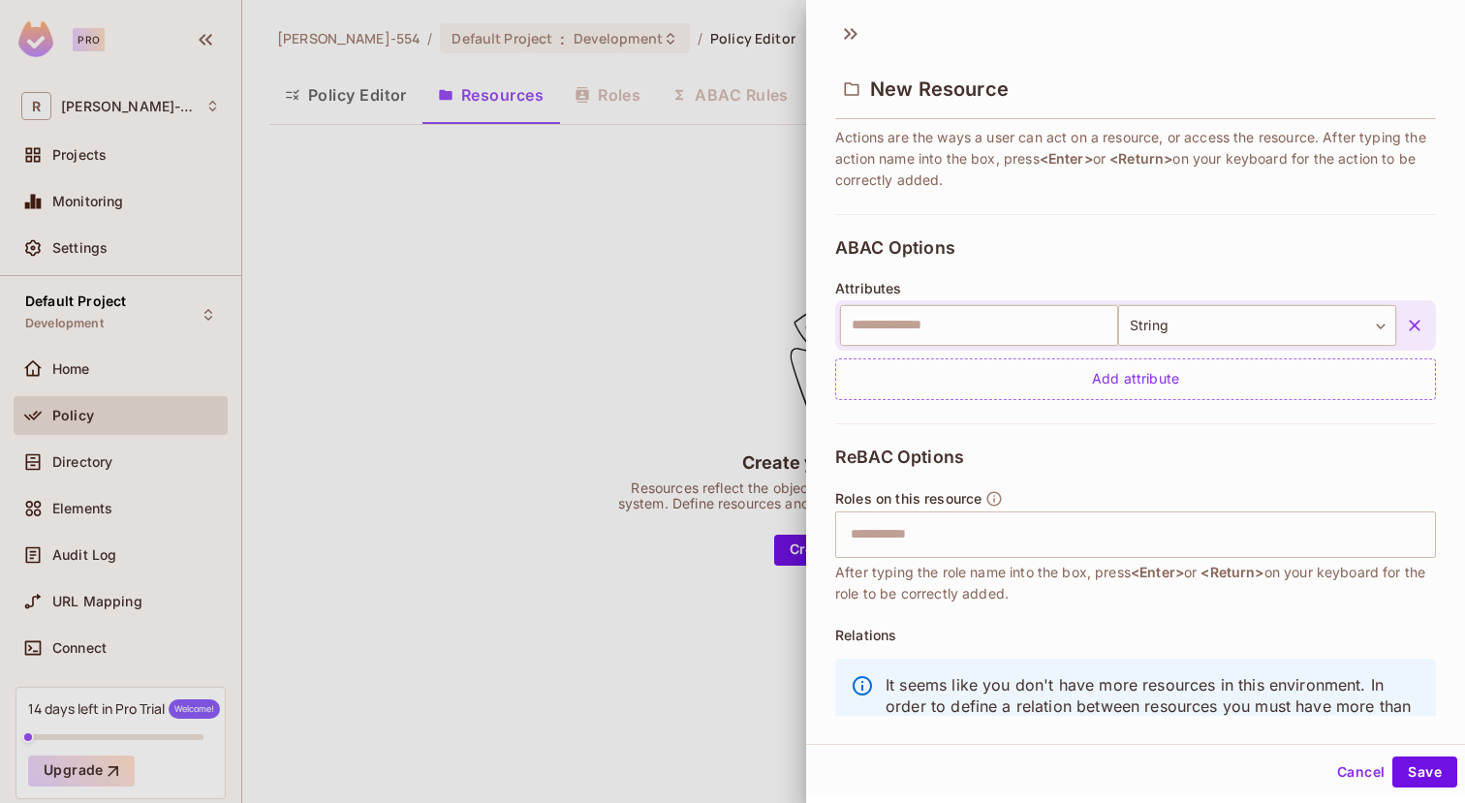
scroll to position [321, 0]
click at [942, 323] on input "text" at bounding box center [979, 327] width 278 height 41
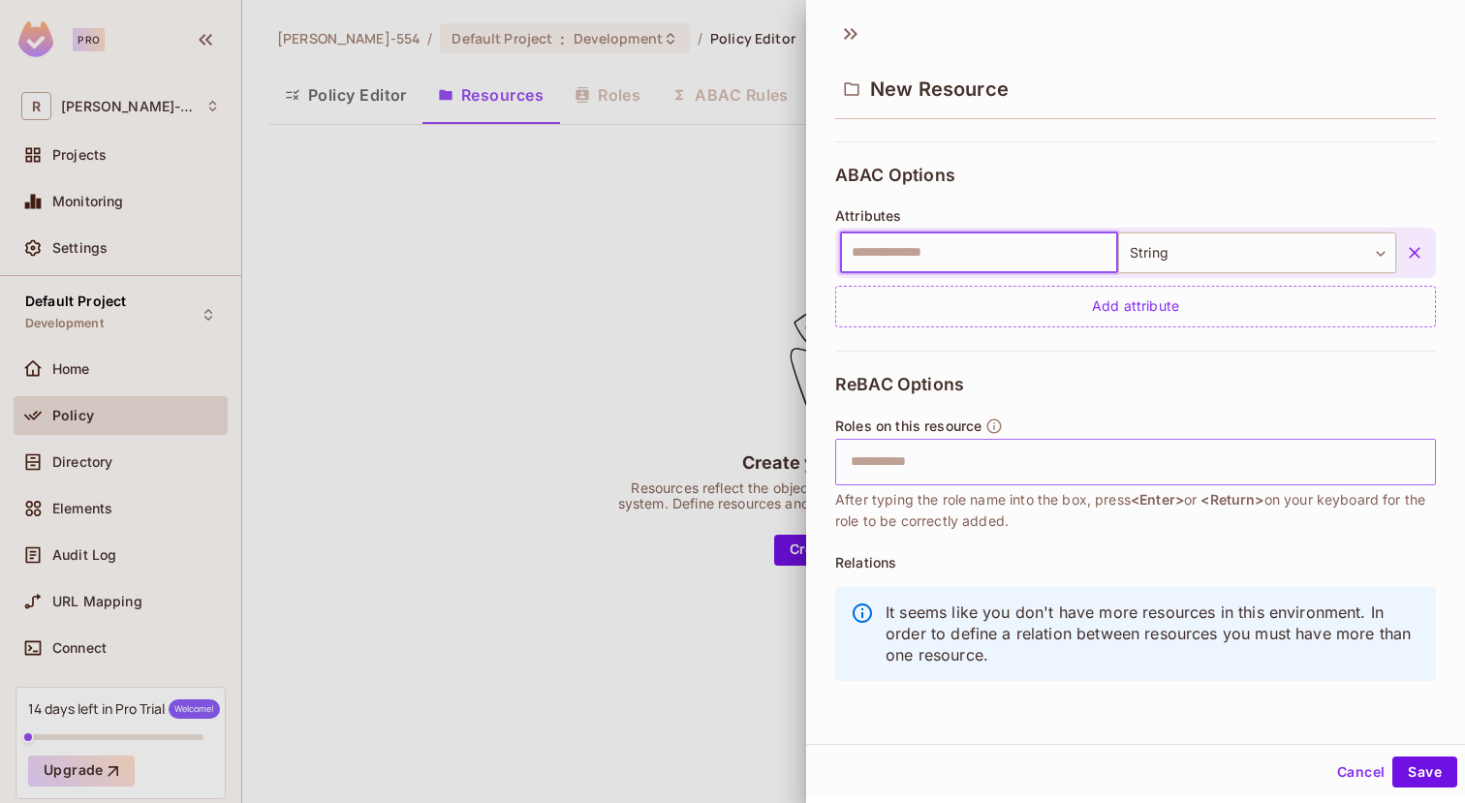
scroll to position [395, 0]
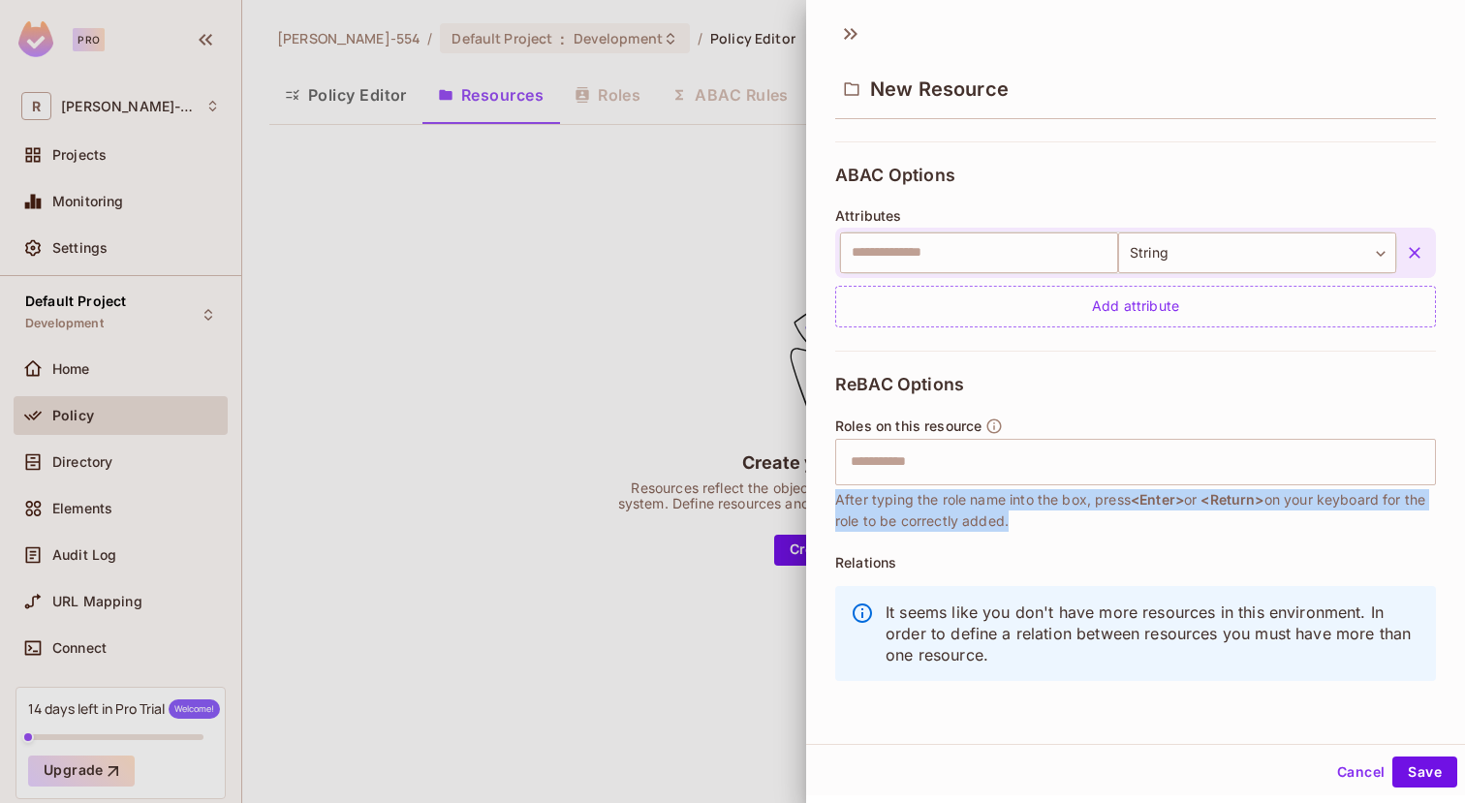
drag, startPoint x: 838, startPoint y: 501, endPoint x: 1026, endPoint y: 516, distance: 188.6
click at [1026, 516] on div "* Name ******* ​ A human-friendly name for your resource * Key ******* ​ Use th…" at bounding box center [1135, 421] width 659 height 590
click at [1026, 516] on span "After typing the role name into the box, press <Enter> or <Return> on your keyb…" at bounding box center [1135, 510] width 601 height 43
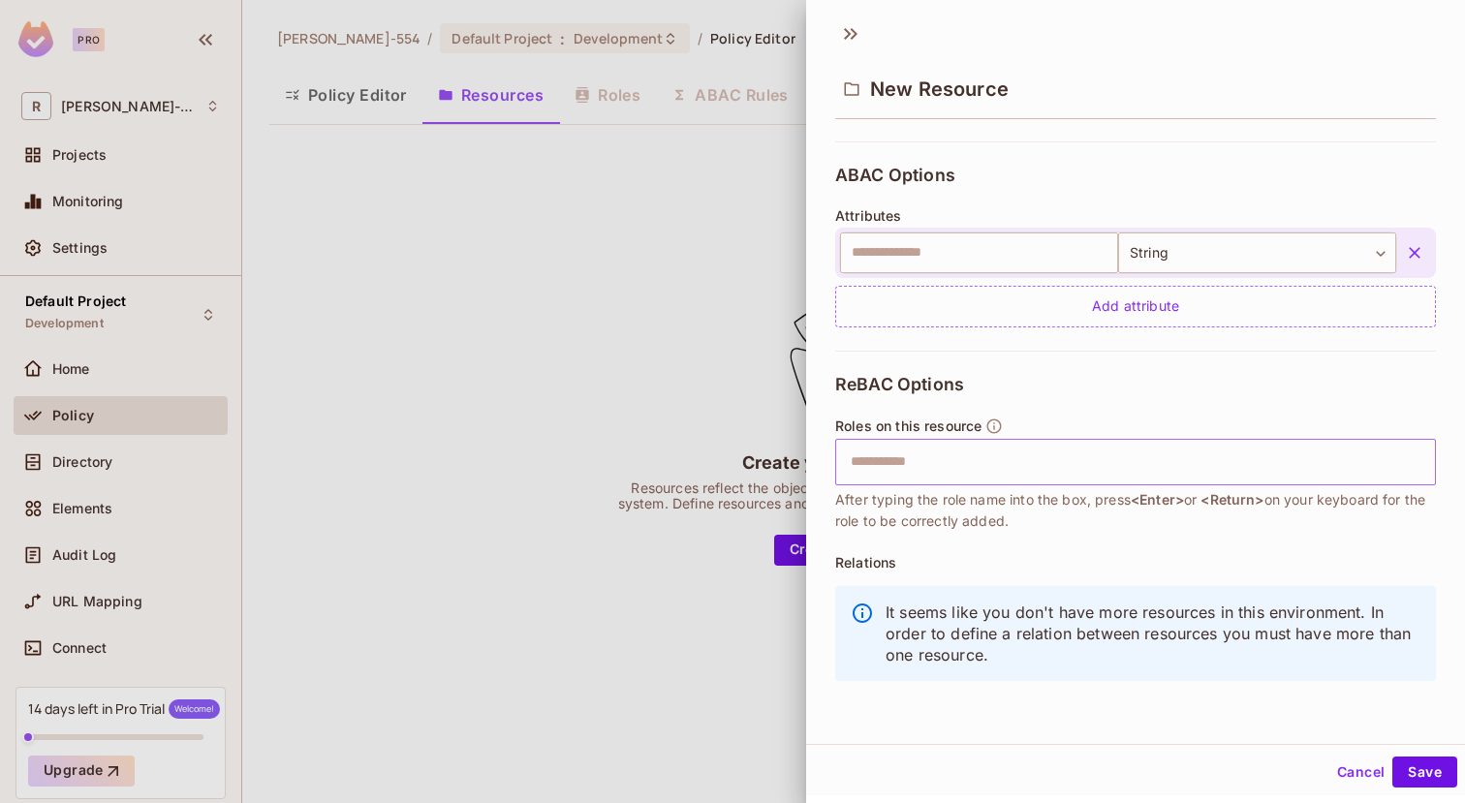
click at [969, 463] on input "text" at bounding box center [1133, 462] width 588 height 39
type input "*****"
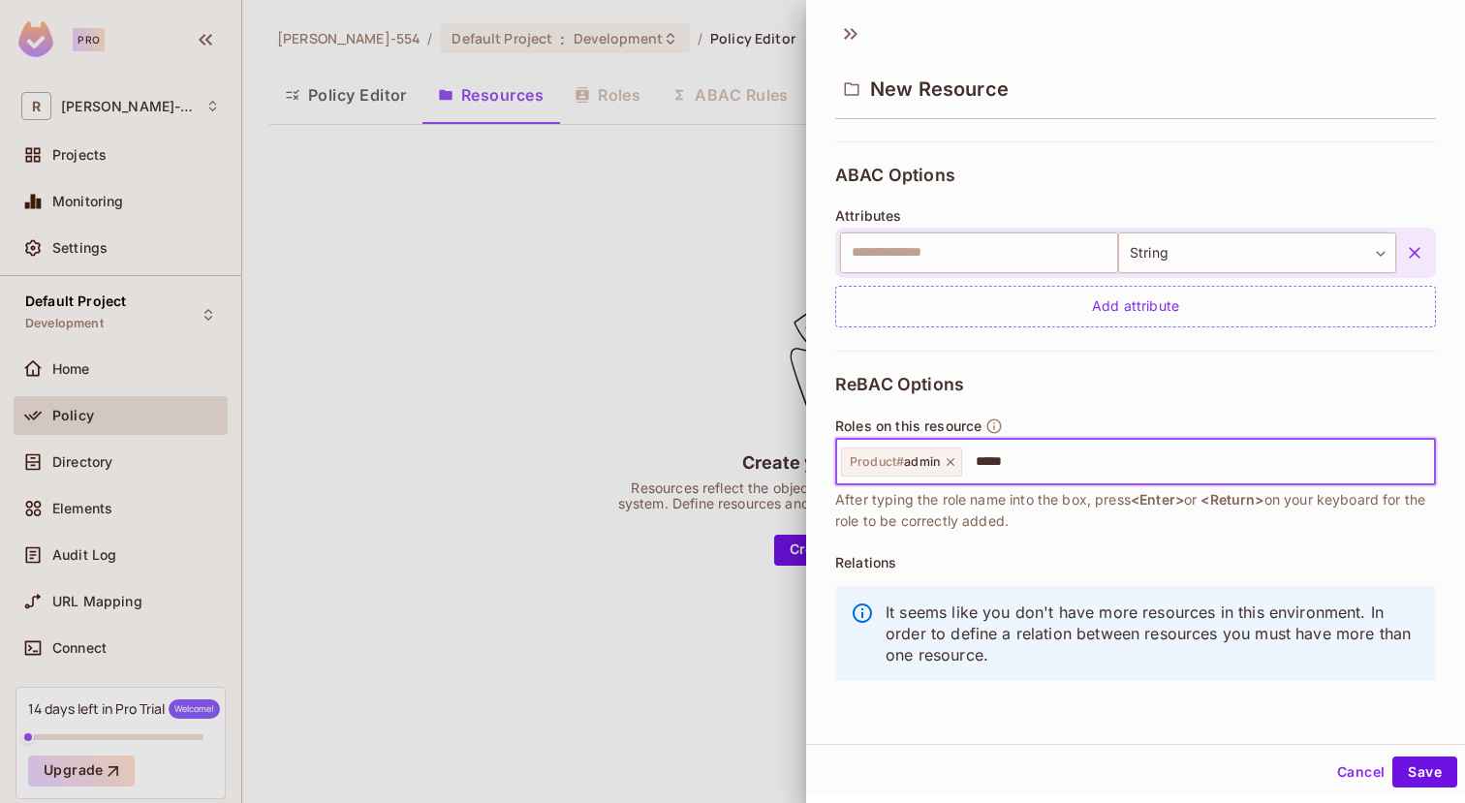
type input "******"
type input "*******"
click at [1417, 775] on button "Save" at bounding box center [1424, 772] width 65 height 31
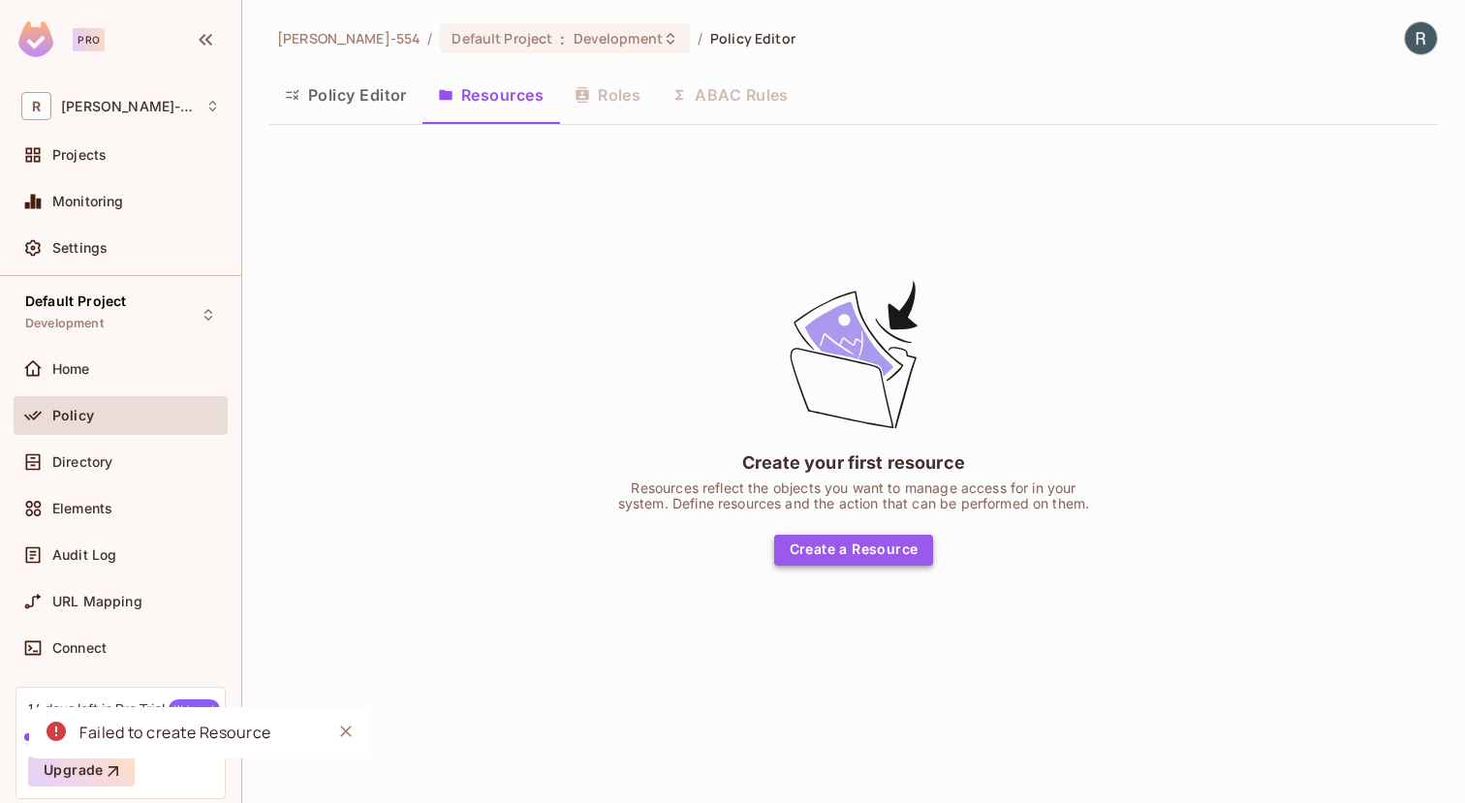
click at [845, 559] on button "Create a Resource" at bounding box center [854, 550] width 160 height 31
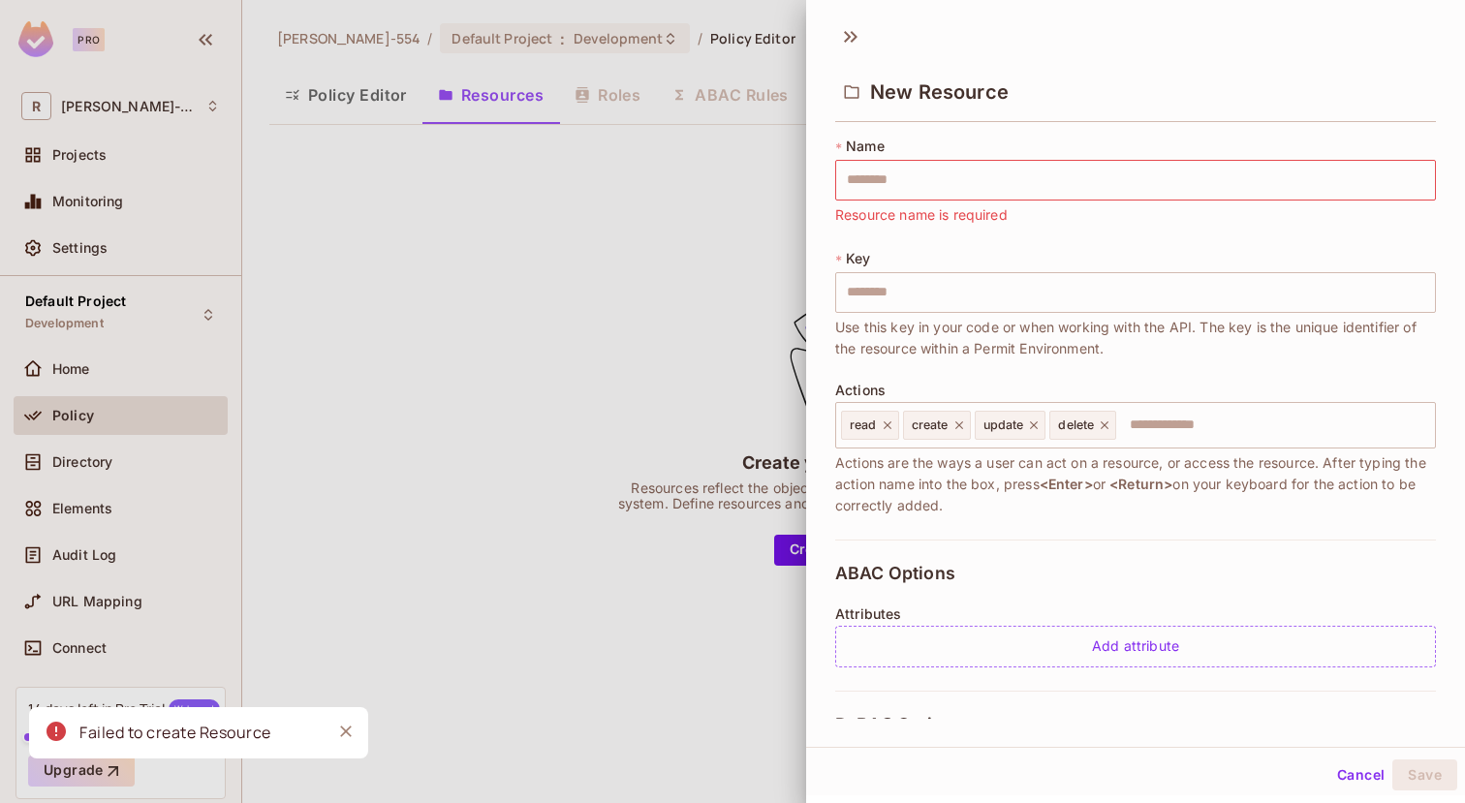
click at [590, 205] on div at bounding box center [732, 401] width 1465 height 803
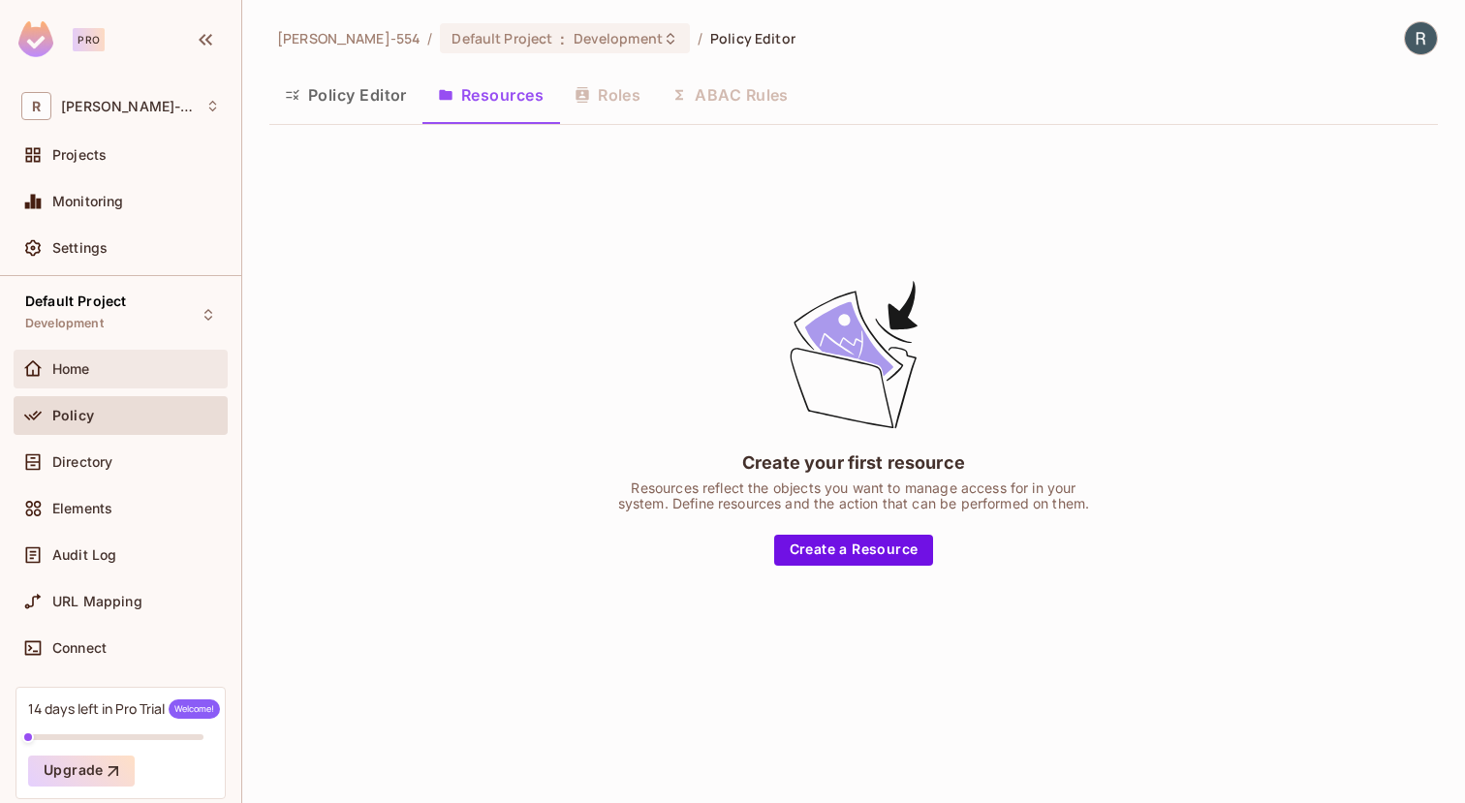
click at [66, 370] on span "Home" at bounding box center [71, 369] width 38 height 16
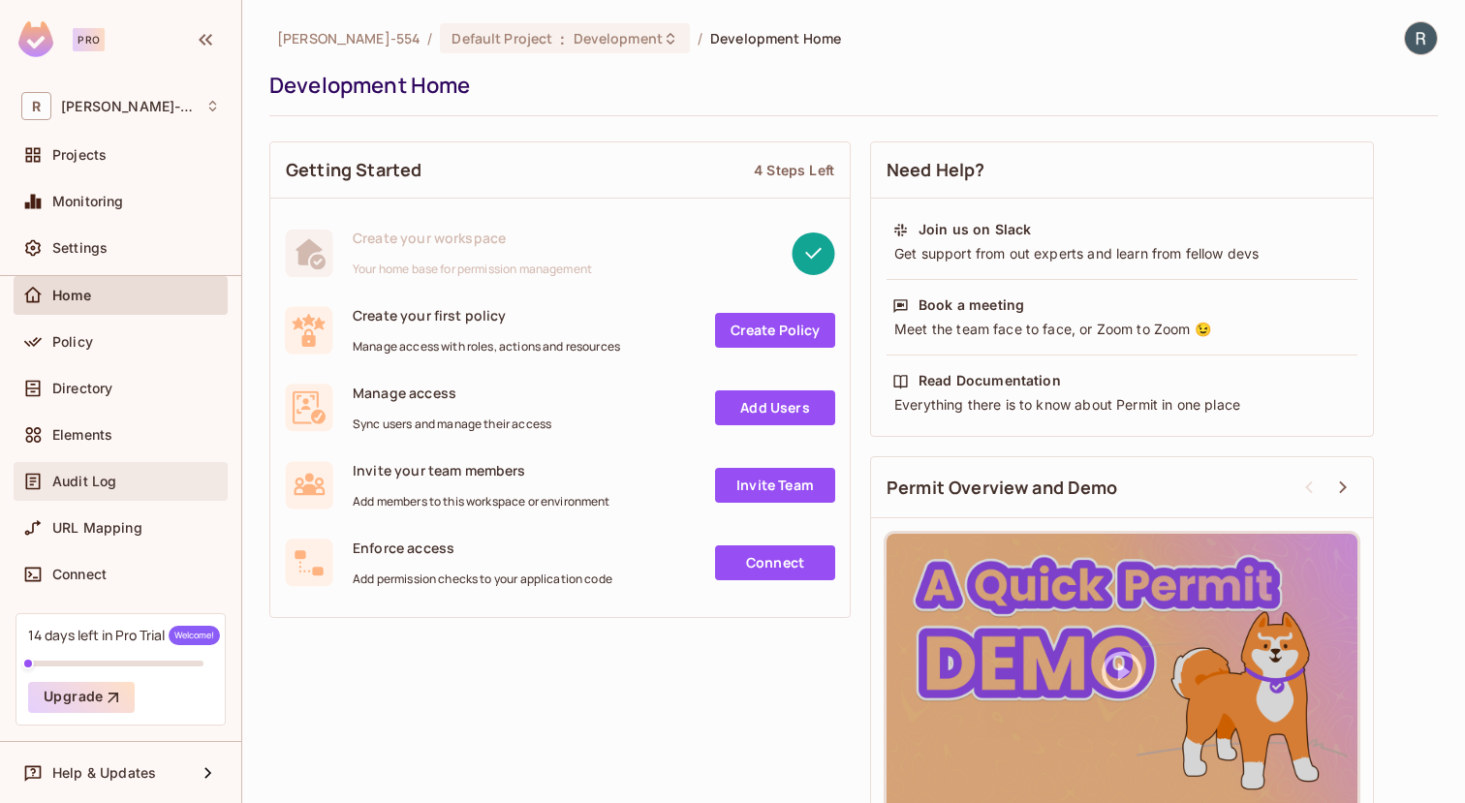
click at [125, 489] on div "Audit Log" at bounding box center [120, 481] width 199 height 23
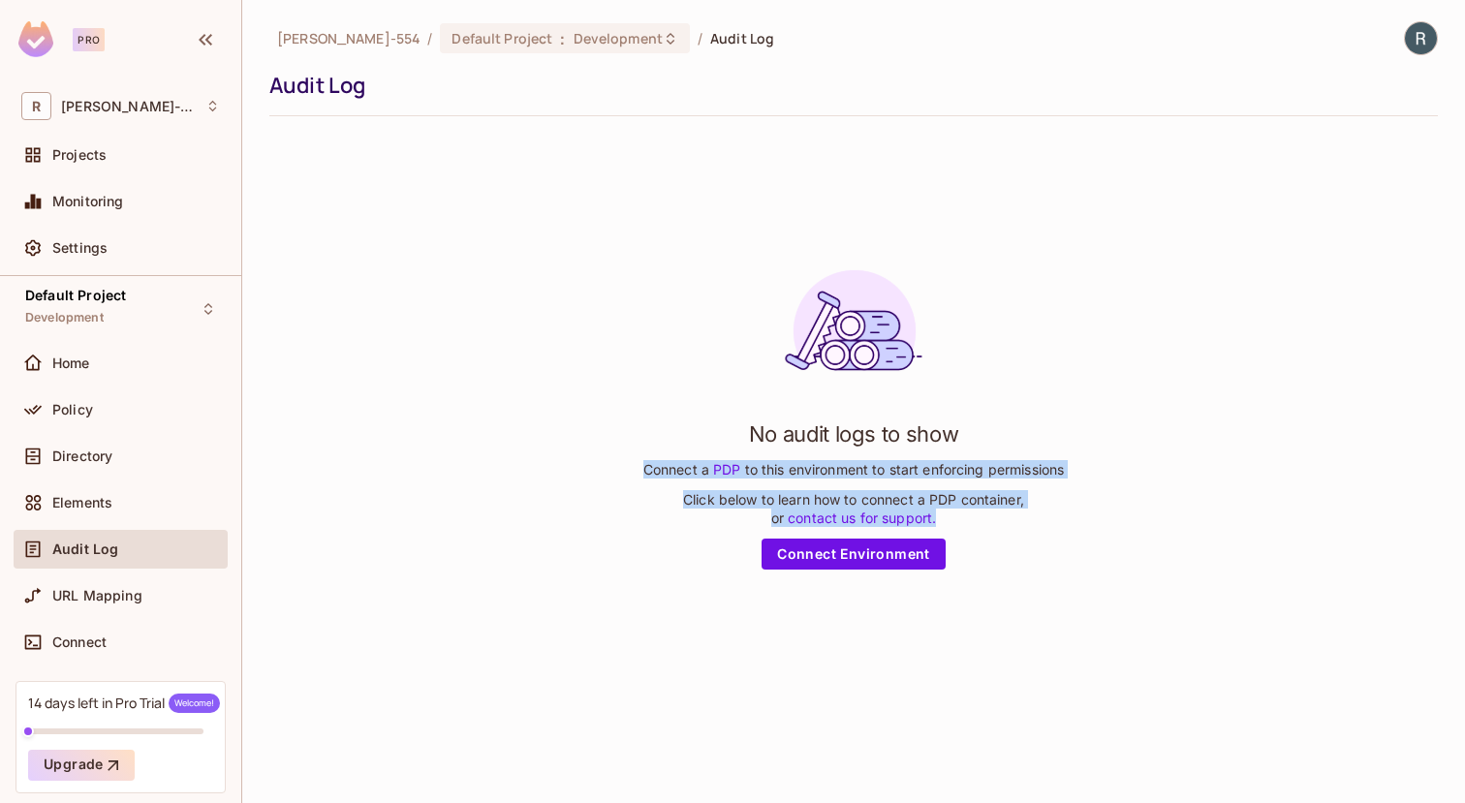
drag, startPoint x: 612, startPoint y: 458, endPoint x: 1059, endPoint y: 519, distance: 450.9
click at [1059, 519] on div "No audit logs to show Connect a PDP to this environment to start enforcing perm…" at bounding box center [853, 412] width 1169 height 561
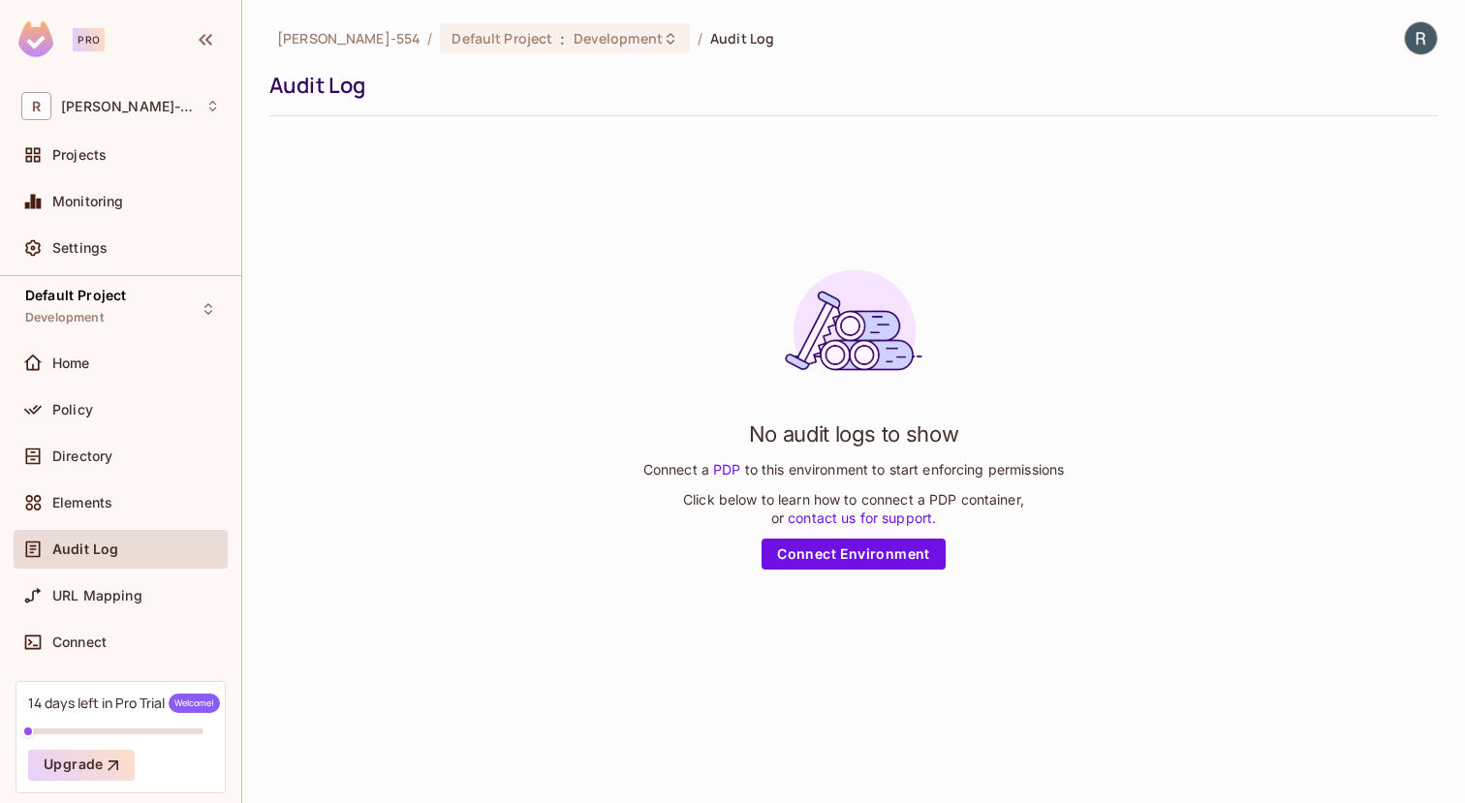
drag, startPoint x: 1059, startPoint y: 519, endPoint x: 1074, endPoint y: 526, distance: 16.0
click at [1069, 524] on div "No audit logs to show Connect a PDP to this environment to start enforcing perm…" at bounding box center [853, 412] width 1169 height 561
drag, startPoint x: 1074, startPoint y: 526, endPoint x: 690, endPoint y: 431, distance: 395.3
click at [690, 434] on div "No audit logs to show Connect a PDP to this environment to start enforcing perm…" at bounding box center [853, 412] width 1169 height 561
drag, startPoint x: 690, startPoint y: 431, endPoint x: 709, endPoint y: 418, distance: 23.7
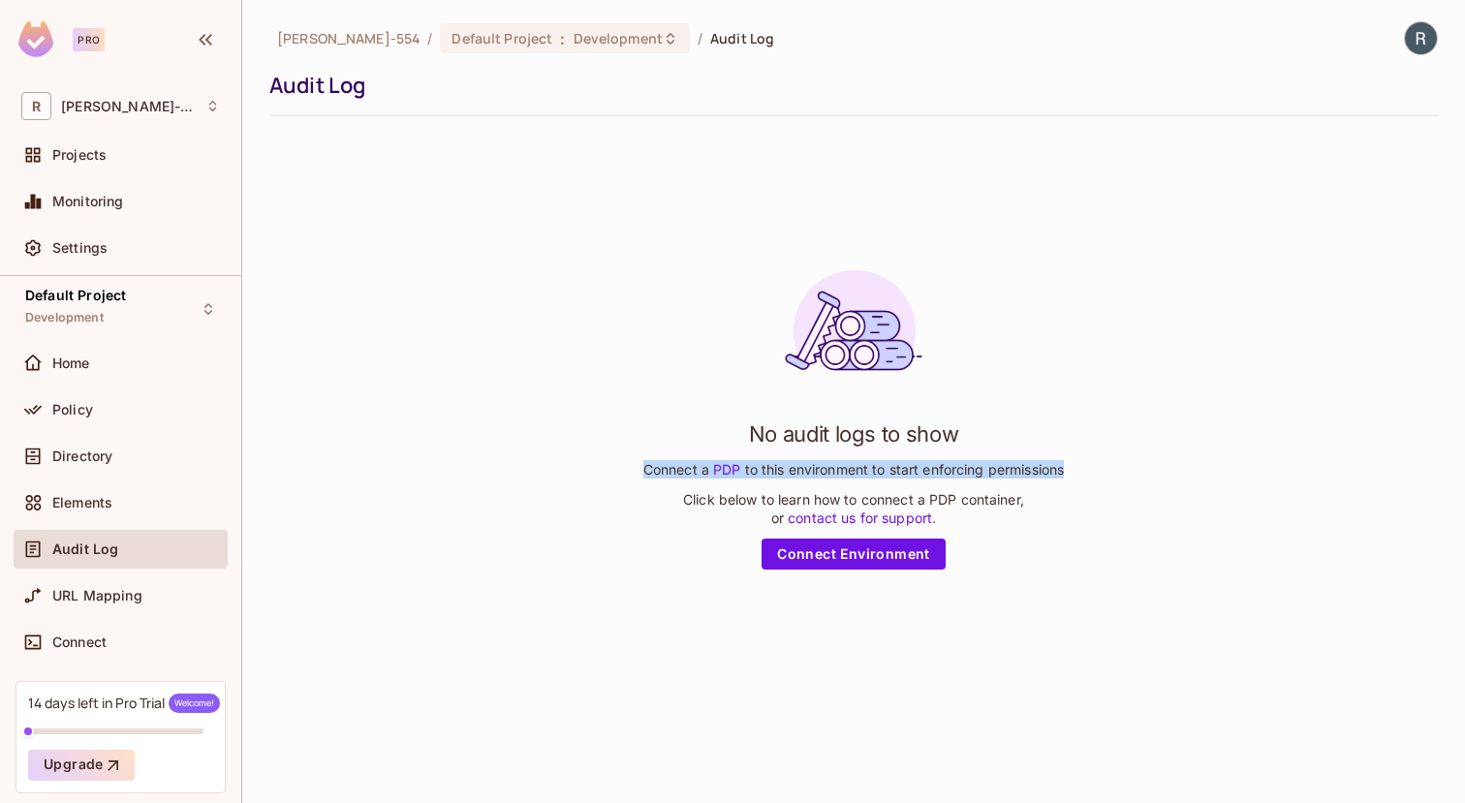
click at [700, 423] on div "No audit logs to show Connect a PDP to this environment to start enforcing perm…" at bounding box center [853, 412] width 421 height 315
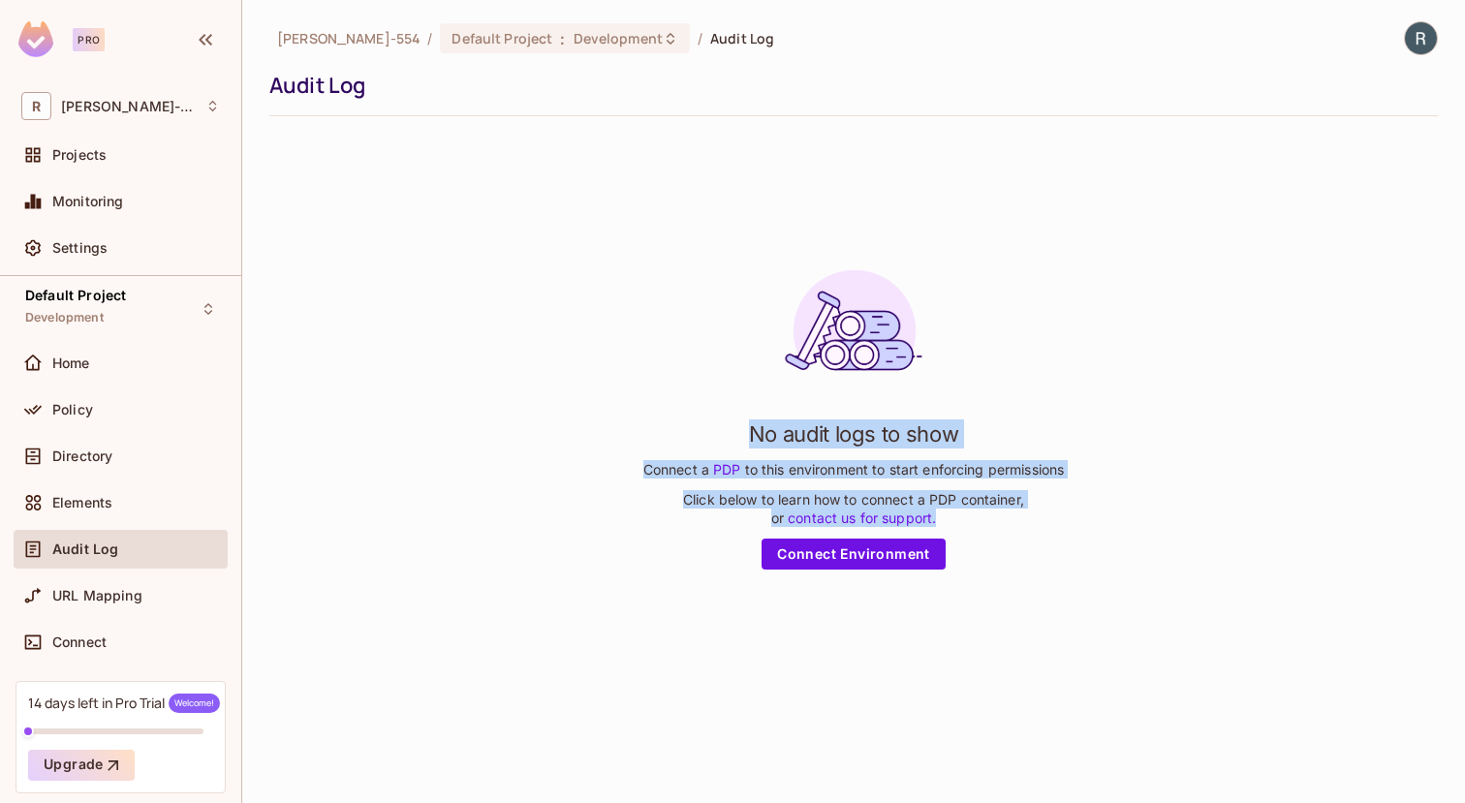
drag, startPoint x: 902, startPoint y: 470, endPoint x: 1056, endPoint y: 541, distance: 169.5
click at [1055, 541] on div "No audit logs to show Connect a PDP to this environment to start enforcing perm…" at bounding box center [853, 412] width 421 height 315
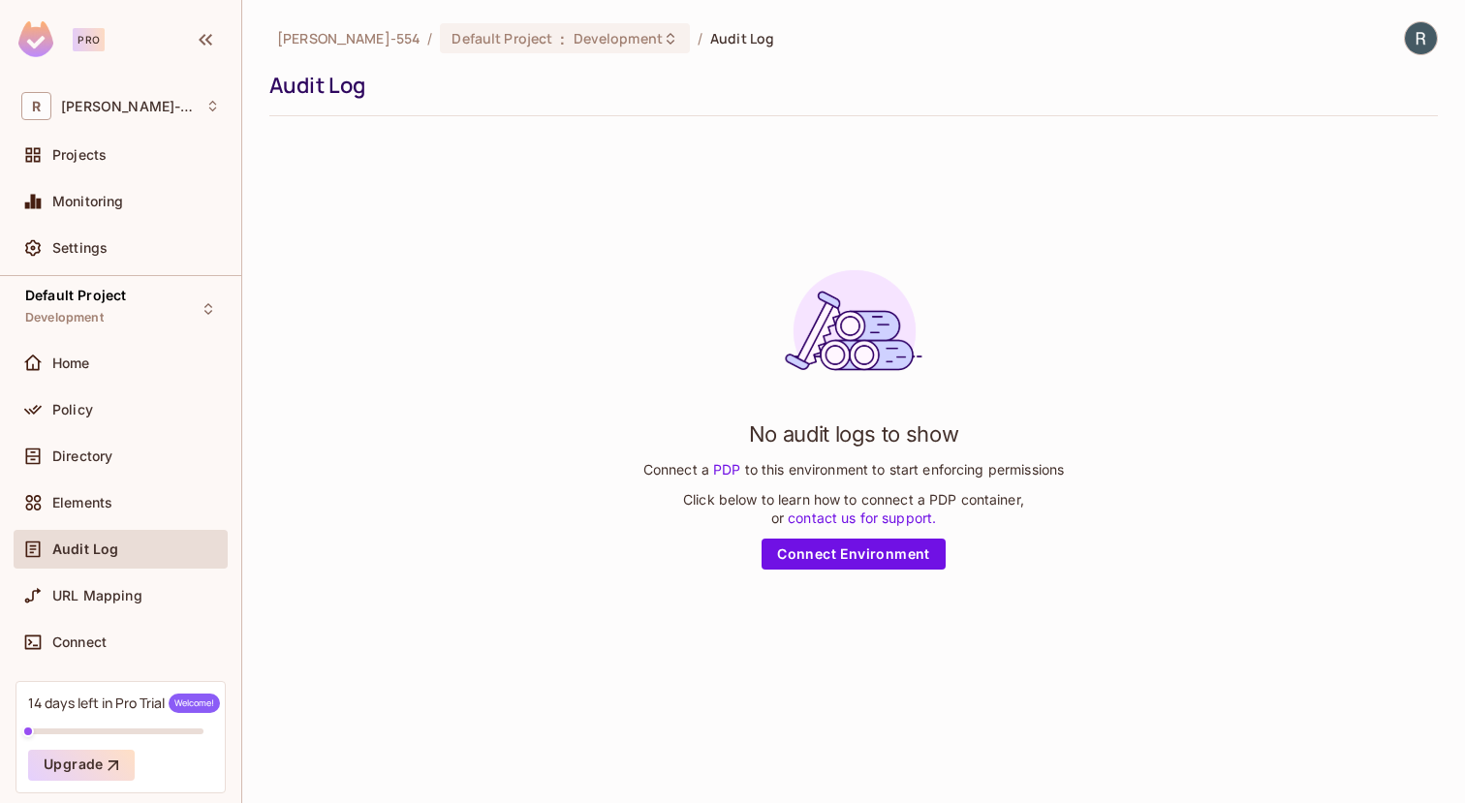
drag, startPoint x: 1056, startPoint y: 541, endPoint x: 540, endPoint y: 472, distance: 521.0
click at [1041, 540] on div "No audit logs to show Connect a PDP to this environment to start enforcing perm…" at bounding box center [853, 412] width 421 height 315
